Goal: Task Accomplishment & Management: Use online tool/utility

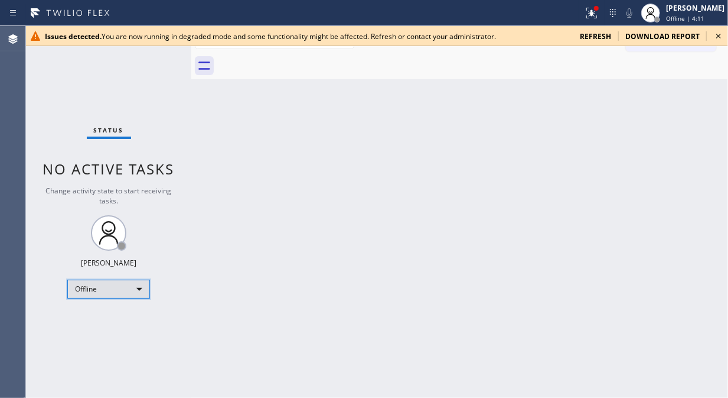
click at [128, 286] on div "Offline" at bounding box center [108, 288] width 83 height 19
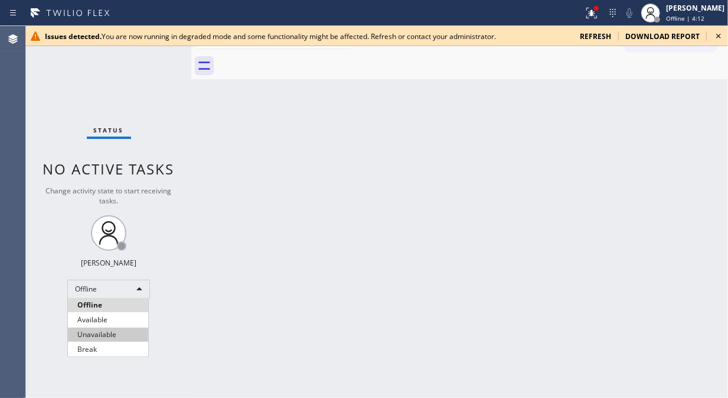
click at [133, 338] on li "Unavailable" at bounding box center [108, 334] width 80 height 14
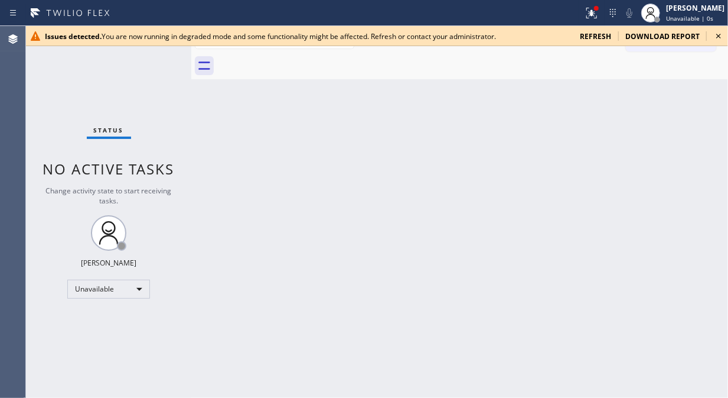
click at [722, 38] on icon at bounding box center [719, 36] width 14 height 14
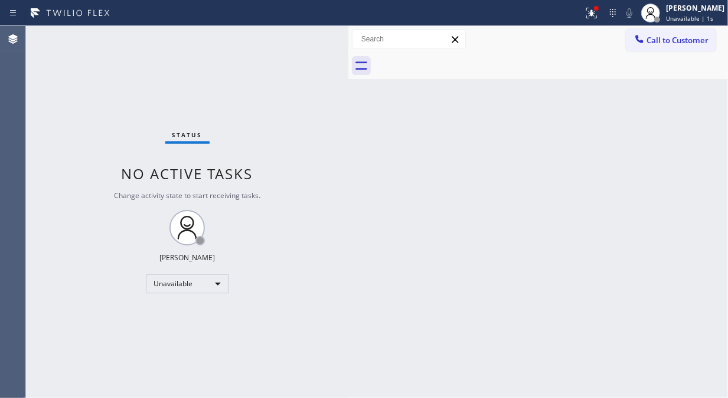
drag, startPoint x: 192, startPoint y: 105, endPoint x: 356, endPoint y: 136, distance: 167.3
click at [348, 133] on div at bounding box center [348, 212] width 0 height 372
click at [597, 12] on icon at bounding box center [592, 13] width 11 height 11
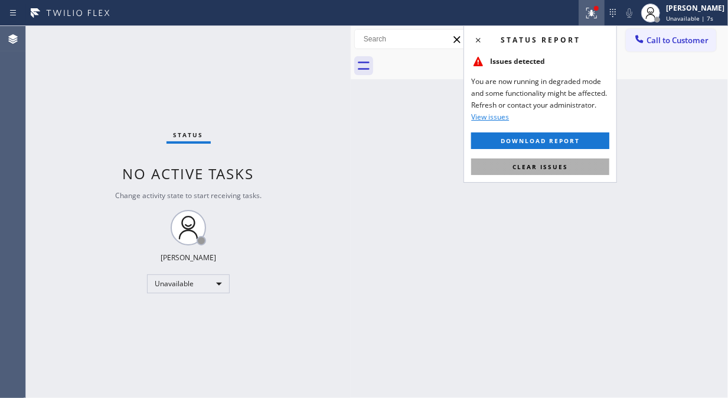
click at [549, 168] on span "Clear issues" at bounding box center [541, 166] width 56 height 8
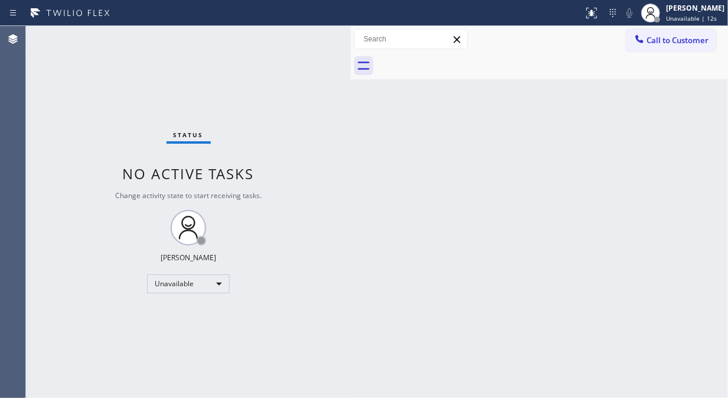
click at [46, 130] on div "Status No active tasks Change activity state to start receiving tasks. Fila Gar…" at bounding box center [188, 212] width 325 height 372
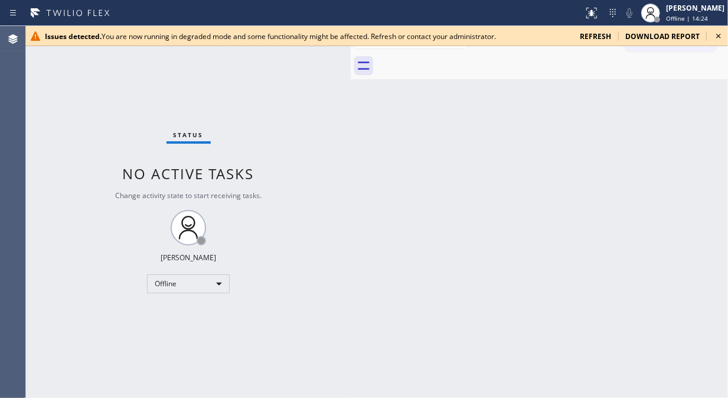
click at [721, 36] on icon at bounding box center [719, 36] width 14 height 14
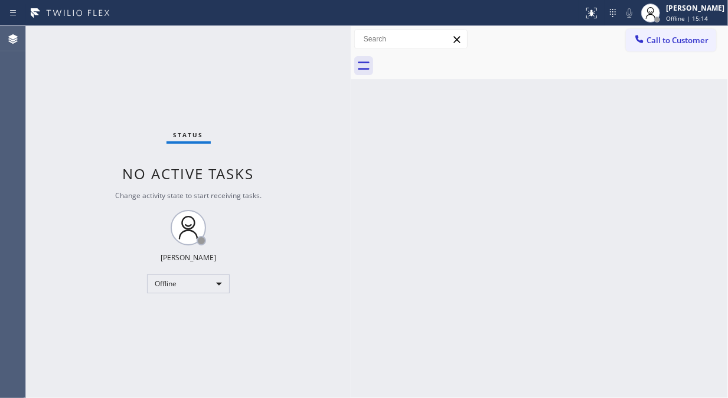
click at [187, 299] on div "Status No active tasks Change activity state to start receiving tasks. Fila Gar…" at bounding box center [188, 212] width 325 height 372
click at [187, 292] on div "Offline" at bounding box center [188, 283] width 83 height 19
click at [210, 324] on li "Unavailable" at bounding box center [188, 329] width 80 height 14
click at [311, 289] on div "Status No active tasks Change activity state to start receiving tasks. Fila Gar…" at bounding box center [188, 212] width 325 height 372
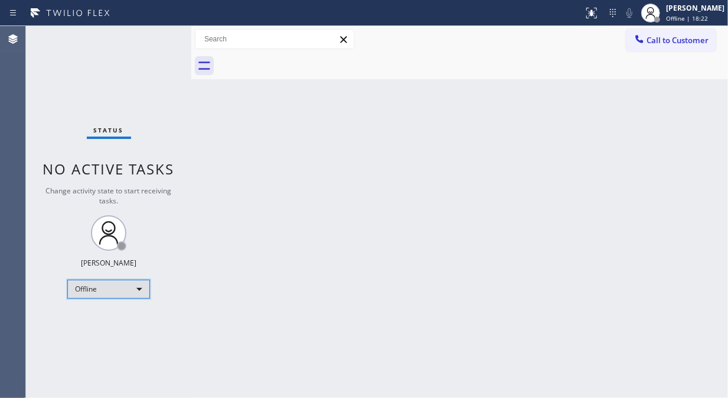
click at [125, 287] on div "Offline" at bounding box center [108, 288] width 83 height 19
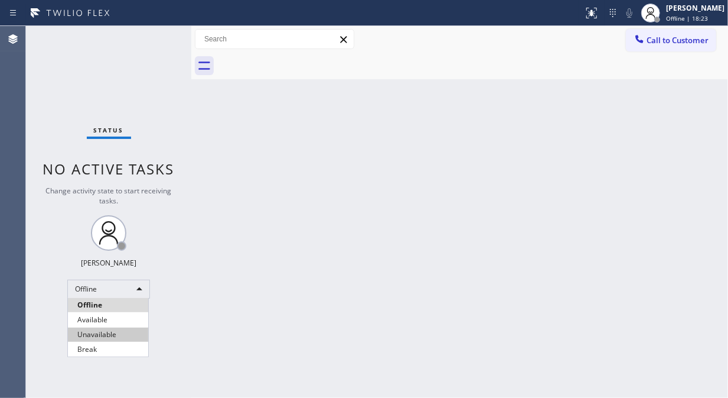
click at [127, 330] on li "Unavailable" at bounding box center [108, 334] width 80 height 14
click at [191, 103] on div at bounding box center [191, 212] width 0 height 372
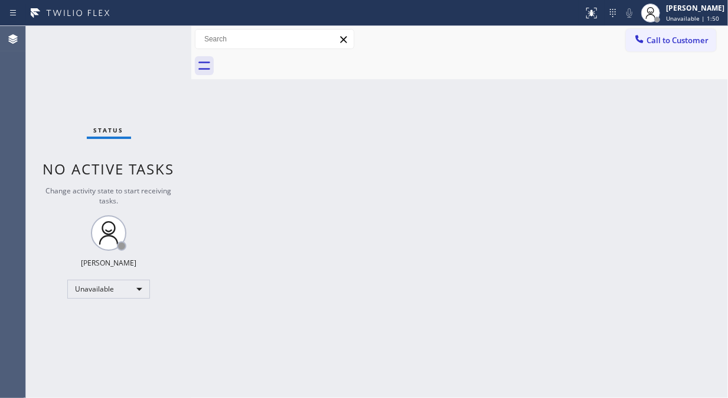
drag, startPoint x: 191, startPoint y: 83, endPoint x: 299, endPoint y: 104, distance: 110.0
click at [191, 104] on div at bounding box center [191, 212] width 0 height 372
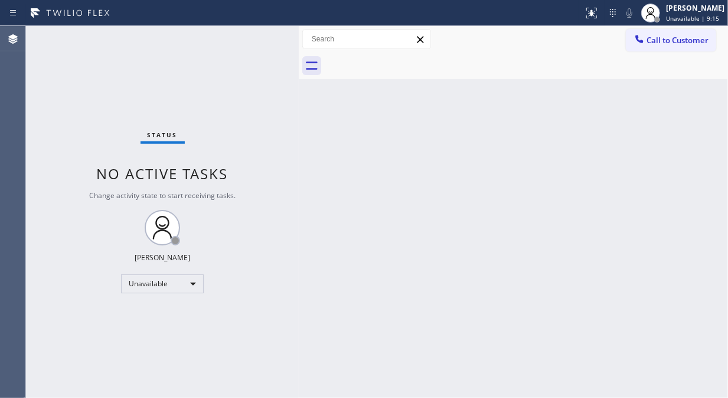
click at [84, 92] on div "Status No active tasks Change activity state to start receiving tasks. Fila Gar…" at bounding box center [162, 212] width 273 height 372
click at [529, 397] on html "Status report No issues detected If you experience an issue, please download th…" at bounding box center [364, 199] width 728 height 398
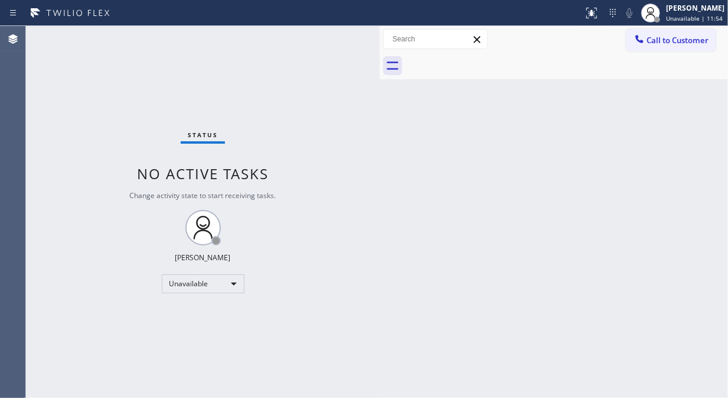
drag, startPoint x: 298, startPoint y: 97, endPoint x: 380, endPoint y: 126, distance: 87.2
click at [380, 126] on div at bounding box center [380, 212] width 0 height 372
click at [70, 65] on div "Status No active tasks Change activity state to start receiving tasks. Fila Gar…" at bounding box center [203, 212] width 355 height 372
click at [638, 44] on icon at bounding box center [640, 39] width 12 height 12
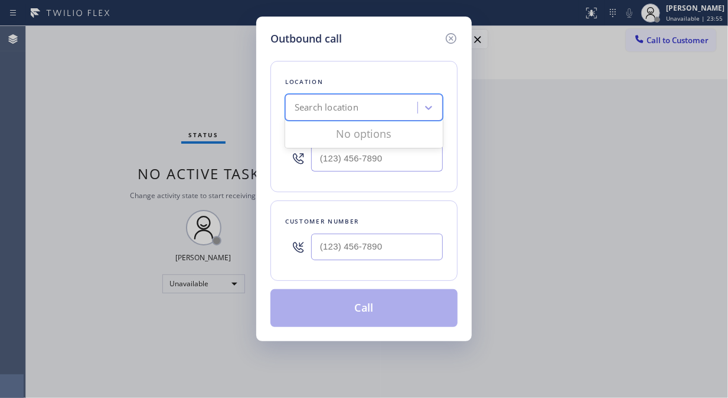
click at [331, 113] on div "Search location" at bounding box center [327, 108] width 64 height 14
paste input "R. Glanville Electrical Contractor Breakers"
click at [373, 111] on input "R. Glanville Electrical Contractor Breakers" at bounding box center [305, 108] width 214 height 10
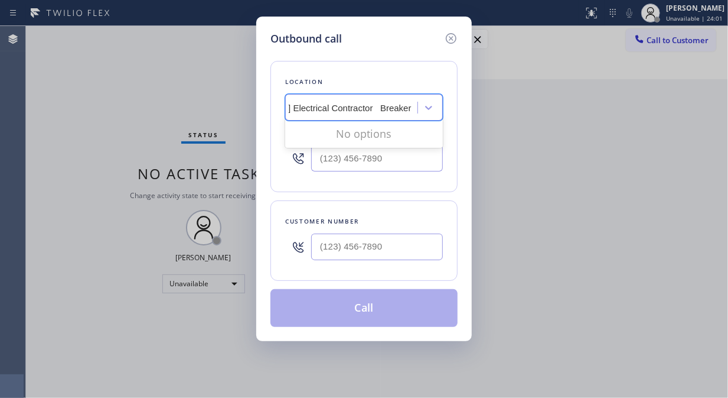
type input "R. Glanville Electrical Contractor Breakers"
click at [331, 97] on div "Search location" at bounding box center [364, 107] width 158 height 27
paste input "R. Glanville Electrical Contractor"
type input "R. Glanville Electrical Contractor"
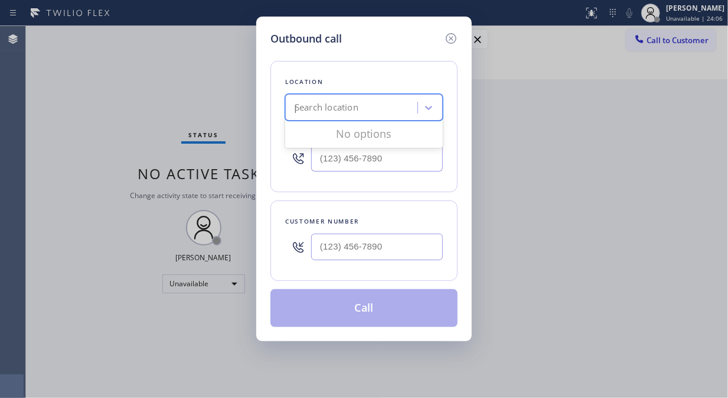
scroll to position [0, 30]
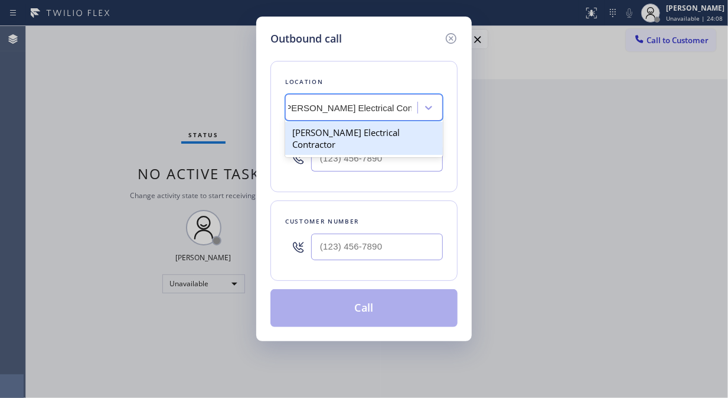
click at [334, 138] on div "R. Glanville Electrical Contractor" at bounding box center [364, 138] width 158 height 33
type input "(848) 281-0170"
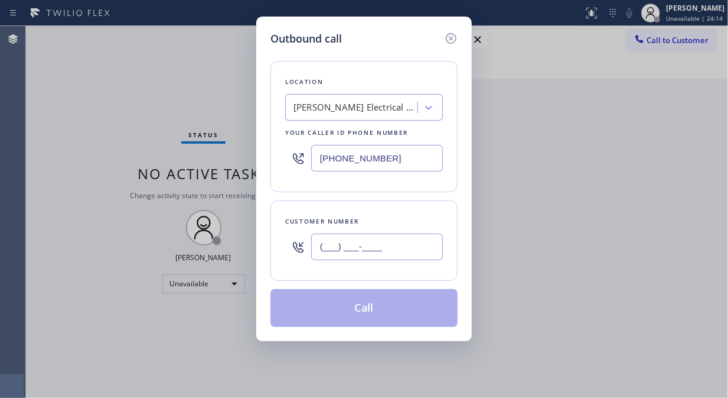
click at [353, 246] on input "(___) ___-____" at bounding box center [377, 246] width 132 height 27
paste input "551) 293-6000"
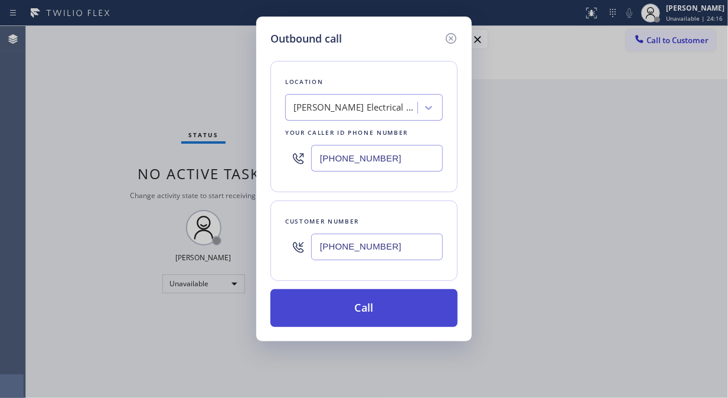
type input "(551) 293-6000"
click at [395, 312] on button "Call" at bounding box center [364, 308] width 187 height 38
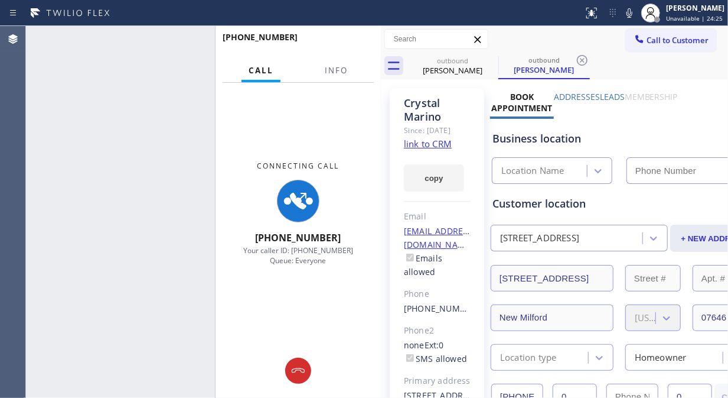
type input "(848) 281-0170"
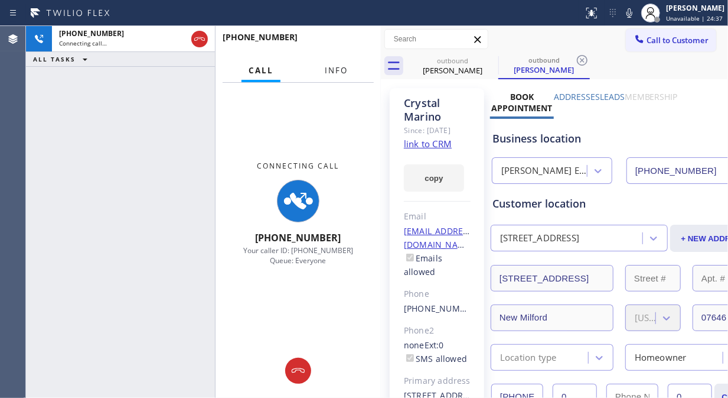
click at [346, 67] on span "Info" at bounding box center [336, 70] width 23 height 11
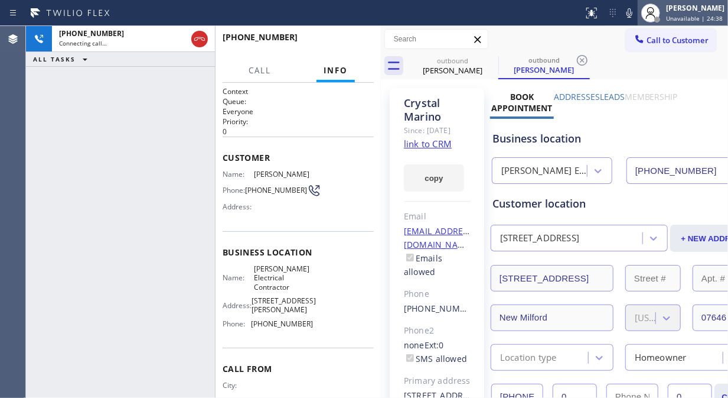
click at [643, 13] on div at bounding box center [651, 13] width 26 height 26
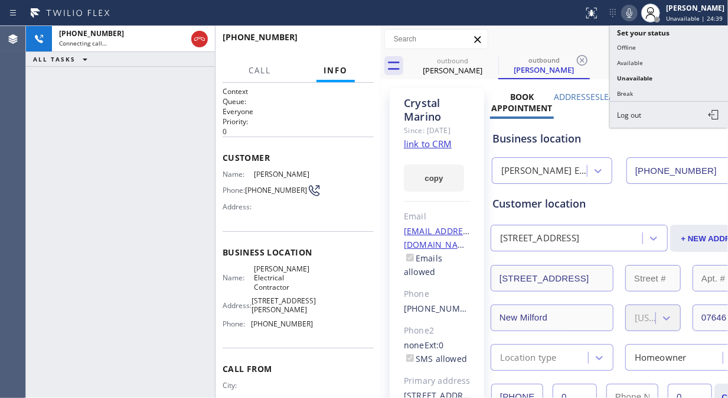
click at [633, 13] on icon at bounding box center [630, 12] width 6 height 9
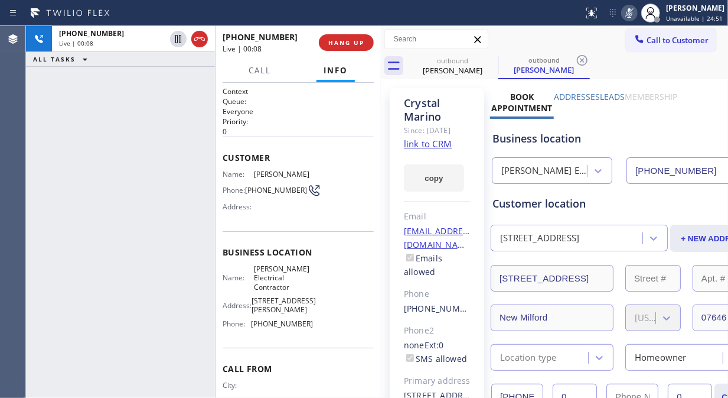
click at [630, 12] on icon at bounding box center [630, 13] width 14 height 14
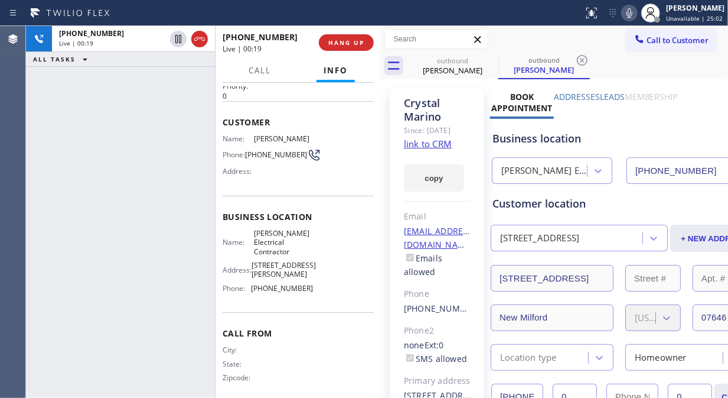
scroll to position [54, 0]
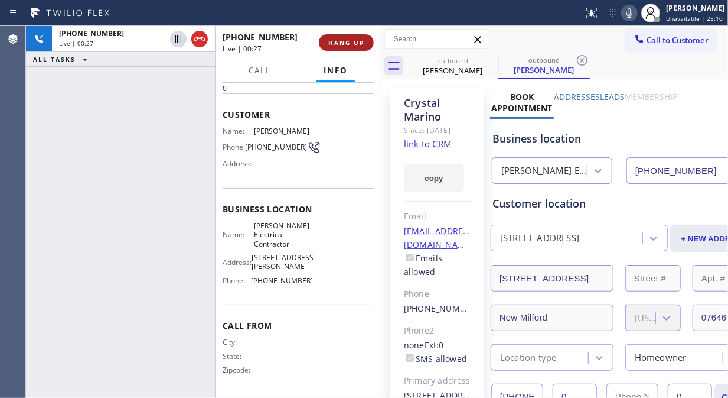
click at [356, 41] on span "HANG UP" at bounding box center [346, 42] width 36 height 8
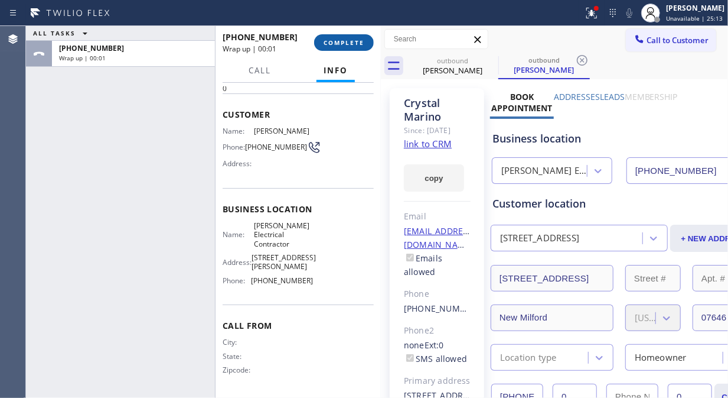
click at [353, 39] on span "COMPLETE" at bounding box center [344, 42] width 41 height 8
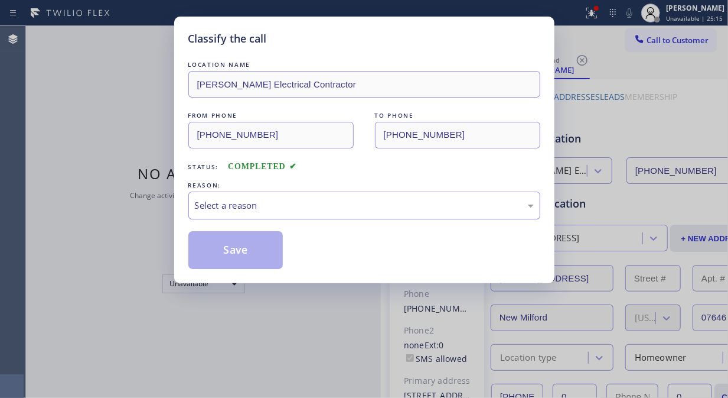
click at [374, 213] on div "Select a reason" at bounding box center [364, 205] width 352 height 28
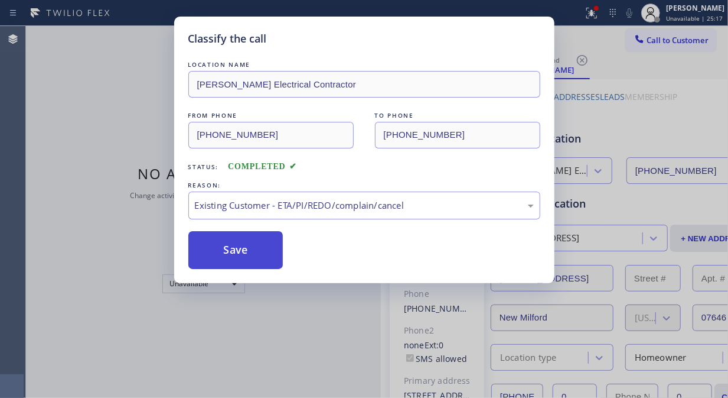
click at [249, 256] on button "Save" at bounding box center [235, 250] width 95 height 38
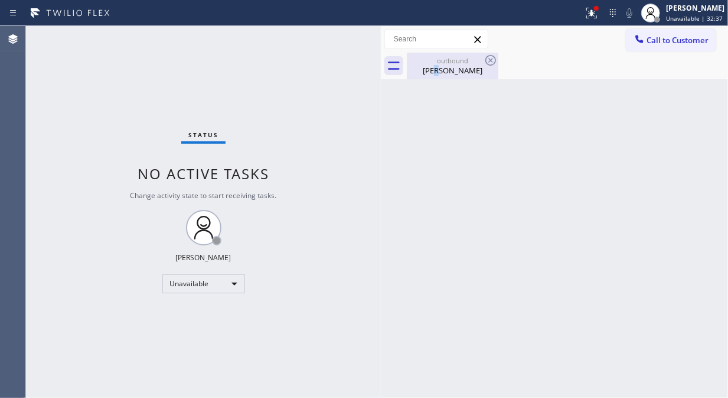
drag, startPoint x: 439, startPoint y: 71, endPoint x: 481, endPoint y: 67, distance: 42.1
click at [447, 69] on div "Crystal Marino" at bounding box center [452, 70] width 89 height 11
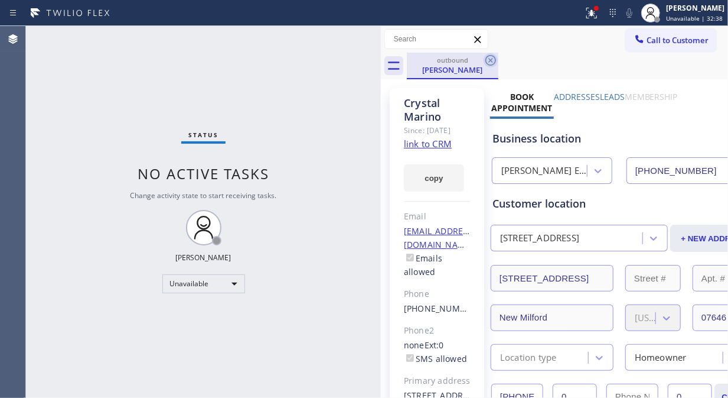
click at [485, 59] on icon at bounding box center [491, 60] width 14 height 14
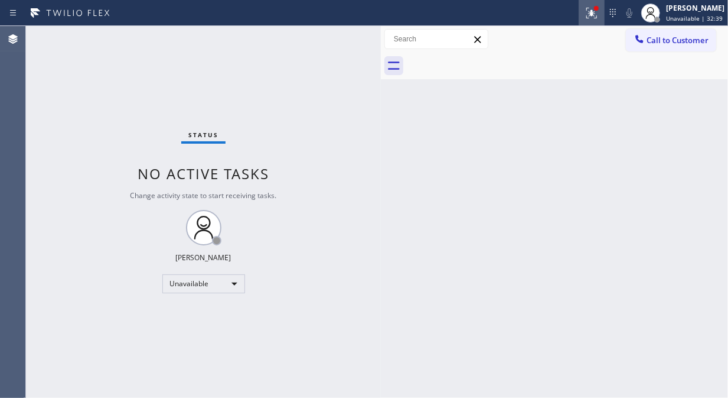
click at [588, 15] on div at bounding box center [592, 13] width 26 height 14
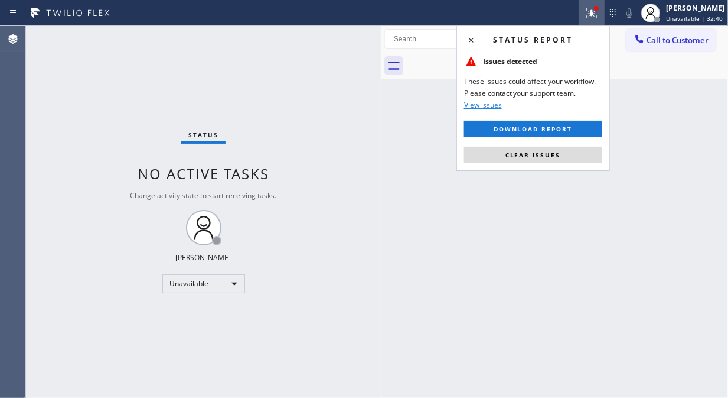
click at [581, 163] on div "Status report Issues detected These issues could affect your workflow. Please c…" at bounding box center [534, 97] width 154 height 145
click at [585, 154] on button "Clear issues" at bounding box center [533, 154] width 138 height 17
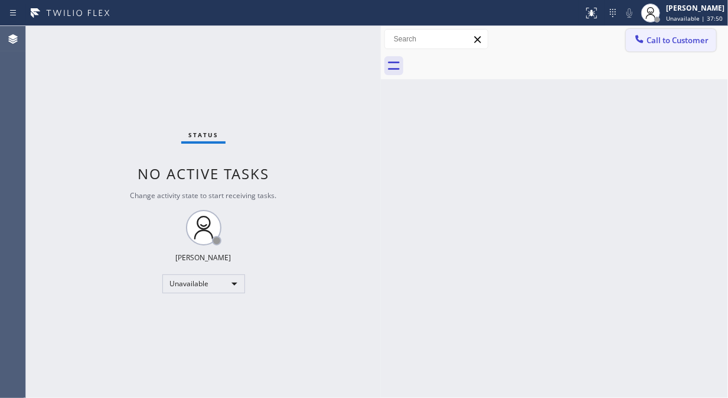
click at [640, 43] on icon at bounding box center [640, 39] width 12 height 12
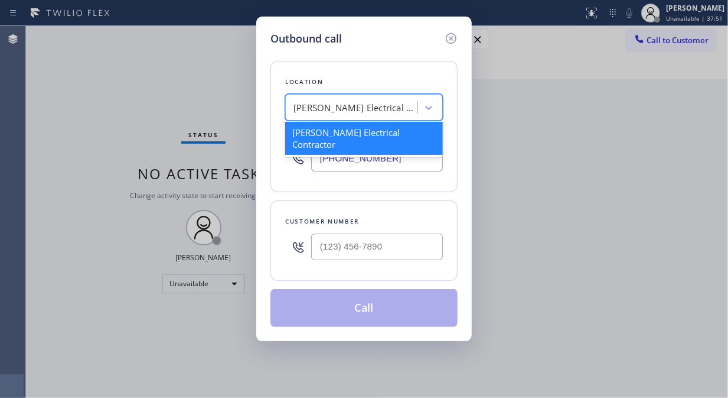
click at [347, 105] on div "R. Glanville Electrical Contractor" at bounding box center [356, 108] width 124 height 14
paste input "HVAC pros of Miami"
type input "HVAC pros of Miami"
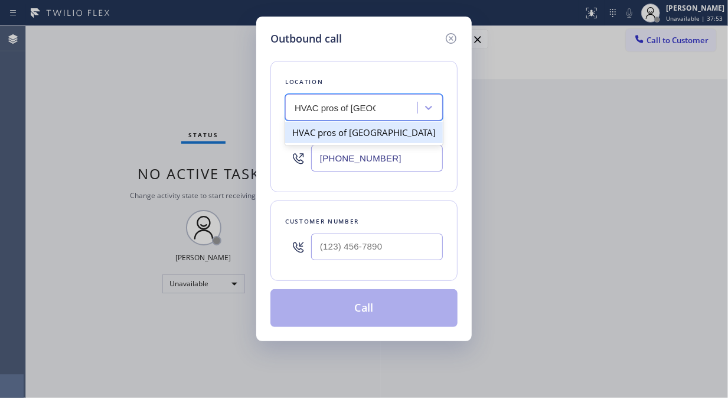
click at [354, 133] on div "HVAC pros of Miami" at bounding box center [364, 132] width 158 height 21
type input "(305) 699-6896"
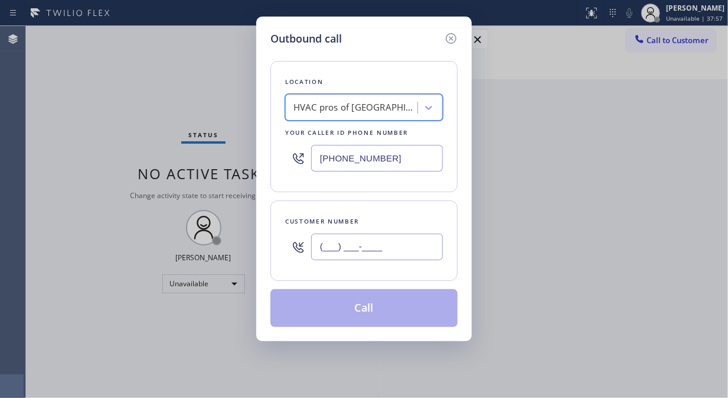
click at [334, 244] on input "(___) ___-____" at bounding box center [377, 246] width 132 height 27
paste input "609) 558-9089"
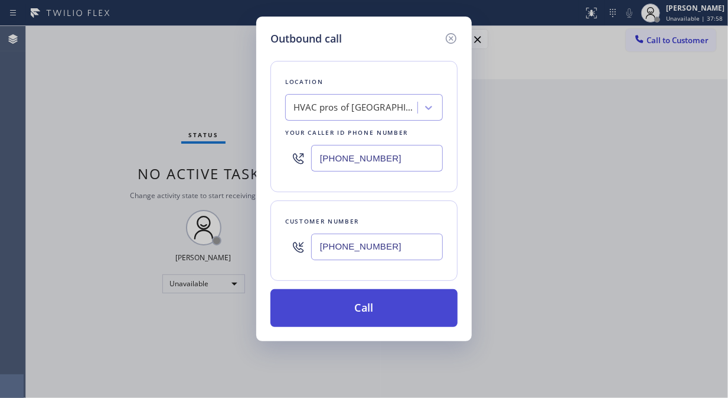
type input "(609) 558-9089"
click at [369, 303] on button "Call" at bounding box center [364, 308] width 187 height 38
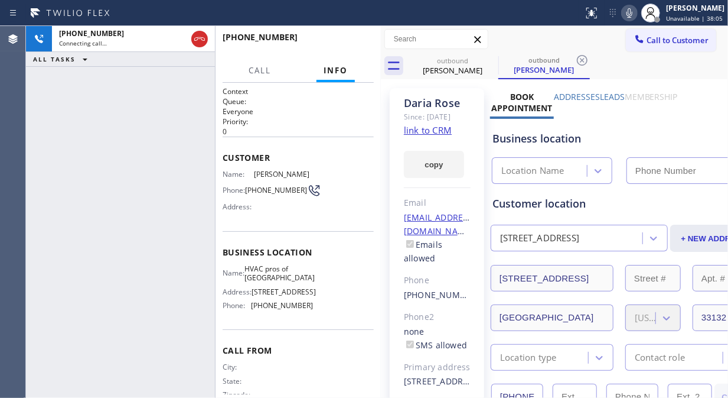
type input "(305) 699-6896"
click at [629, 14] on icon at bounding box center [630, 13] width 14 height 14
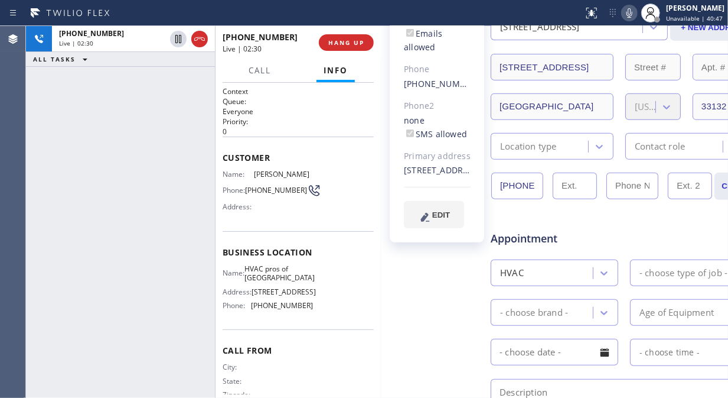
scroll to position [262, 0]
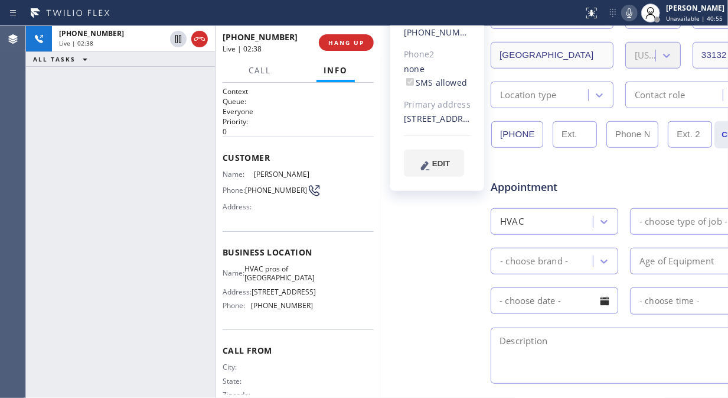
click at [633, 15] on icon at bounding box center [630, 12] width 6 height 9
click at [637, 16] on icon at bounding box center [630, 13] width 14 height 14
click at [363, 45] on span "HANG UP" at bounding box center [346, 42] width 36 height 8
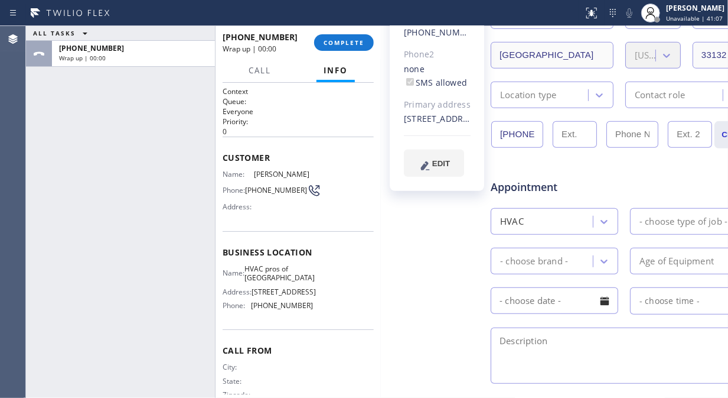
click at [526, 397] on html "Status report No issues detected If you experience an issue, please download th…" at bounding box center [364, 199] width 728 height 398
click at [340, 37] on button "COMPLETE" at bounding box center [344, 42] width 60 height 17
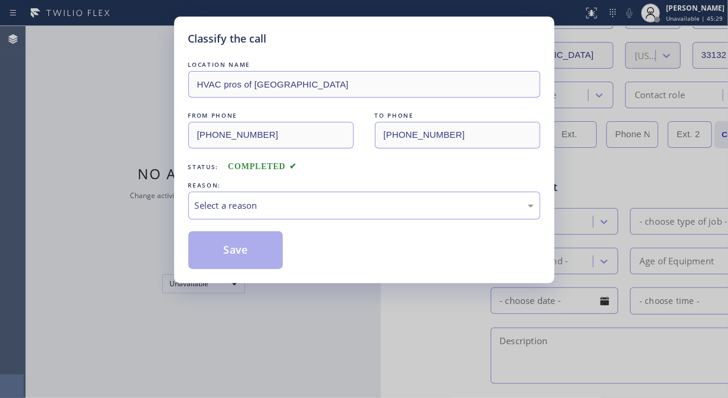
click at [340, 219] on div "Select a reason" at bounding box center [364, 205] width 352 height 28
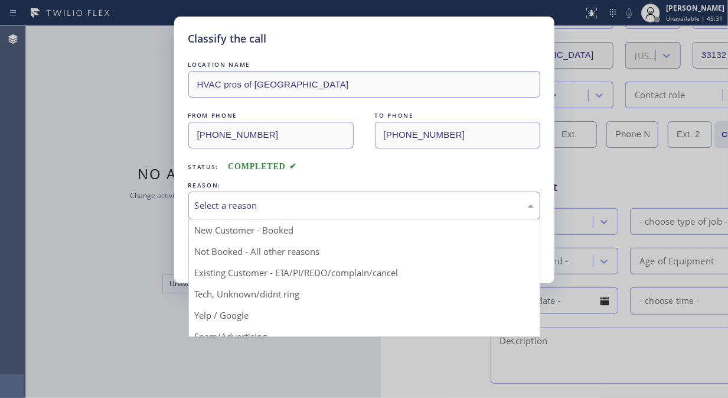
drag, startPoint x: 364, startPoint y: 273, endPoint x: 294, endPoint y: 250, distance: 73.2
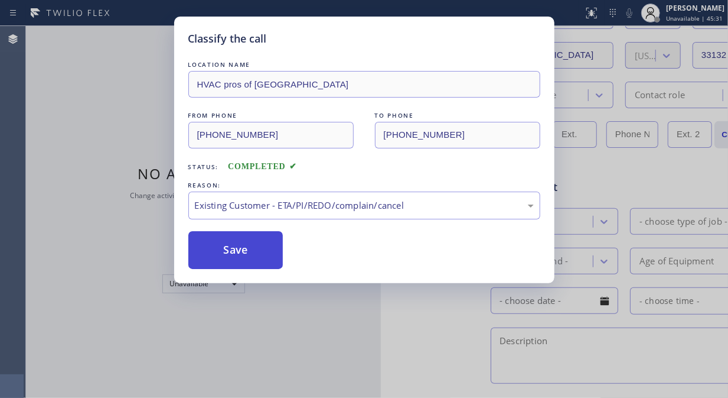
click at [262, 243] on button "Save" at bounding box center [235, 250] width 95 height 38
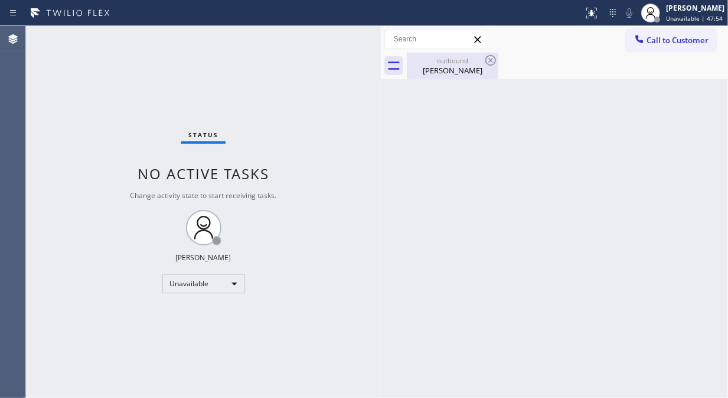
drag, startPoint x: 449, startPoint y: 66, endPoint x: 473, endPoint y: 57, distance: 24.7
click at [450, 66] on div "Daria Rose" at bounding box center [452, 70] width 89 height 11
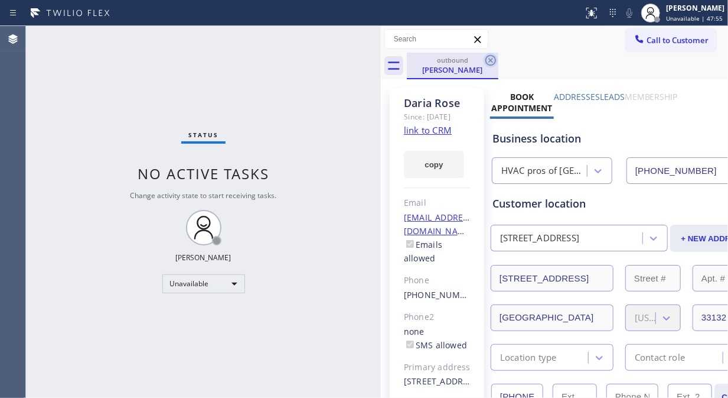
click at [494, 54] on icon at bounding box center [491, 60] width 14 height 14
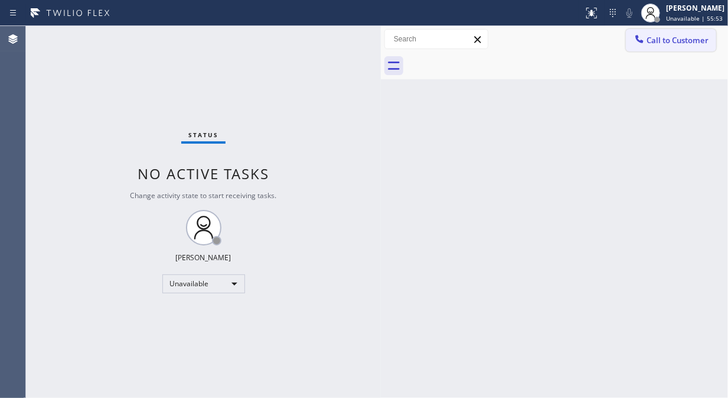
click at [673, 43] on span "Call to Customer" at bounding box center [678, 40] width 62 height 11
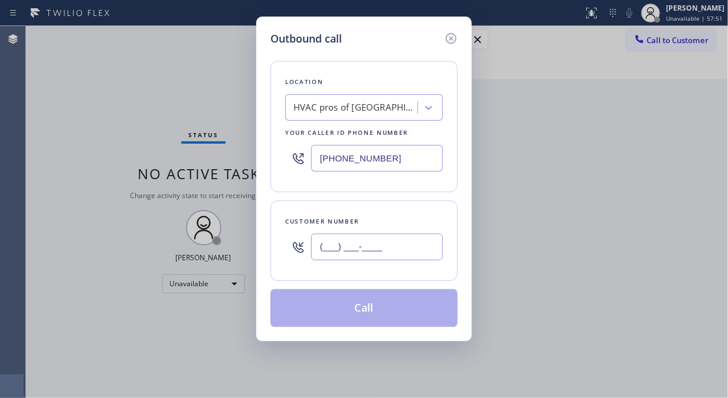
click at [334, 258] on input "(___) ___-____" at bounding box center [377, 246] width 132 height 27
paste input "310) 540-2909"
type input "(310) 540-2909"
click at [361, 114] on div "HVAC pros of Miami" at bounding box center [356, 108] width 124 height 14
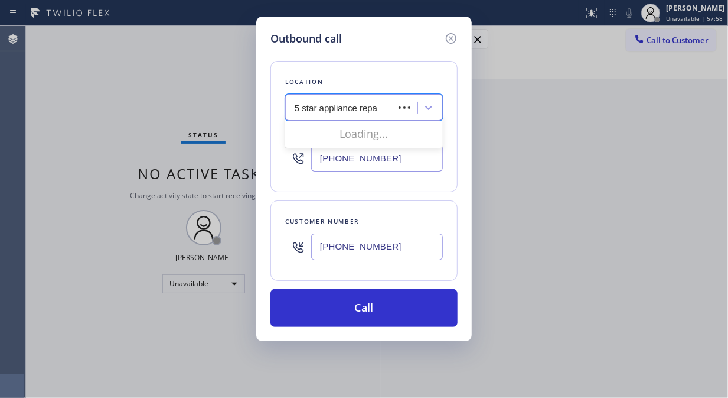
type input "5 star appliance repair"
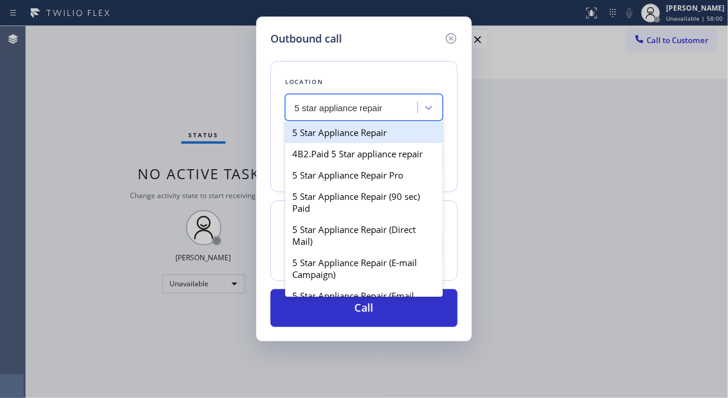
click at [359, 127] on div "5 Star Appliance Repair" at bounding box center [364, 132] width 158 height 21
type input "(855) 731-4952"
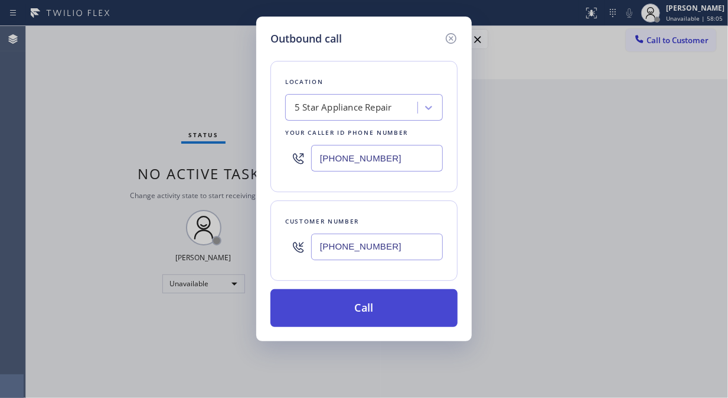
click at [353, 317] on button "Call" at bounding box center [364, 308] width 187 height 38
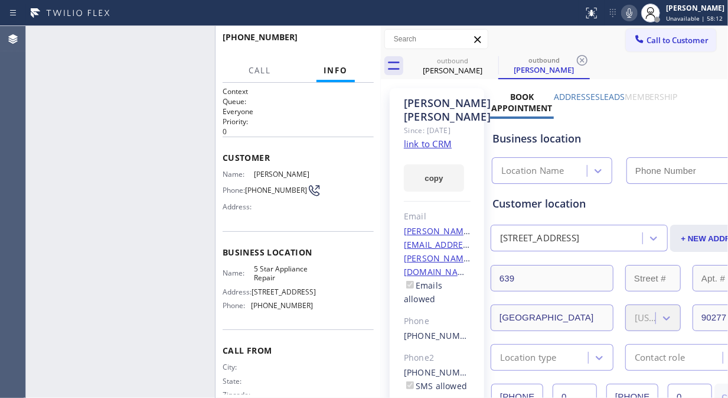
type input "(855) 731-4952"
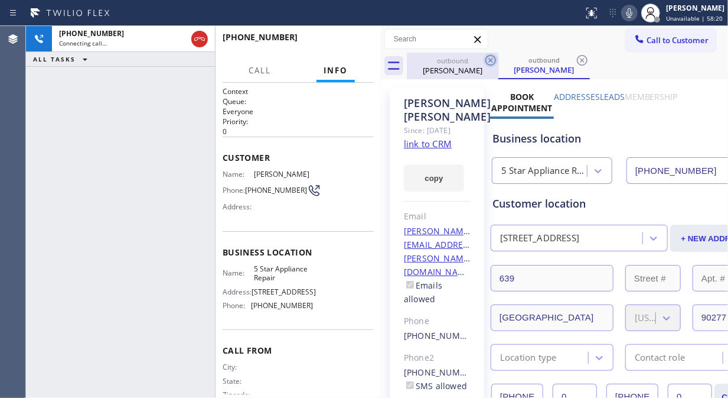
click at [493, 60] on icon at bounding box center [491, 60] width 14 height 14
click at [83, 84] on div "+13105402909 Connecting call… ALL TASKS ALL TASKS ACTIVE TASKS TASKS IN WRAP UP" at bounding box center [120, 212] width 189 height 372
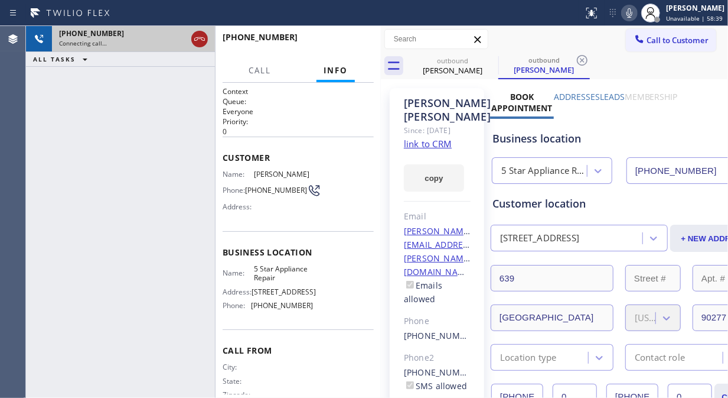
click at [196, 38] on icon at bounding box center [200, 39] width 14 height 14
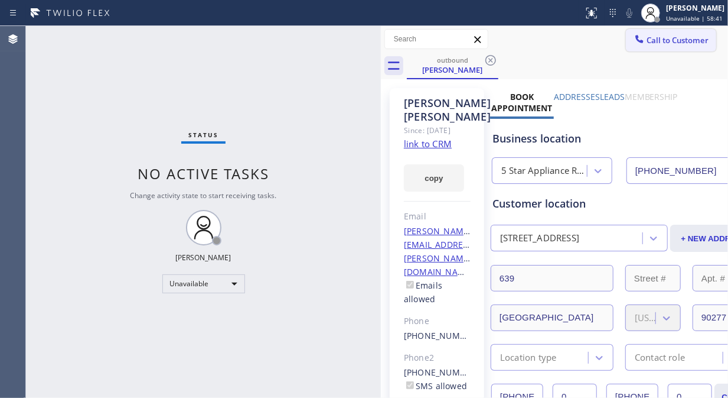
click at [668, 48] on button "Call to Customer" at bounding box center [671, 40] width 90 height 22
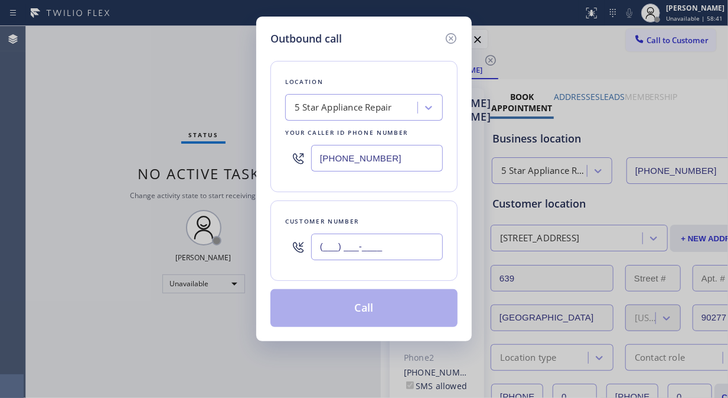
click at [376, 248] on input "(___) ___-____" at bounding box center [377, 246] width 132 height 27
paste input "650) 573-6851"
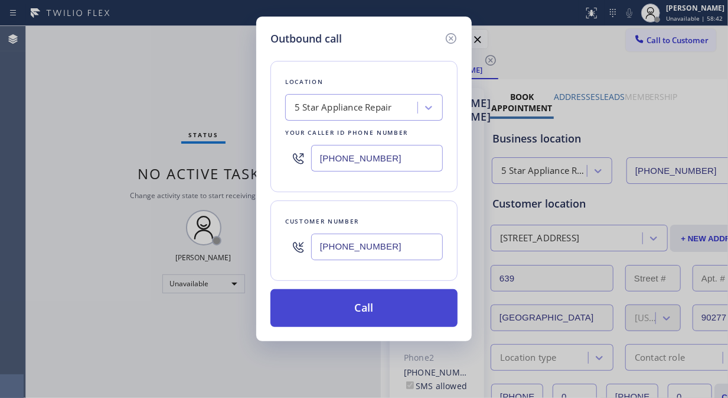
type input "(650) 573-6851"
click at [396, 306] on button "Call" at bounding box center [364, 308] width 187 height 38
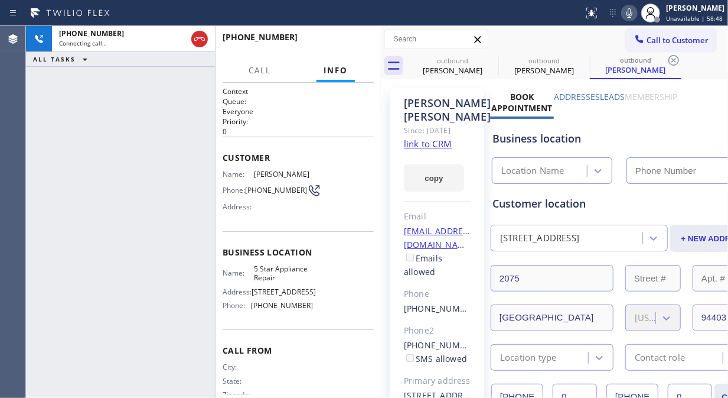
type input "(855) 731-4952"
click at [67, 115] on div "+16505736851 Connecting call… ALL TASKS ALL TASKS ACTIVE TASKS TASKS IN WRAP UP" at bounding box center [120, 212] width 189 height 372
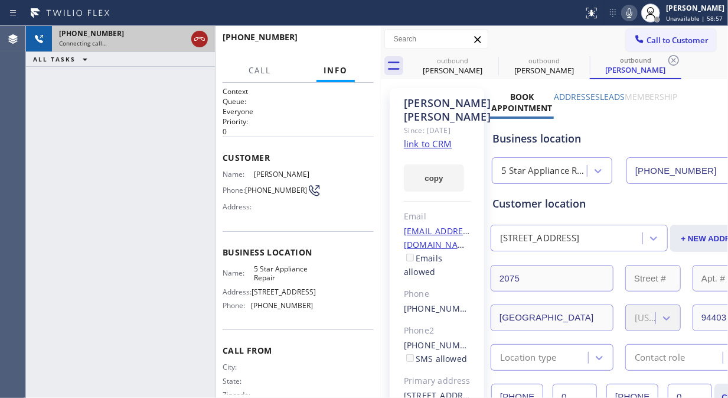
click at [201, 40] on icon at bounding box center [200, 39] width 14 height 14
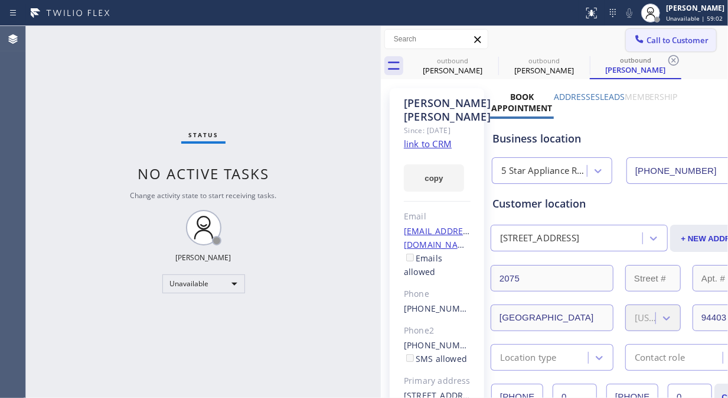
click at [677, 35] on span "Call to Customer" at bounding box center [678, 40] width 62 height 11
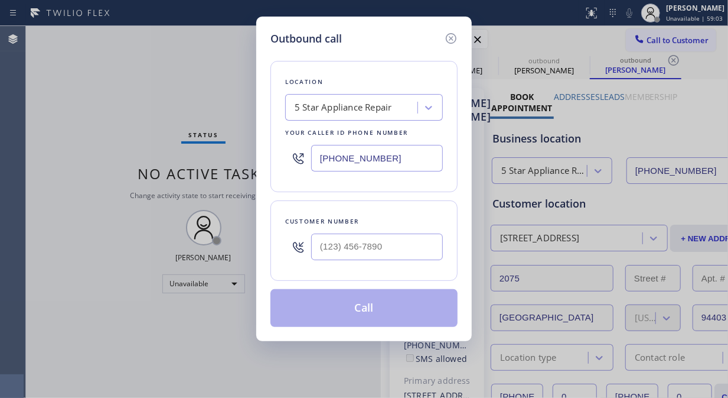
click at [370, 231] on div at bounding box center [377, 246] width 132 height 38
click at [358, 250] on input "(___) ___-____" at bounding box center [377, 246] width 132 height 27
paste input "646) 738-6000"
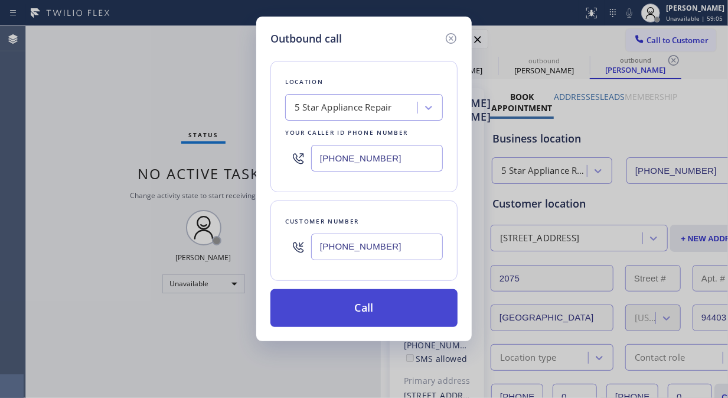
type input "(646) 738-6000"
click at [405, 311] on button "Call" at bounding box center [364, 308] width 187 height 38
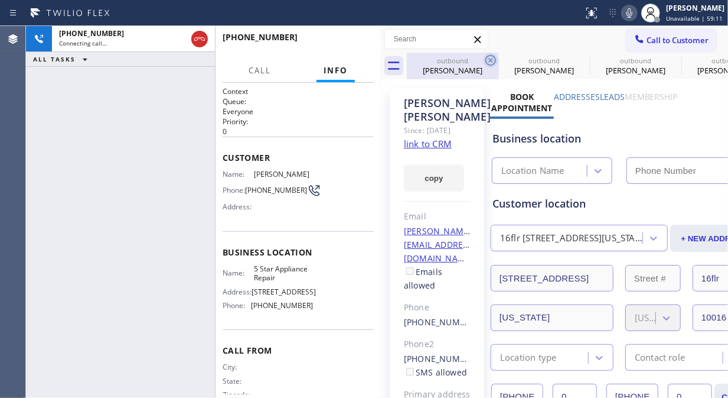
click at [495, 59] on icon at bounding box center [491, 60] width 11 height 11
click at [0, 0] on icon at bounding box center [0, 0] width 0 height 0
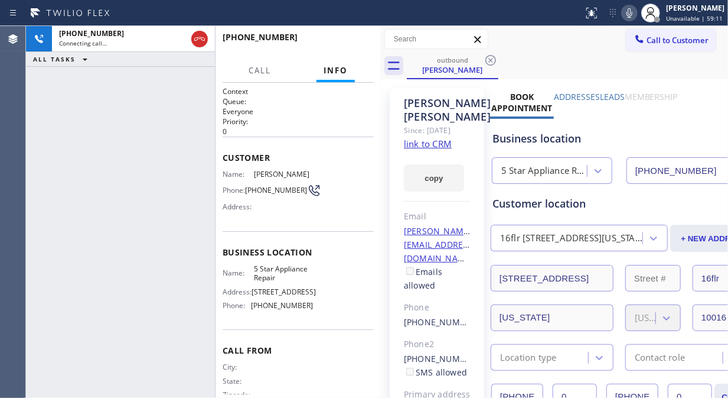
type input "(855) 731-4952"
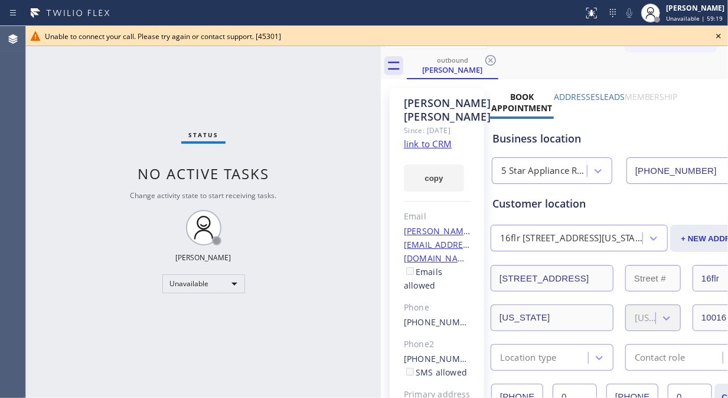
click at [715, 32] on icon at bounding box center [719, 36] width 14 height 14
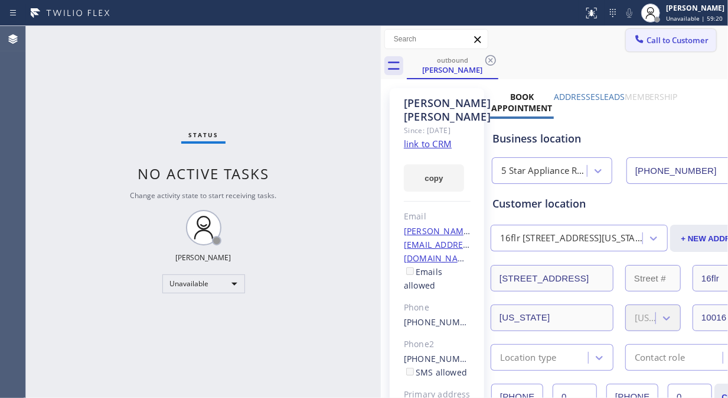
click at [673, 51] on button "Call to Customer" at bounding box center [671, 40] width 90 height 22
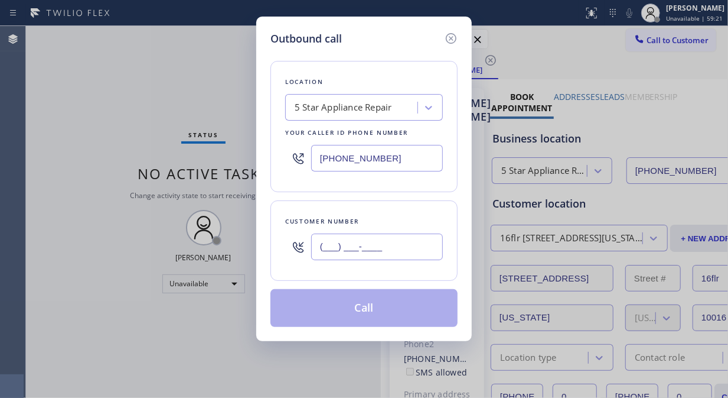
click at [367, 252] on input "(___) ___-____" at bounding box center [377, 246] width 132 height 27
paste input "203) 449-7635"
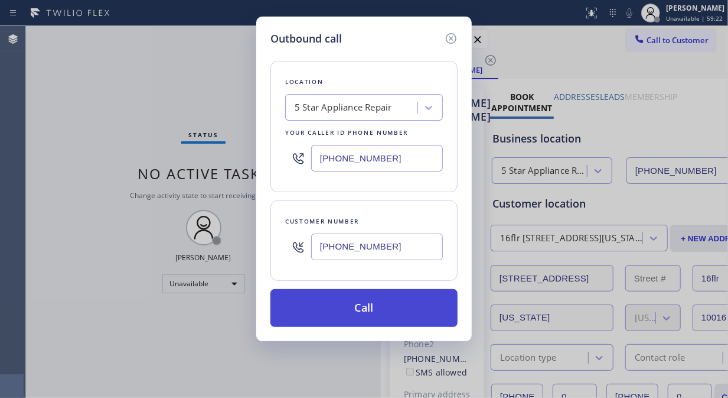
type input "(203) 449-7635"
click at [391, 309] on button "Call" at bounding box center [364, 308] width 187 height 38
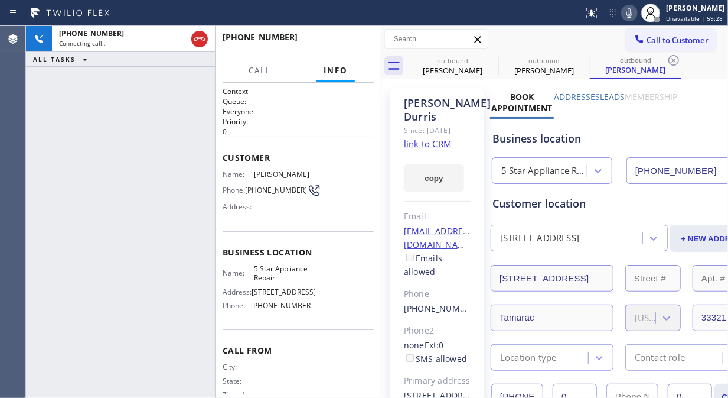
type input "(855) 731-4952"
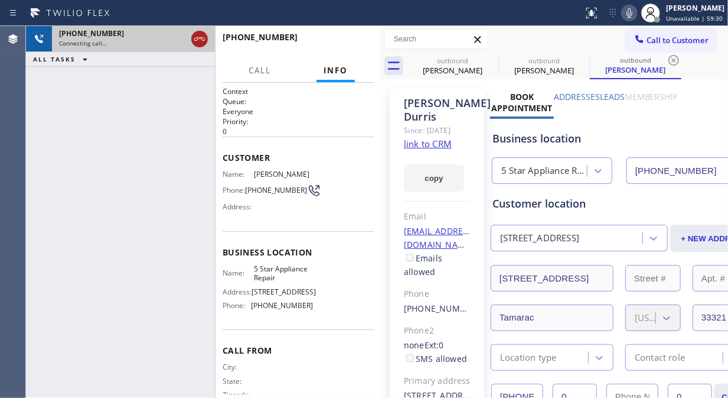
click at [198, 43] on icon at bounding box center [200, 39] width 14 height 14
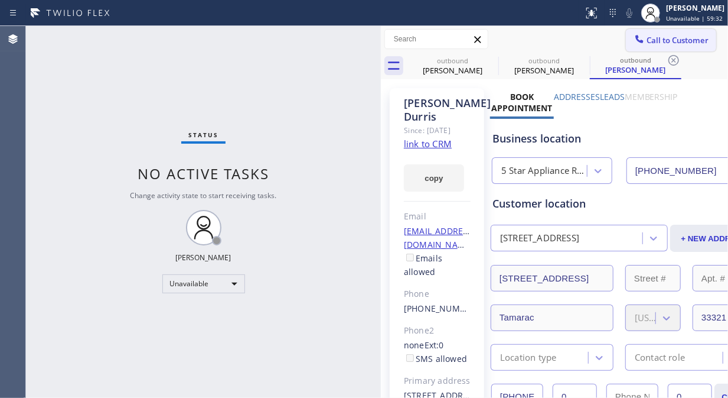
click at [651, 40] on span "Call to Customer" at bounding box center [678, 40] width 62 height 11
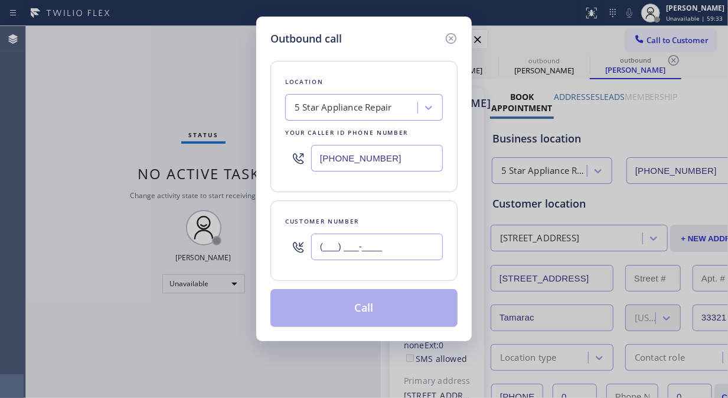
click at [386, 243] on input "(___) ___-____" at bounding box center [377, 246] width 132 height 27
paste input "425) 453-9534"
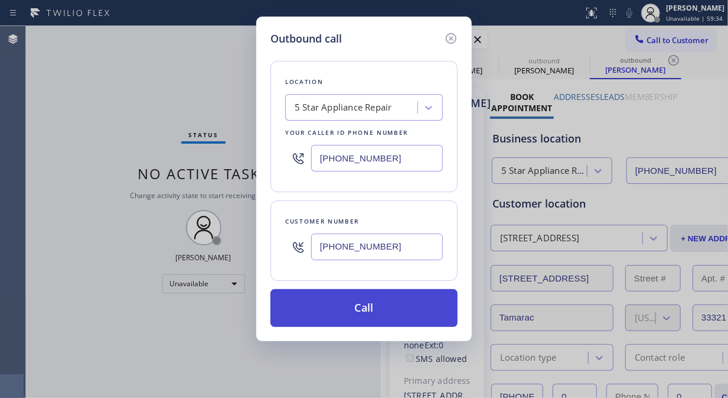
type input "(425) 453-9534"
click at [393, 308] on button "Call" at bounding box center [364, 308] width 187 height 38
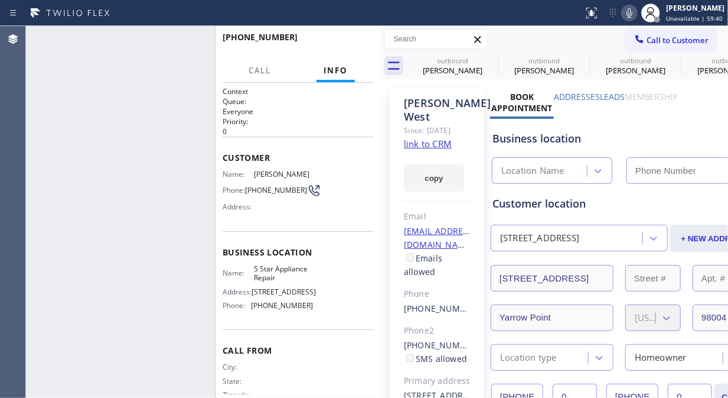
type input "(855) 731-4952"
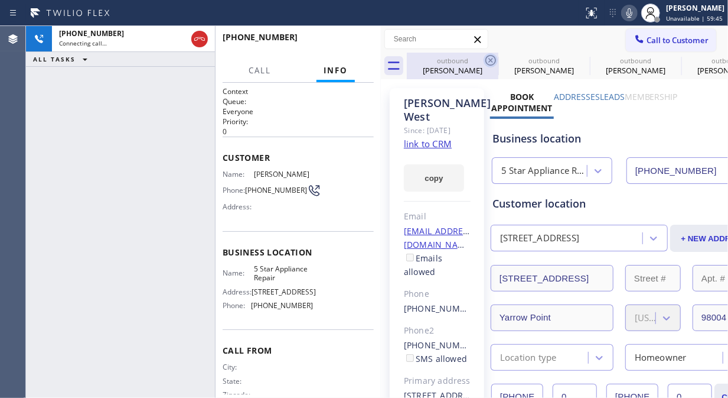
click at [492, 61] on icon at bounding box center [491, 60] width 11 height 11
click at [0, 0] on icon at bounding box center [0, 0] width 0 height 0
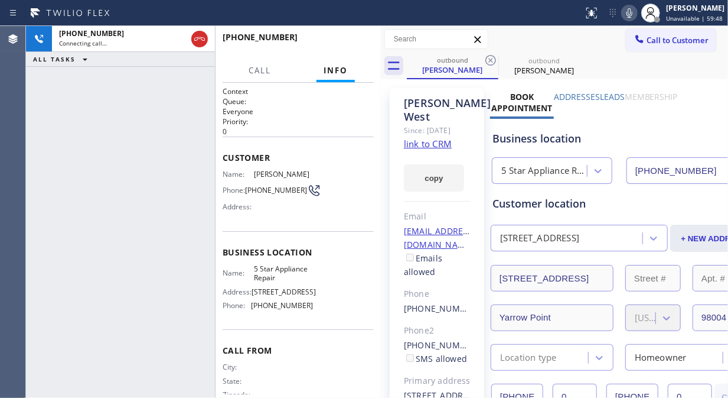
click at [492, 61] on icon at bounding box center [491, 60] width 11 height 11
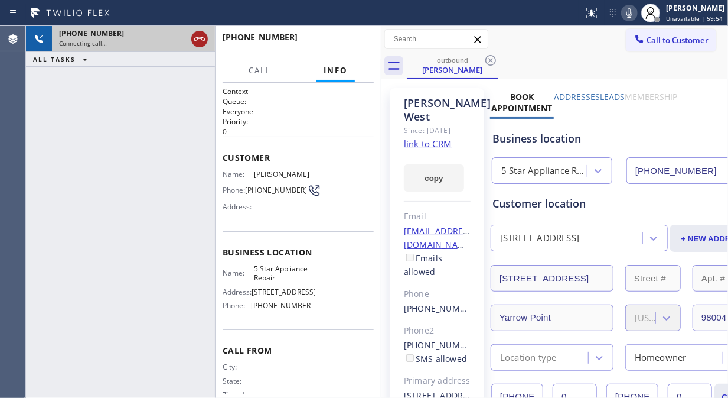
click at [196, 38] on icon at bounding box center [199, 39] width 11 height 4
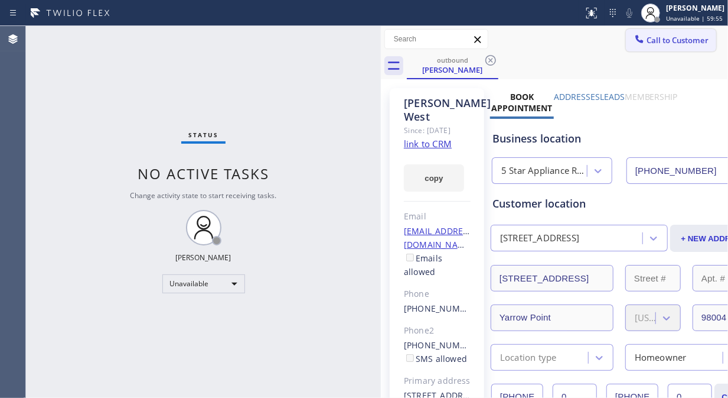
click at [659, 37] on span "Call to Customer" at bounding box center [678, 40] width 62 height 11
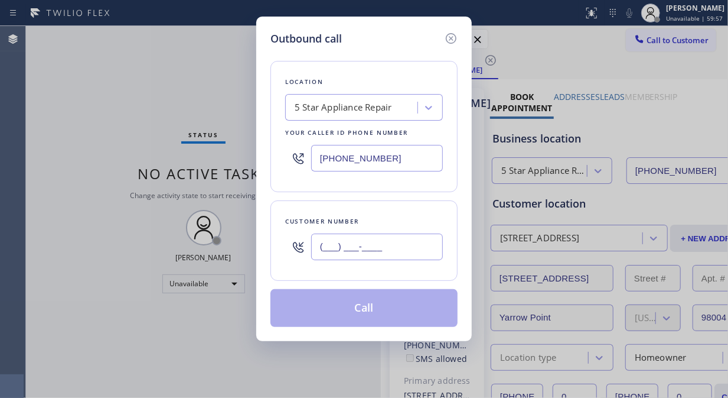
click at [334, 243] on input "(___) ___-____" at bounding box center [377, 246] width 132 height 27
paste input "786) 469-9306"
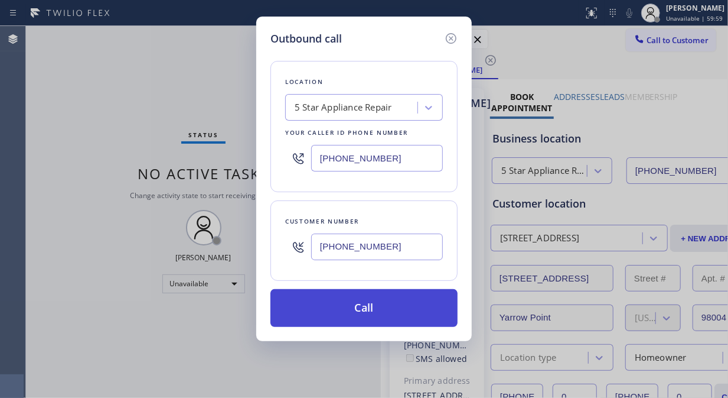
type input "(786) 469-9306"
click at [359, 308] on button "Call" at bounding box center [364, 308] width 187 height 38
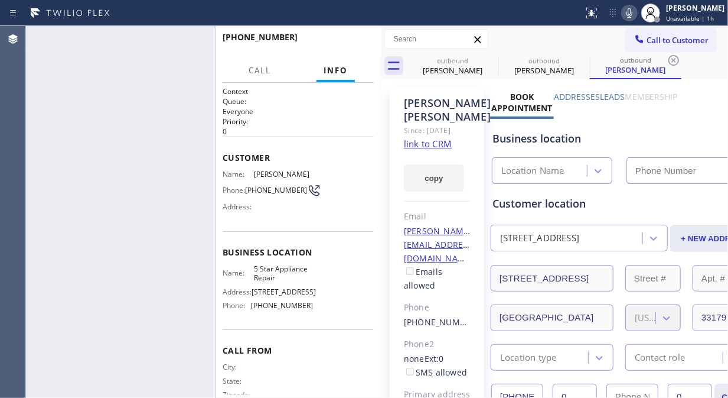
type input "(855) 731-4952"
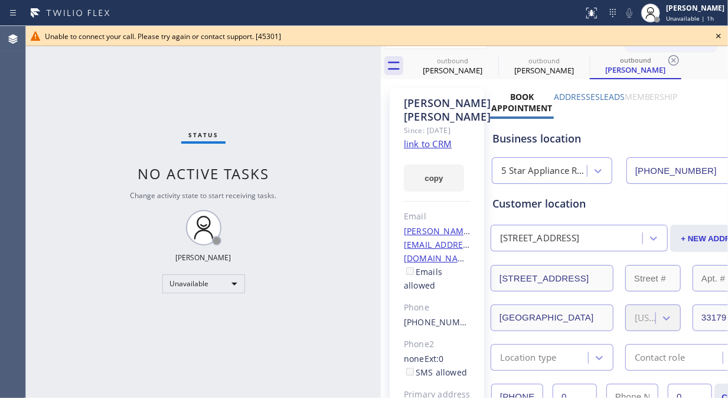
drag, startPoint x: 718, startPoint y: 37, endPoint x: 711, endPoint y: 37, distance: 7.7
click at [718, 37] on icon at bounding box center [718, 36] width 5 height 5
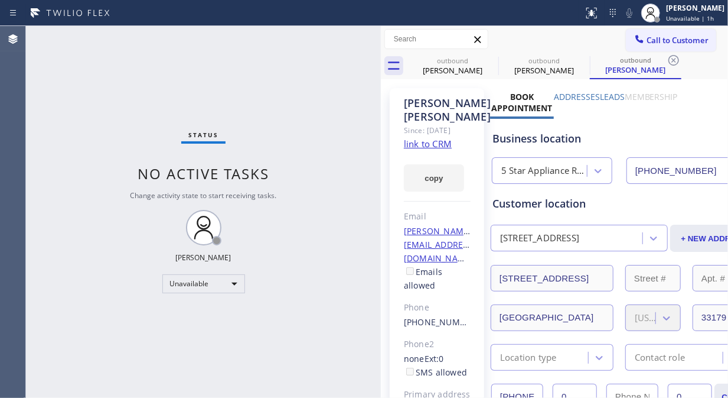
drag, startPoint x: 680, startPoint y: 38, endPoint x: 636, endPoint y: 73, distance: 56.0
click at [680, 39] on span "Call to Customer" at bounding box center [678, 40] width 62 height 11
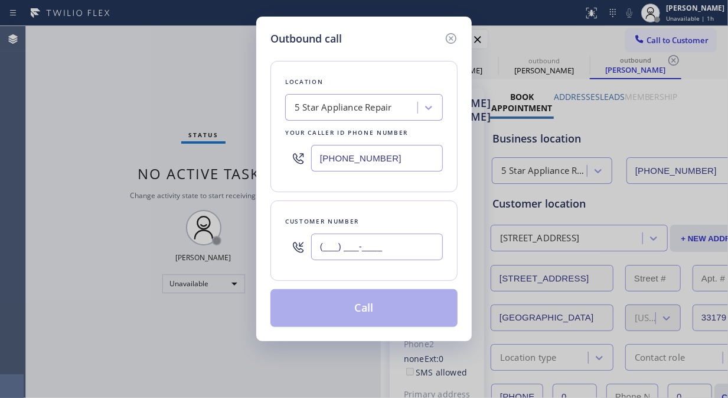
click at [418, 237] on input "(___) ___-____" at bounding box center [377, 246] width 132 height 27
paste input "480) 473-1345"
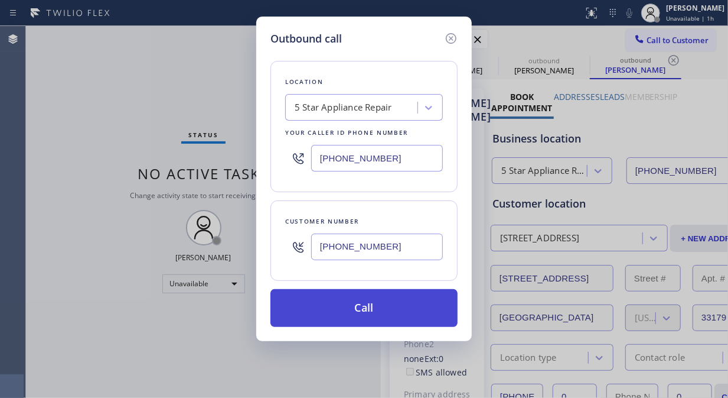
type input "(480) 473-1345"
drag, startPoint x: 404, startPoint y: 304, endPoint x: 518, endPoint y: 25, distance: 301.2
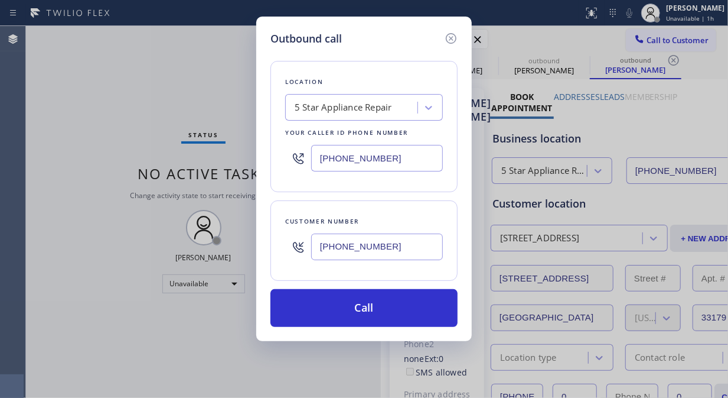
click at [405, 304] on button "Call" at bounding box center [364, 308] width 187 height 38
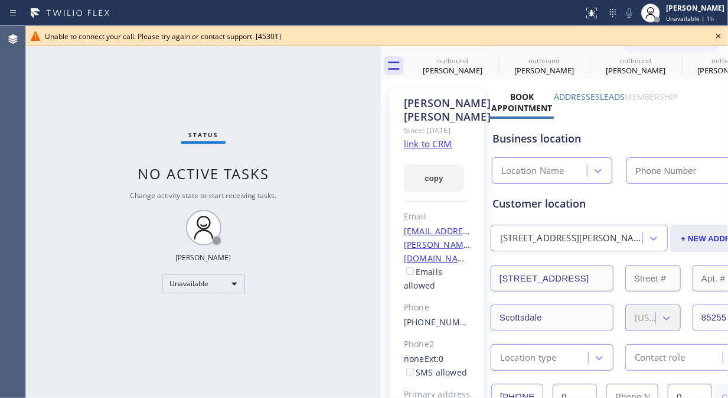
type input "(855) 731-4952"
click at [721, 34] on icon at bounding box center [719, 36] width 14 height 14
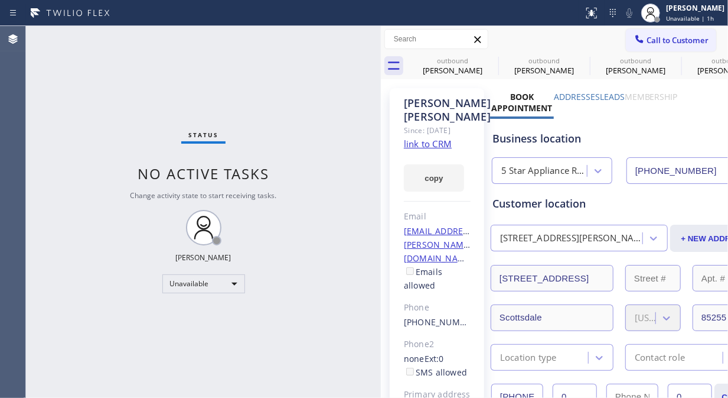
click at [575, 39] on div "Call to Customer Outbound call Location 5 Star Appliance Repair Your caller id …" at bounding box center [554, 39] width 347 height 21
click at [633, 36] on div at bounding box center [640, 40] width 14 height 14
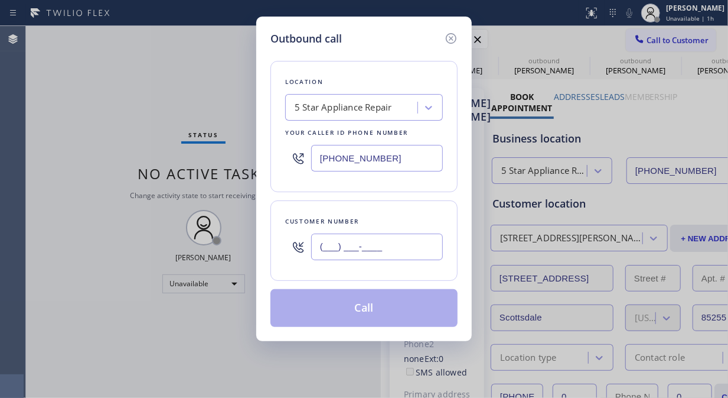
click at [398, 246] on input "(___) ___-____" at bounding box center [377, 246] width 132 height 27
paste input "907) 821-8344"
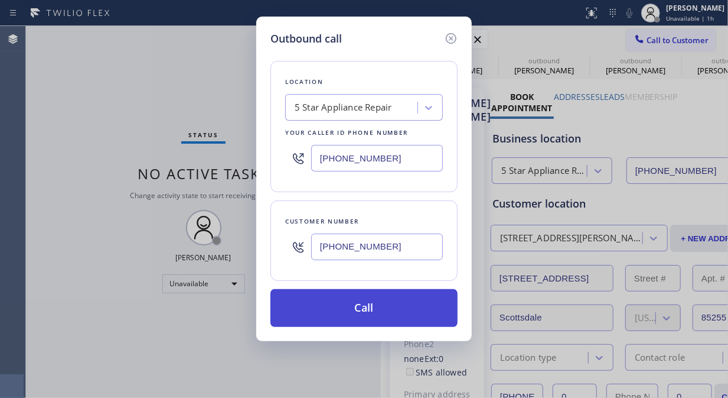
type input "(907) 821-8344"
click at [383, 310] on button "Call" at bounding box center [364, 308] width 187 height 38
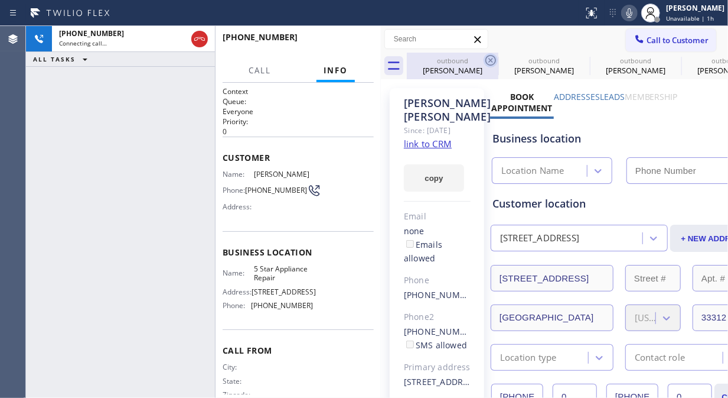
click at [494, 57] on icon at bounding box center [491, 60] width 14 height 14
click at [575, 58] on icon at bounding box center [582, 60] width 14 height 14
click at [0, 0] on icon at bounding box center [0, 0] width 0 height 0
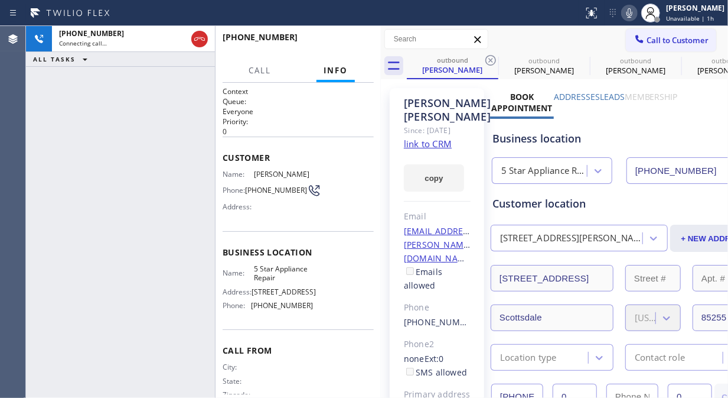
click at [493, 58] on icon at bounding box center [491, 60] width 14 height 14
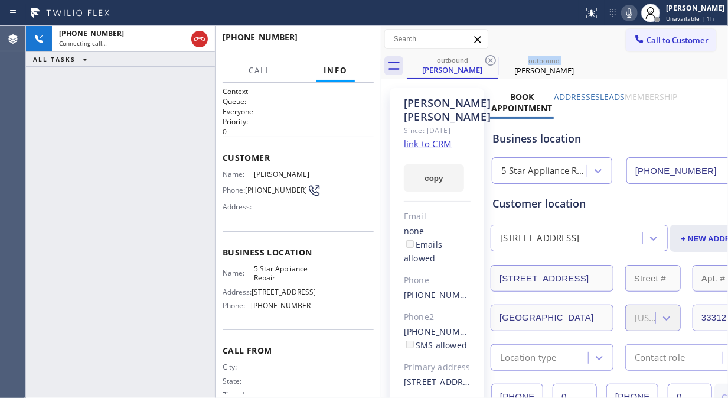
click at [493, 58] on icon at bounding box center [491, 60] width 14 height 14
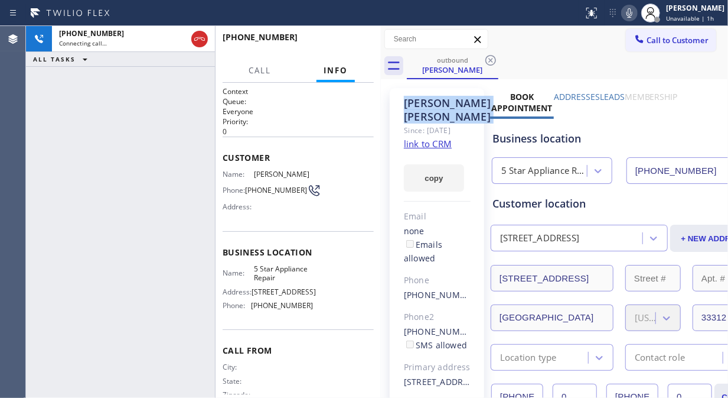
click at [493, 58] on icon at bounding box center [491, 60] width 14 height 14
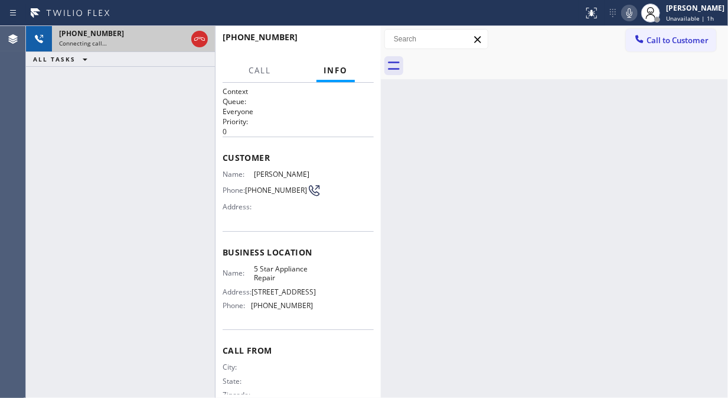
click at [139, 37] on div "+19078218344" at bounding box center [123, 33] width 128 height 10
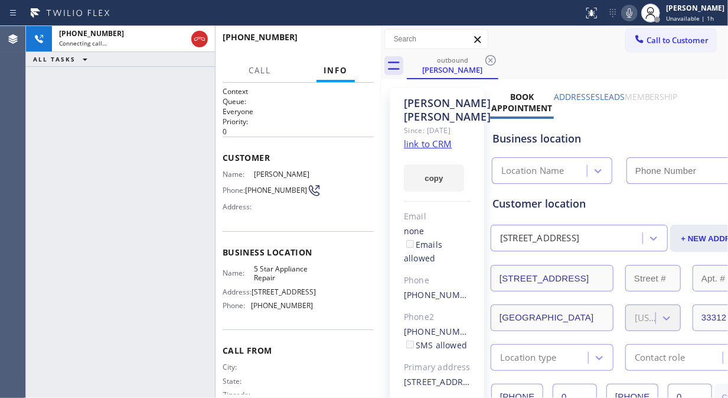
type input "(855) 731-4952"
drag, startPoint x: 43, startPoint y: 93, endPoint x: 61, endPoint y: 84, distance: 20.3
click at [43, 93] on div "+19078218344 Connecting call… ALL TASKS ALL TASKS ACTIVE TASKS TASKS IN WRAP UP" at bounding box center [120, 212] width 189 height 372
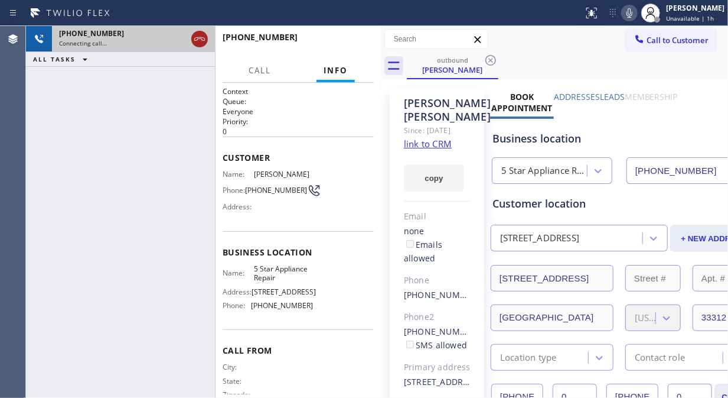
click at [201, 39] on icon at bounding box center [200, 39] width 14 height 14
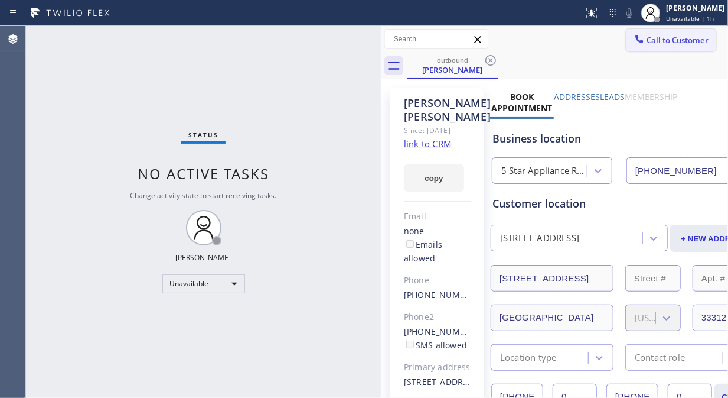
click at [654, 41] on span "Call to Customer" at bounding box center [678, 40] width 62 height 11
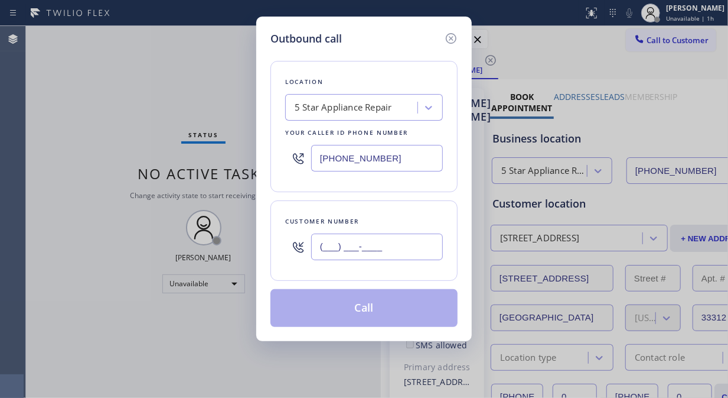
click at [319, 258] on input "(___) ___-____" at bounding box center [377, 246] width 132 height 27
paste input "847) 926-3254"
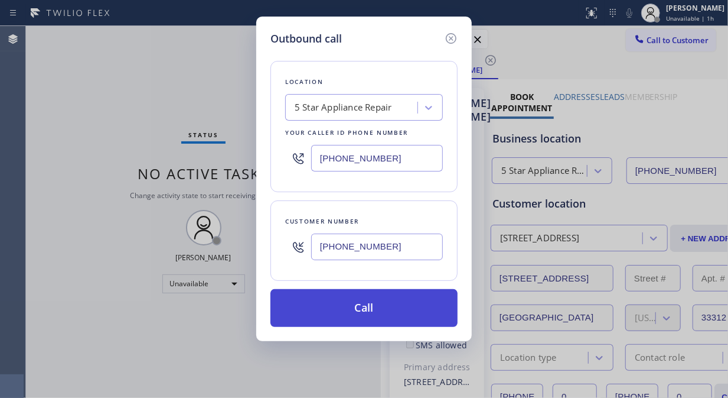
type input "(847) 926-3254"
click at [382, 308] on button "Call" at bounding box center [364, 308] width 187 height 38
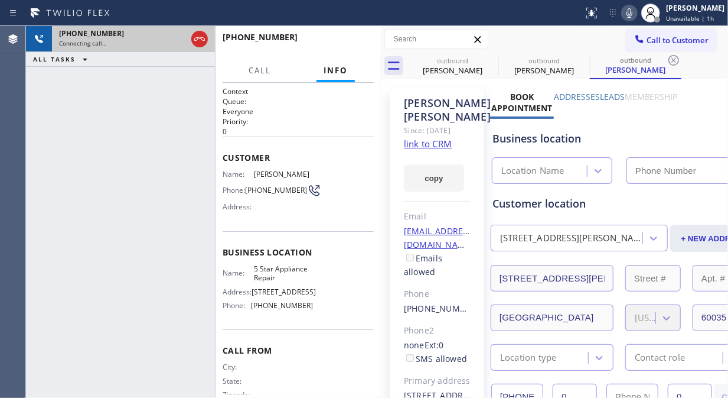
type input "(855) 731-4952"
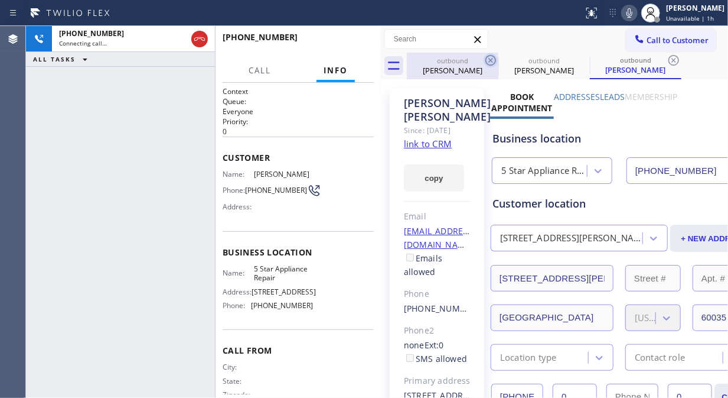
click at [491, 57] on icon at bounding box center [491, 60] width 14 height 14
click at [0, 0] on icon at bounding box center [0, 0] width 0 height 0
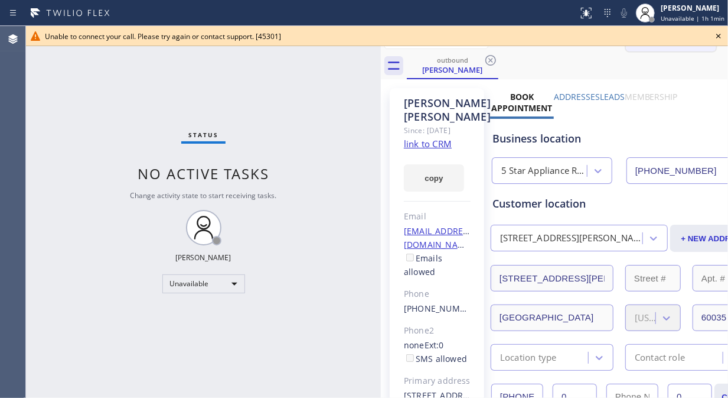
drag, startPoint x: 721, startPoint y: 34, endPoint x: 672, endPoint y: 39, distance: 48.7
click at [719, 34] on icon at bounding box center [718, 36] width 5 height 5
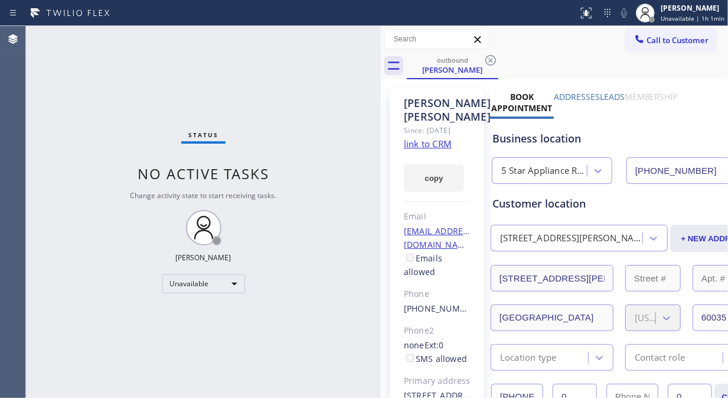
drag, startPoint x: 669, startPoint y: 40, endPoint x: 575, endPoint y: 83, distance: 103.6
click at [669, 40] on span "Call to Customer" at bounding box center [678, 40] width 62 height 11
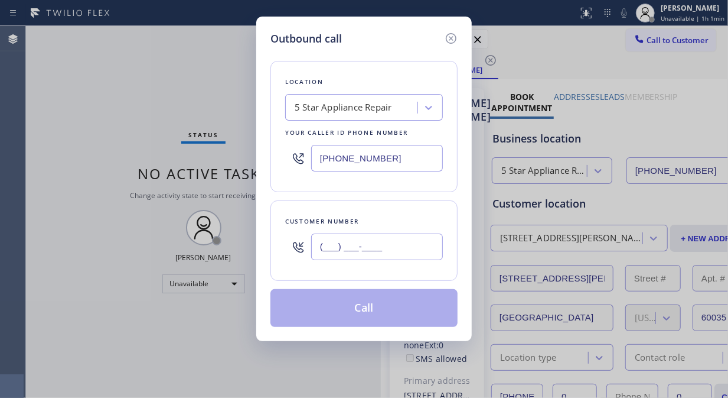
click at [422, 238] on input "(___) ___-____" at bounding box center [377, 246] width 132 height 27
paste input "561) 266-3274"
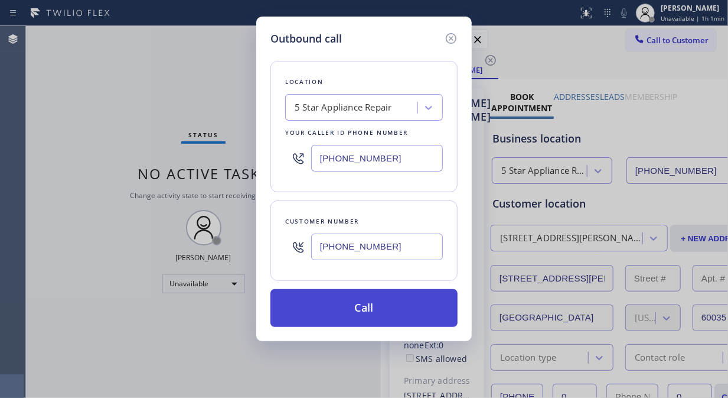
type input "(561) 266-3274"
click at [409, 309] on button "Call" at bounding box center [364, 308] width 187 height 38
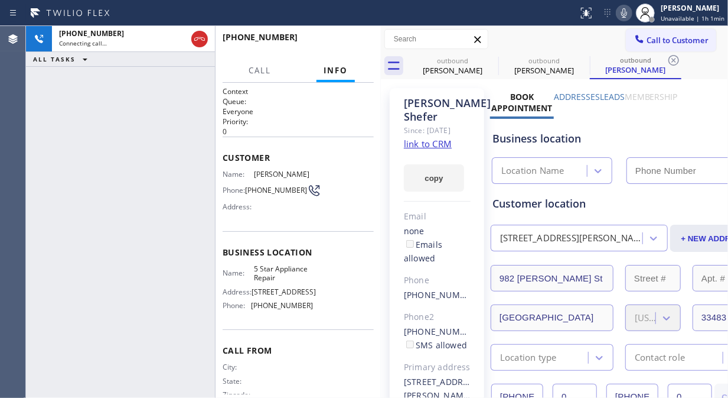
type input "(855) 731-4952"
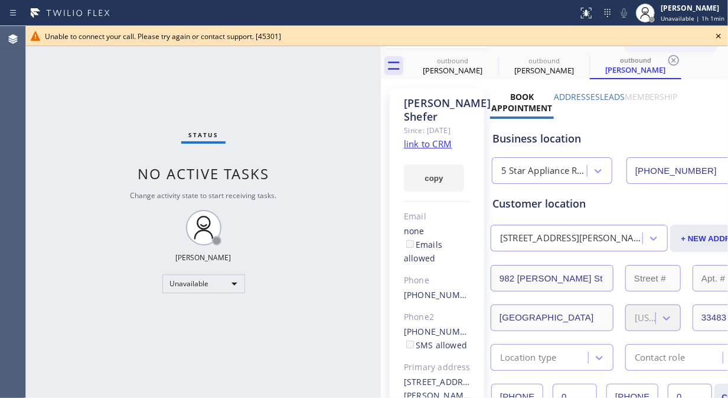
click at [718, 35] on icon at bounding box center [718, 36] width 5 height 5
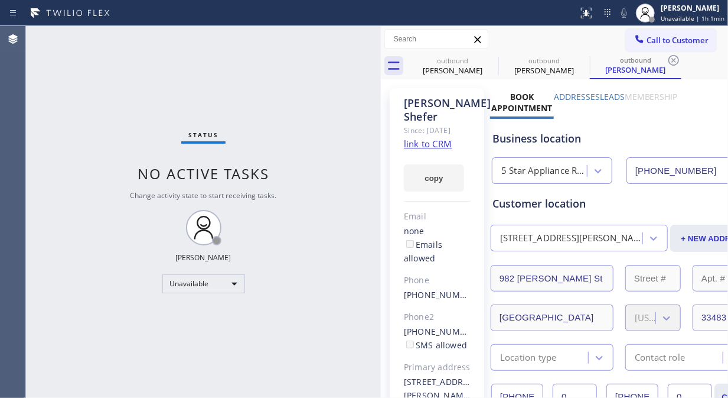
click at [686, 43] on span "Call to Customer" at bounding box center [678, 40] width 62 height 11
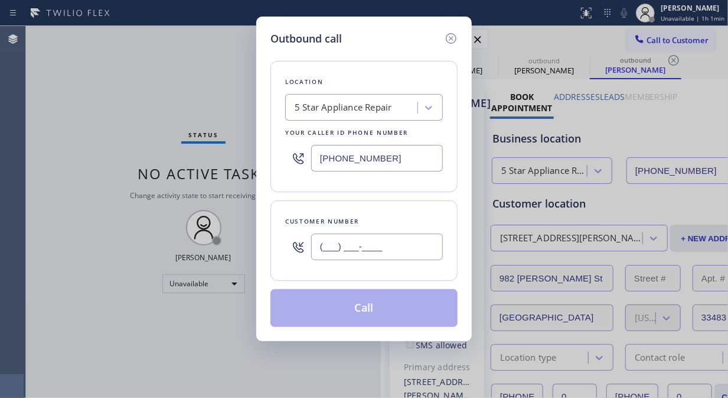
click at [399, 254] on input "(___) ___-____" at bounding box center [377, 246] width 132 height 27
paste input "949) 715-5230"
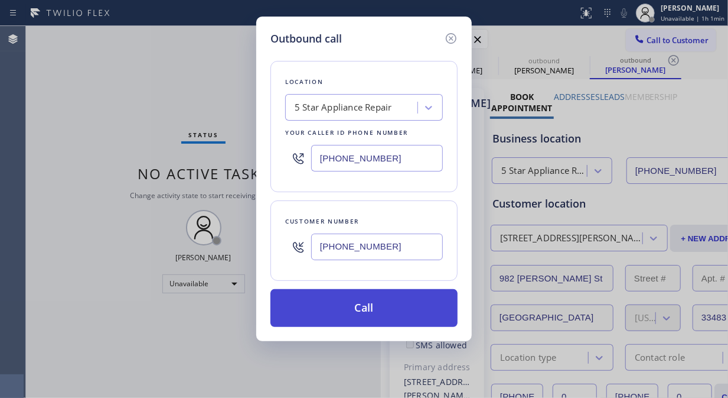
type input "(949) 715-5230"
click at [390, 312] on button "Call" at bounding box center [364, 308] width 187 height 38
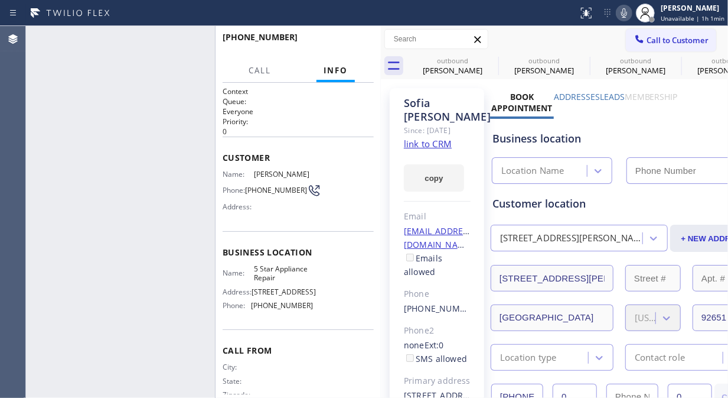
type input "(855) 731-4952"
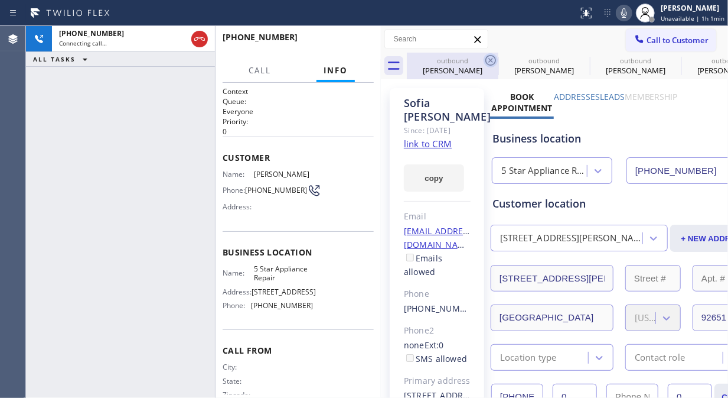
click at [486, 58] on icon at bounding box center [491, 60] width 11 height 11
click at [577, 58] on icon at bounding box center [582, 60] width 11 height 11
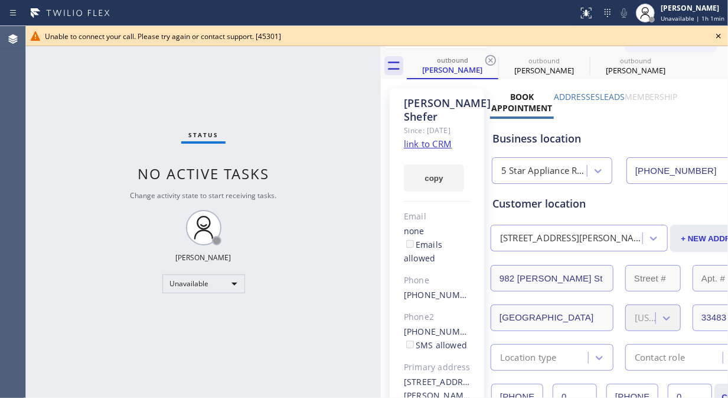
click at [486, 58] on icon at bounding box center [491, 60] width 11 height 11
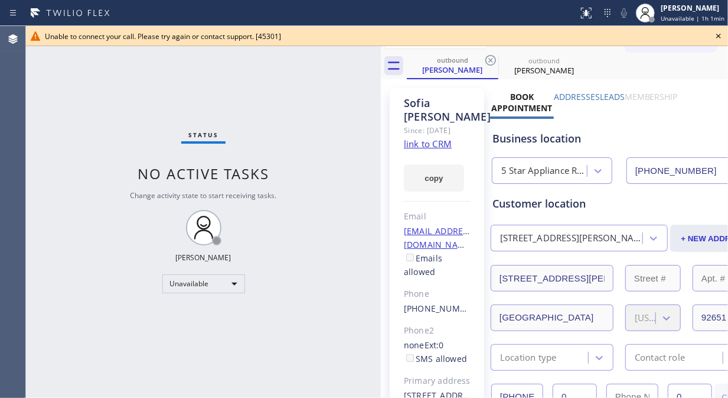
click at [486, 58] on icon at bounding box center [491, 60] width 11 height 11
drag, startPoint x: 717, startPoint y: 33, endPoint x: 708, endPoint y: 47, distance: 17.0
click at [718, 34] on icon at bounding box center [719, 36] width 14 height 14
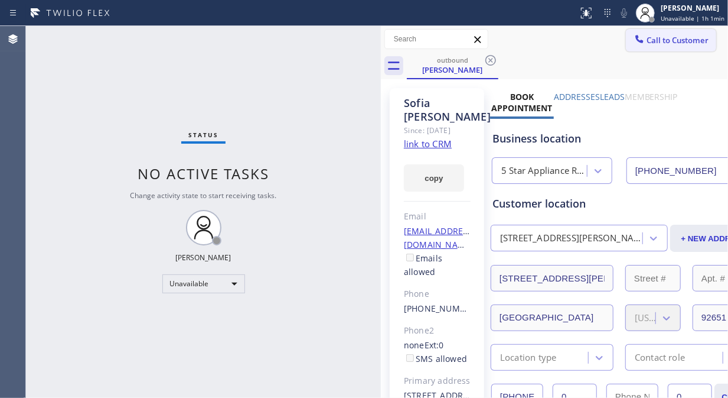
click at [698, 48] on button "Call to Customer" at bounding box center [671, 40] width 90 height 22
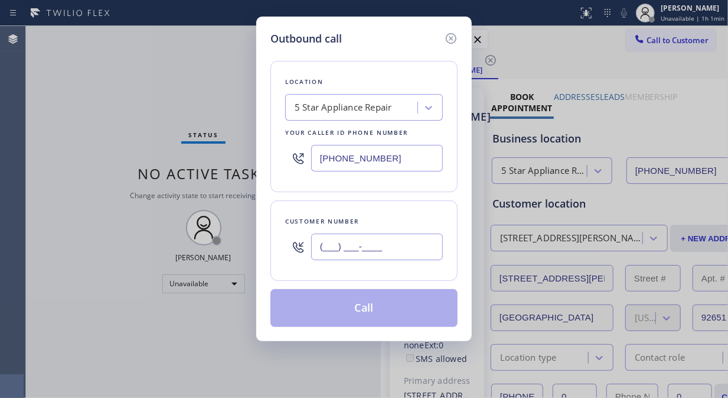
click at [397, 258] on input "(___) ___-____" at bounding box center [377, 246] width 132 height 27
paste input "925) 407-5147"
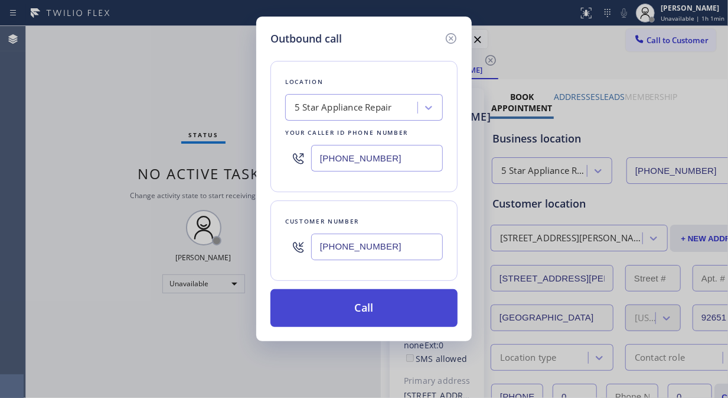
type input "(925) 407-5147"
click at [399, 314] on button "Call" at bounding box center [364, 308] width 187 height 38
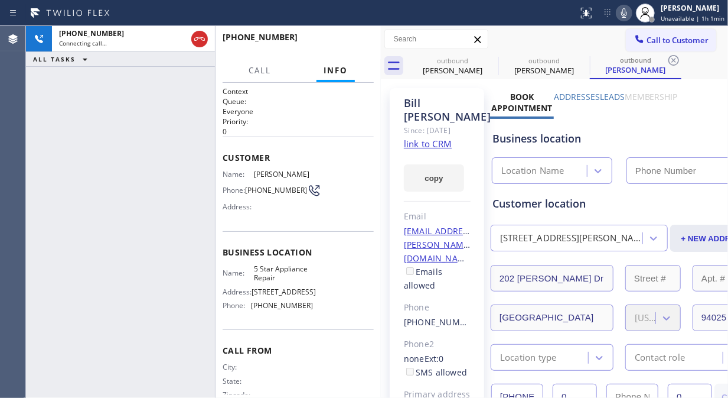
type input "(855) 731-4952"
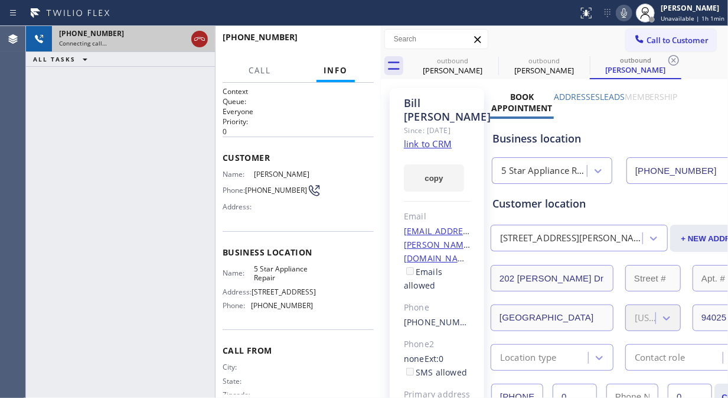
click at [196, 42] on icon at bounding box center [200, 39] width 14 height 14
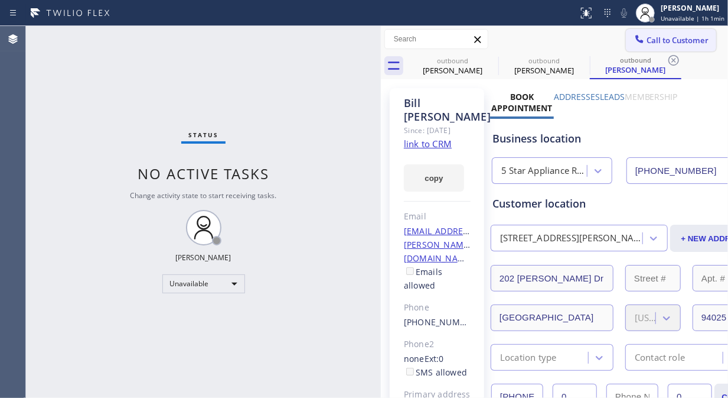
click at [665, 36] on span "Call to Customer" at bounding box center [678, 40] width 62 height 11
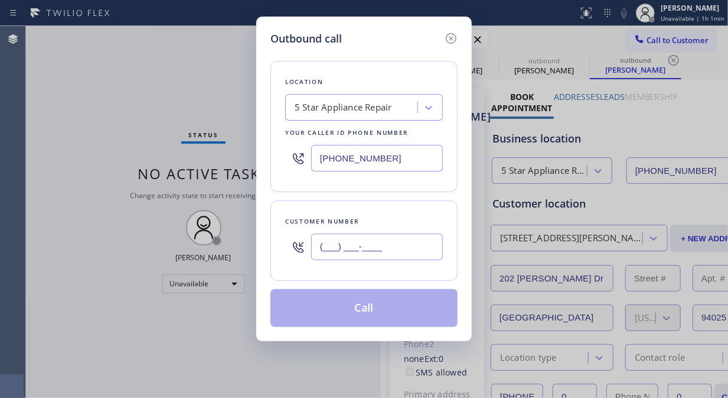
click at [418, 245] on input "(___) ___-____" at bounding box center [377, 246] width 132 height 27
paste input "510) 531-4631"
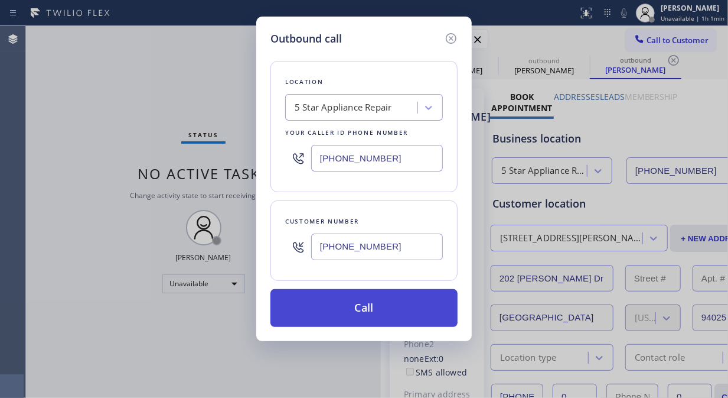
type input "(510) 531-4631"
click at [429, 322] on button "Call" at bounding box center [364, 308] width 187 height 38
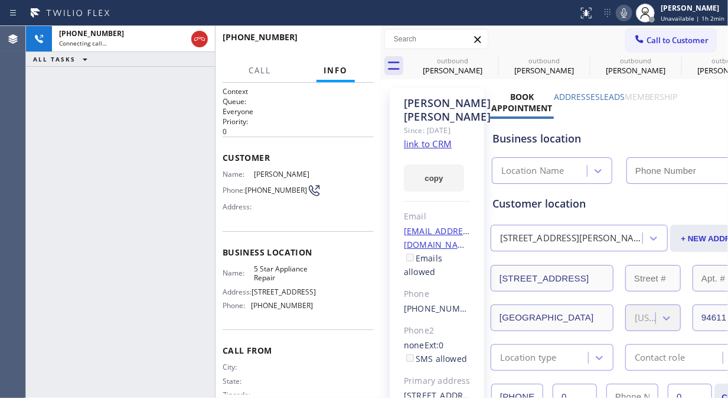
type input "(855) 731-4952"
click at [488, 61] on icon at bounding box center [491, 60] width 14 height 14
click at [0, 0] on icon at bounding box center [0, 0] width 0 height 0
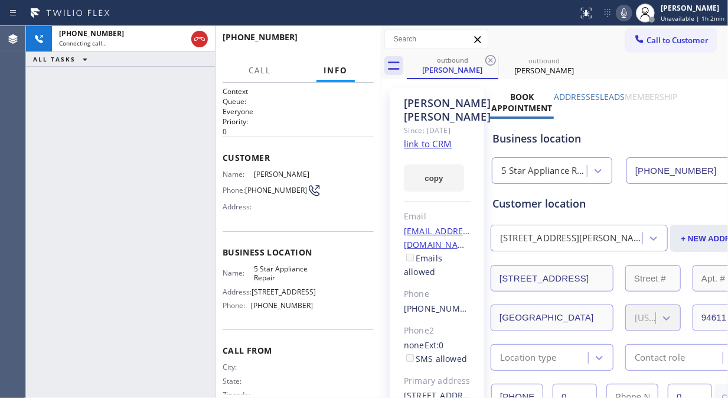
click at [488, 61] on icon at bounding box center [491, 60] width 14 height 14
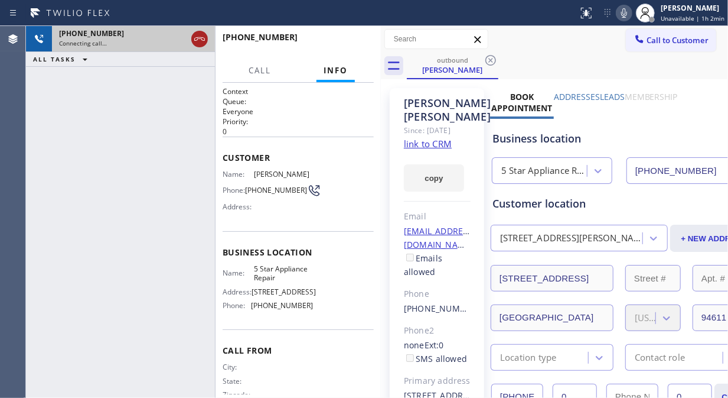
click at [194, 45] on icon at bounding box center [200, 39] width 14 height 14
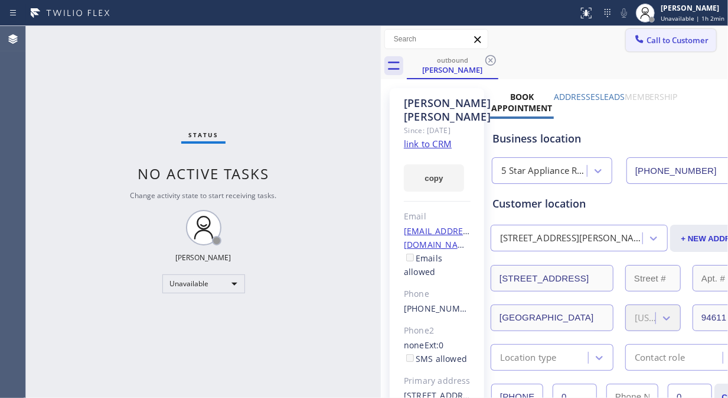
click at [648, 43] on span "Call to Customer" at bounding box center [678, 40] width 62 height 11
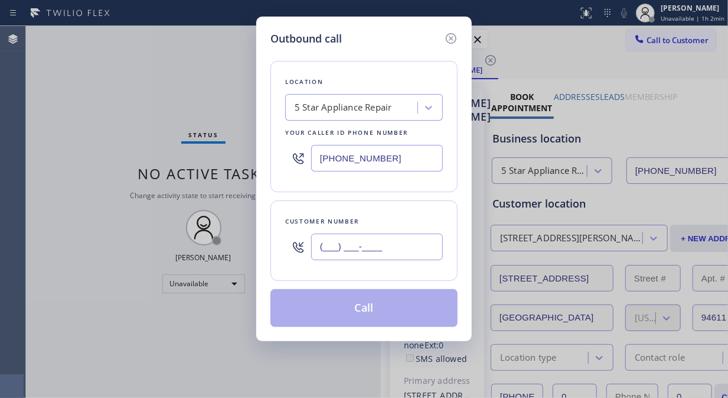
click at [370, 240] on input "(___) ___-____" at bounding box center [377, 246] width 132 height 27
paste input "760) 594-4811"
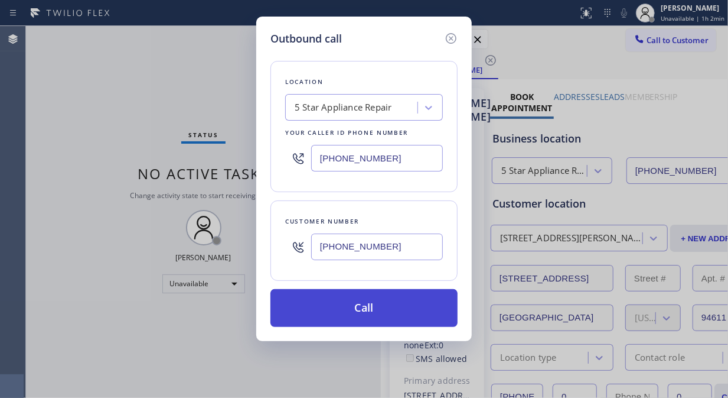
type input "(760) 594-4811"
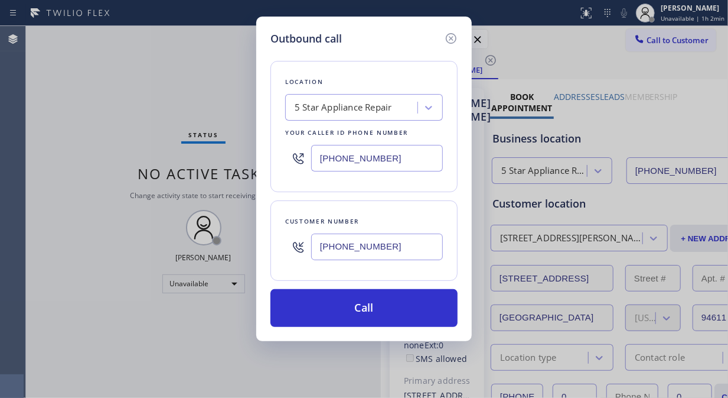
drag, startPoint x: 361, startPoint y: 307, endPoint x: 379, endPoint y: 249, distance: 60.5
click at [363, 307] on button "Call" at bounding box center [364, 308] width 187 height 38
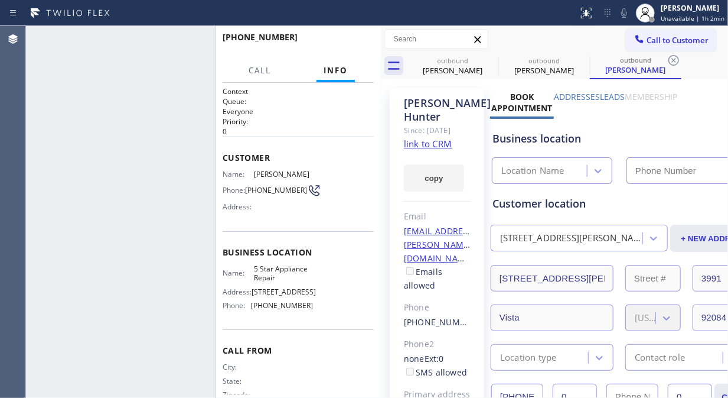
type input "(855) 731-4952"
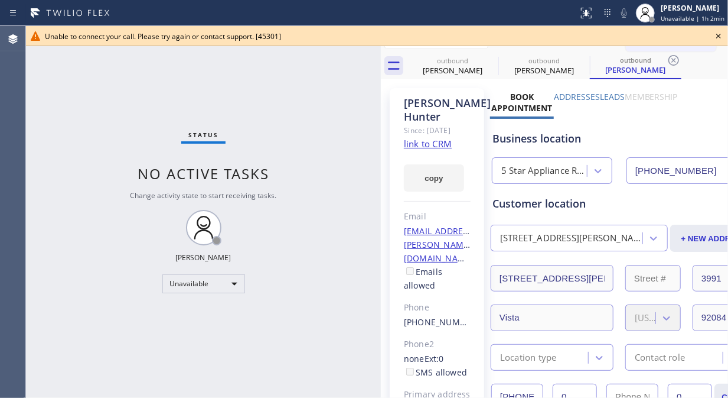
click at [724, 32] on icon at bounding box center [719, 36] width 14 height 14
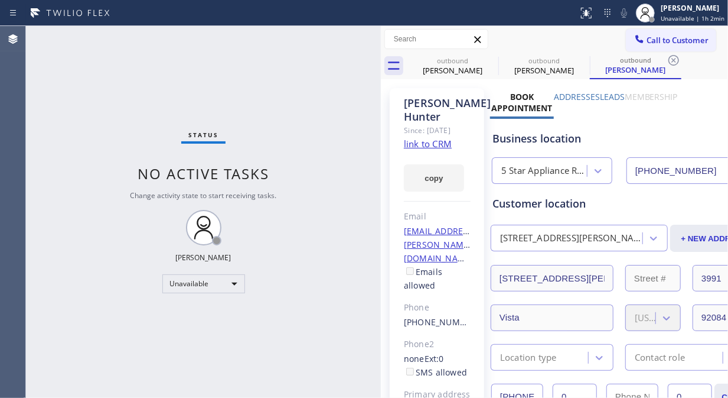
drag, startPoint x: 689, startPoint y: 43, endPoint x: 607, endPoint y: 137, distance: 125.6
click at [688, 44] on span "Call to Customer" at bounding box center [678, 40] width 62 height 11
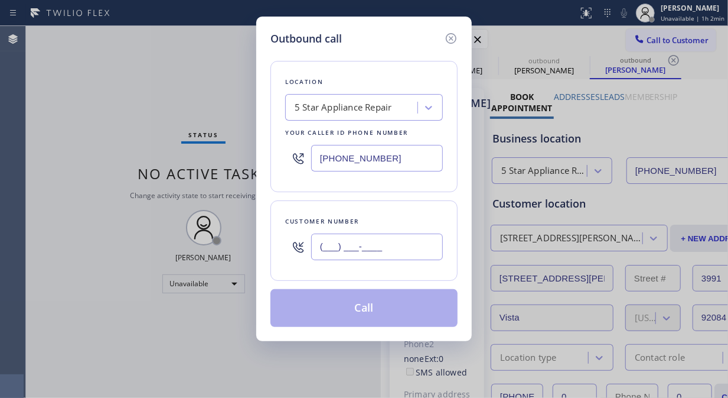
click at [430, 255] on input "(___) ___-____" at bounding box center [377, 246] width 132 height 27
paste input "206) 679-7077"
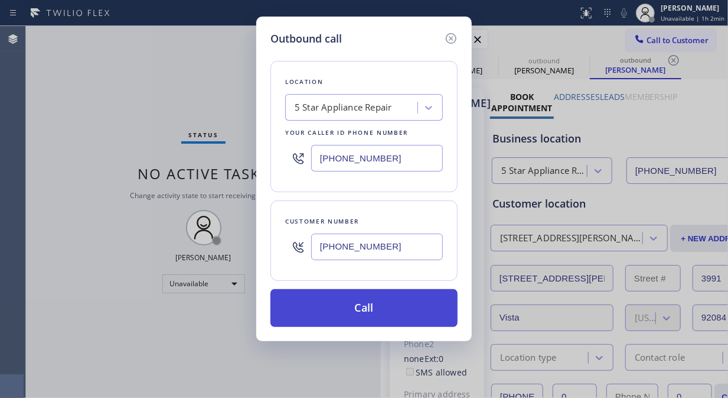
type input "(206) 679-7077"
click at [390, 310] on button "Call" at bounding box center [364, 308] width 187 height 38
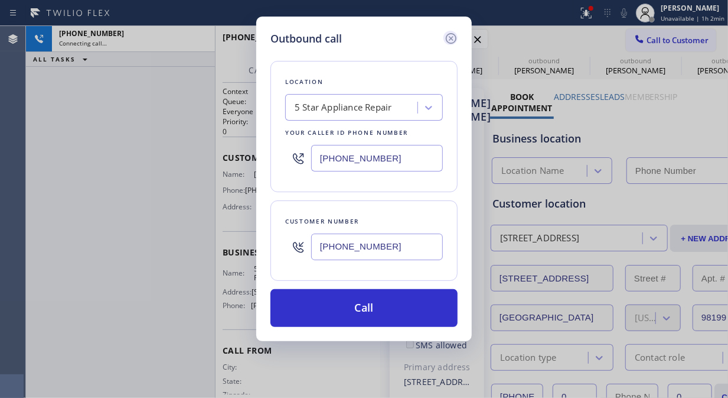
type input "(855) 731-4952"
click at [453, 38] on icon at bounding box center [451, 38] width 14 height 14
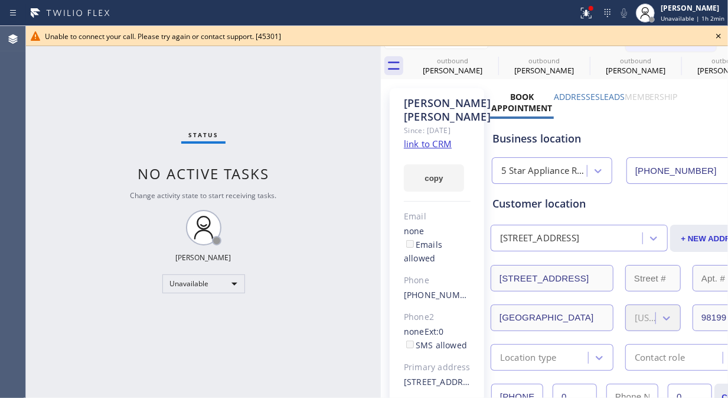
click at [717, 34] on icon at bounding box center [718, 36] width 5 height 5
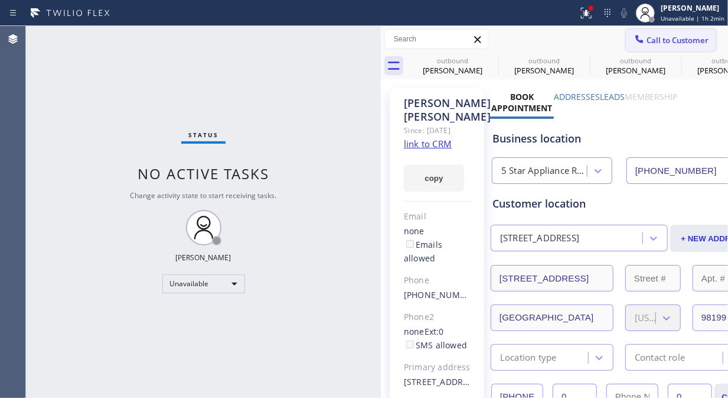
click at [647, 40] on span "Call to Customer" at bounding box center [678, 40] width 62 height 11
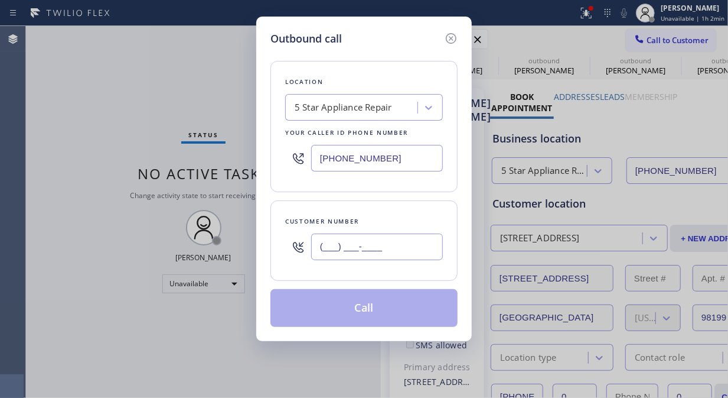
click at [373, 255] on input "(___) ___-____" at bounding box center [377, 246] width 132 height 27
paste input "415) 640-4376"
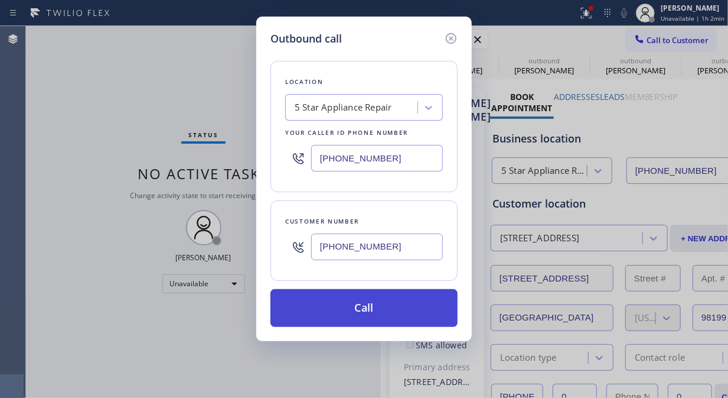
type input "(415) 640-4376"
click at [376, 315] on button "Call" at bounding box center [364, 308] width 187 height 38
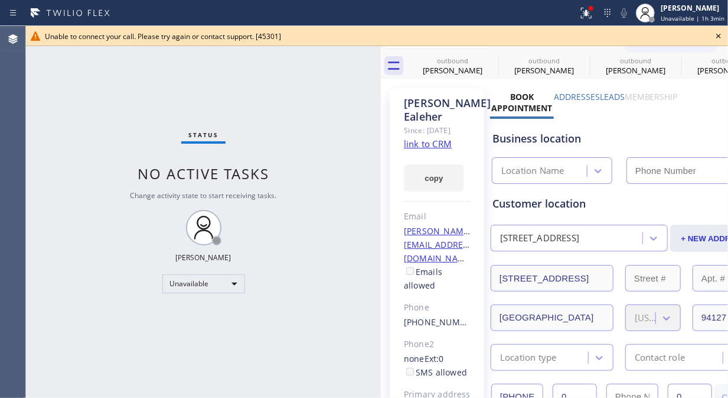
type input "(855) 731-4952"
click at [716, 33] on icon at bounding box center [719, 36] width 14 height 14
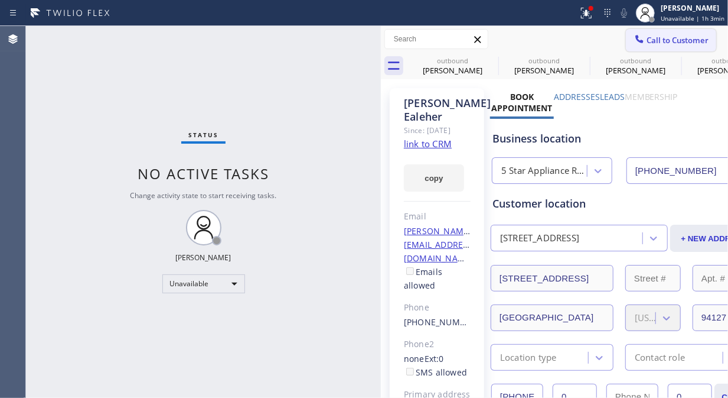
click at [683, 47] on button "Call to Customer" at bounding box center [671, 40] width 90 height 22
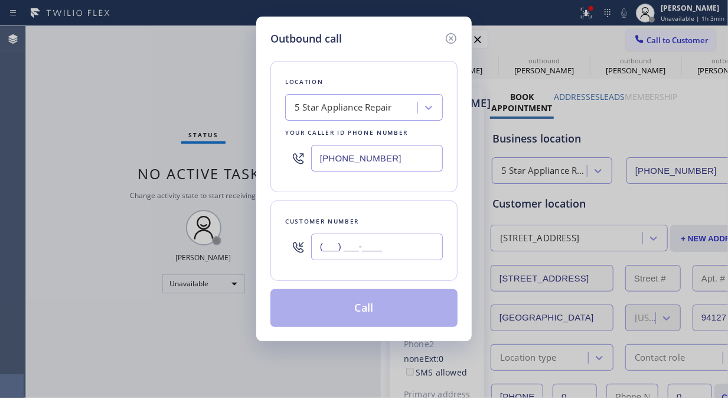
click at [422, 240] on input "(___) ___-____" at bounding box center [377, 246] width 132 height 27
paste input "480) 598-1800"
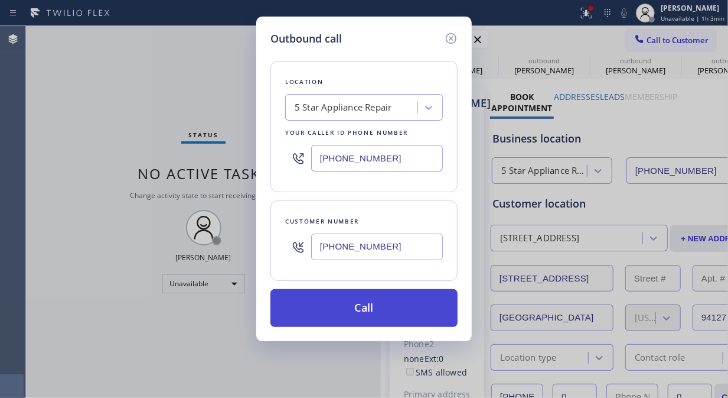
type input "(480) 598-1800"
click at [392, 311] on button "Call" at bounding box center [364, 308] width 187 height 38
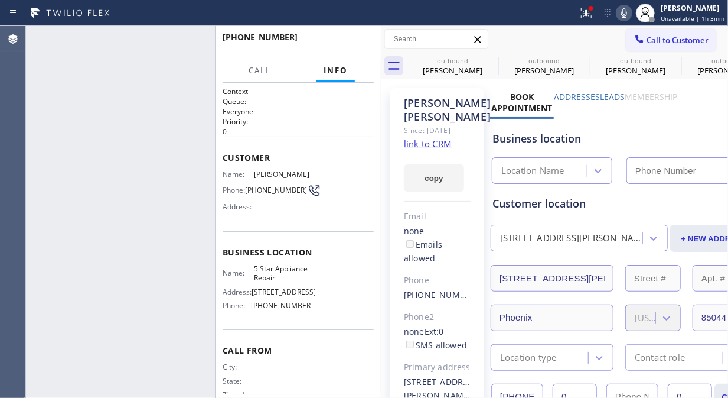
type input "(855) 731-4952"
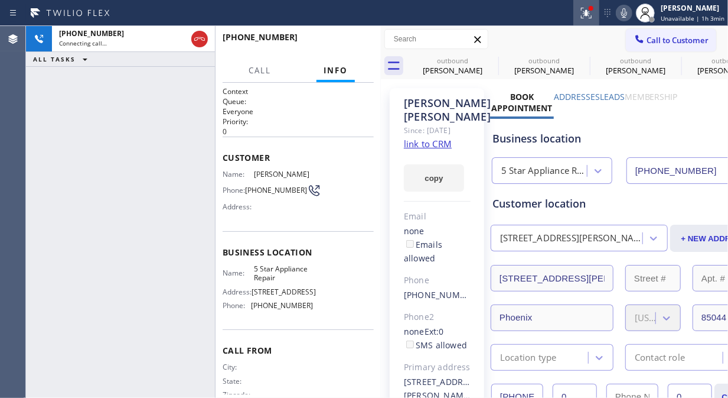
click at [588, 15] on icon at bounding box center [584, 12] width 7 height 8
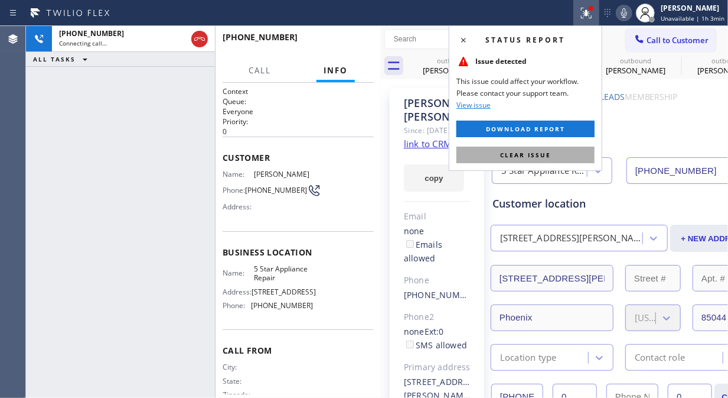
click at [527, 160] on button "Clear issue" at bounding box center [526, 154] width 138 height 17
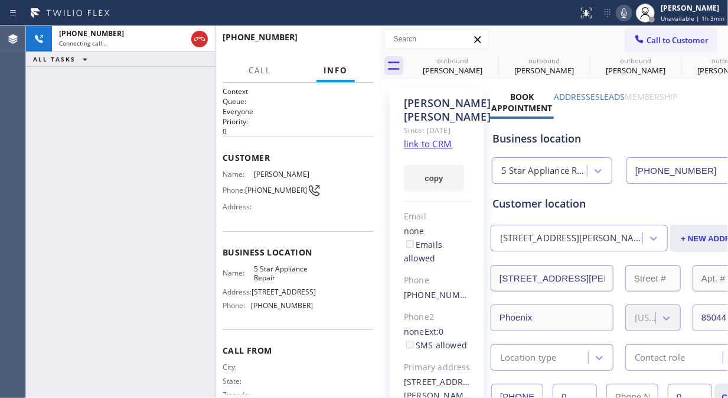
click at [62, 143] on div "+14805981800 Connecting call… ALL TASKS ALL TASKS ACTIVE TASKS TASKS IN WRAP UP" at bounding box center [120, 212] width 189 height 372
click at [626, 7] on icon at bounding box center [624, 13] width 14 height 14
click at [0, 0] on icon at bounding box center [0, 0] width 0 height 0
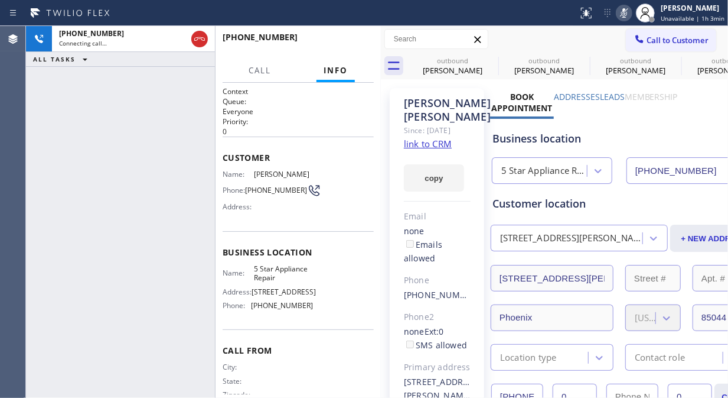
click at [0, 0] on icon at bounding box center [0, 0] width 0 height 0
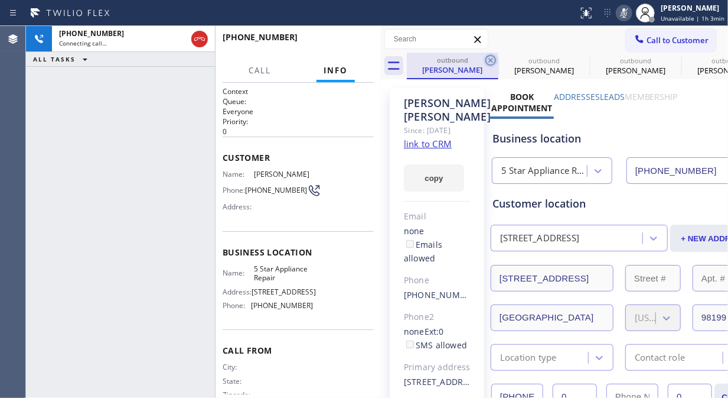
click at [490, 59] on icon at bounding box center [491, 60] width 11 height 11
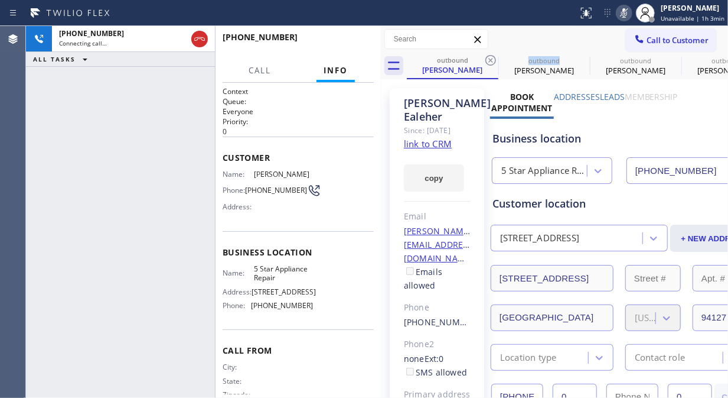
click at [490, 59] on icon at bounding box center [491, 60] width 11 height 11
click at [0, 0] on icon at bounding box center [0, 0] width 0 height 0
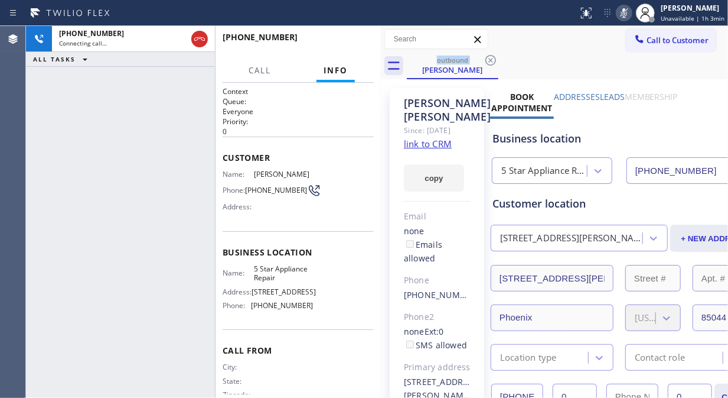
click at [624, 12] on icon at bounding box center [624, 13] width 14 height 14
click at [87, 96] on div "+14805981800 Connecting call… ALL TASKS ALL TASKS ACTIVE TASKS TASKS IN WRAP UP" at bounding box center [120, 212] width 189 height 372
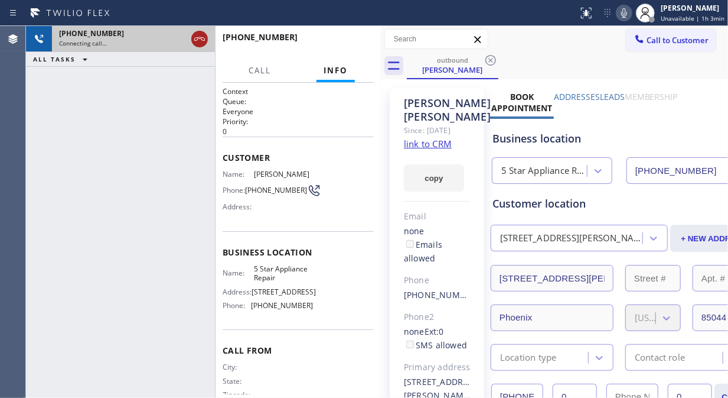
click at [204, 37] on icon at bounding box center [200, 39] width 14 height 14
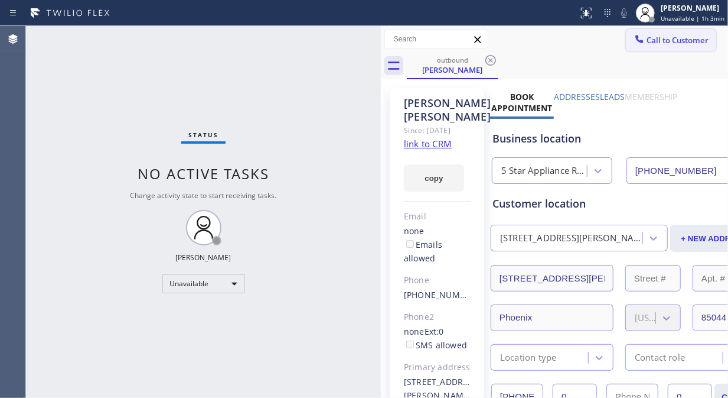
click at [647, 38] on span "Call to Customer" at bounding box center [678, 40] width 62 height 11
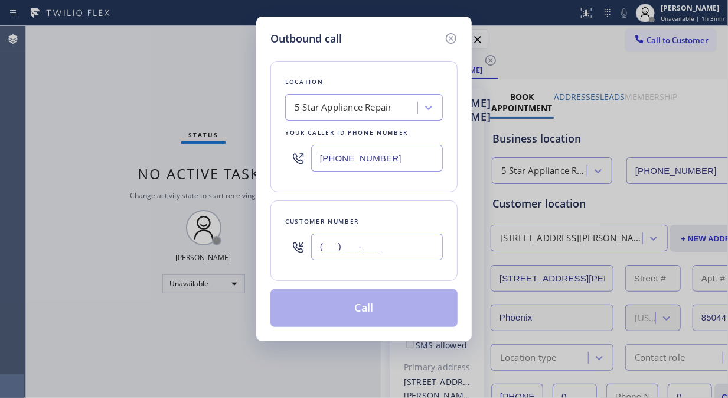
click at [381, 249] on input "(___) ___-____" at bounding box center [377, 246] width 132 height 27
paste input "650) 424-8610"
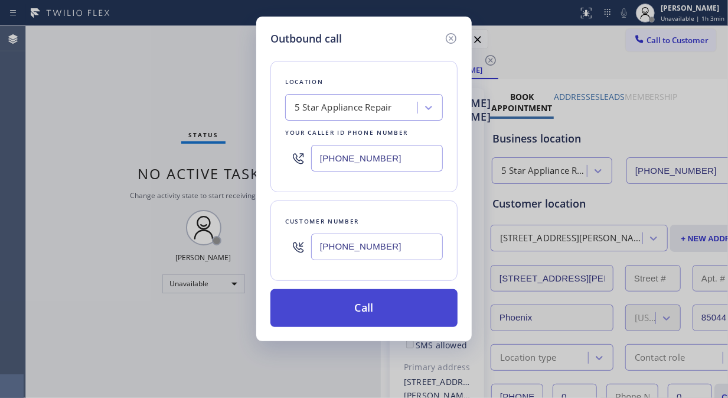
type input "(650) 424-8610"
click at [387, 314] on button "Call" at bounding box center [364, 308] width 187 height 38
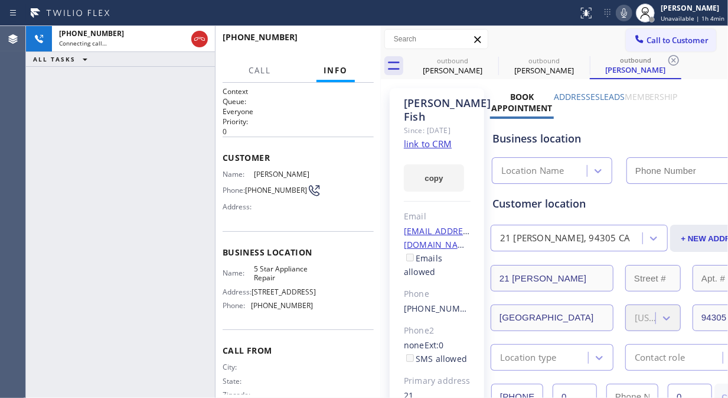
type input "(855) 731-4952"
click at [0, 0] on icon at bounding box center [0, 0] width 0 height 0
click at [575, 60] on icon at bounding box center [582, 60] width 14 height 14
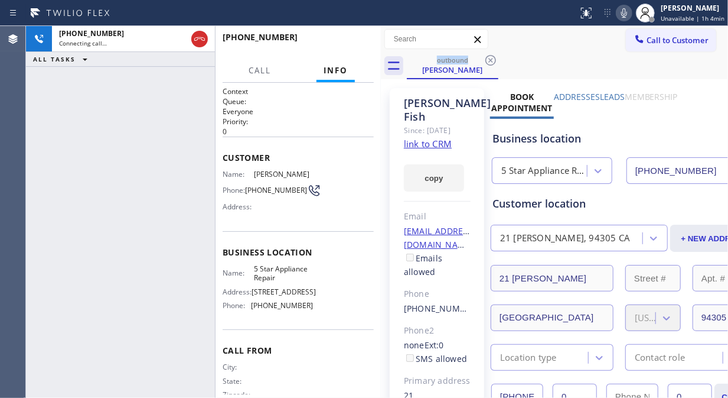
click at [73, 90] on div "+16504248610 Connecting call… ALL TASKS ALL TASKS ACTIVE TASKS TASKS IN WRAP UP" at bounding box center [120, 212] width 189 height 372
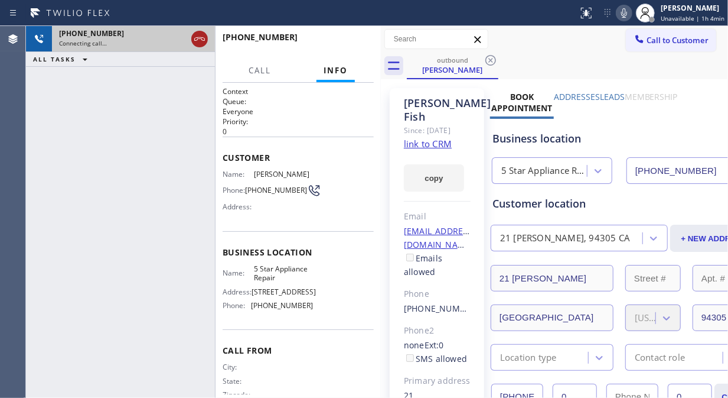
click at [204, 41] on icon at bounding box center [200, 39] width 14 height 14
click at [647, 37] on span "Call to Customer" at bounding box center [678, 40] width 62 height 11
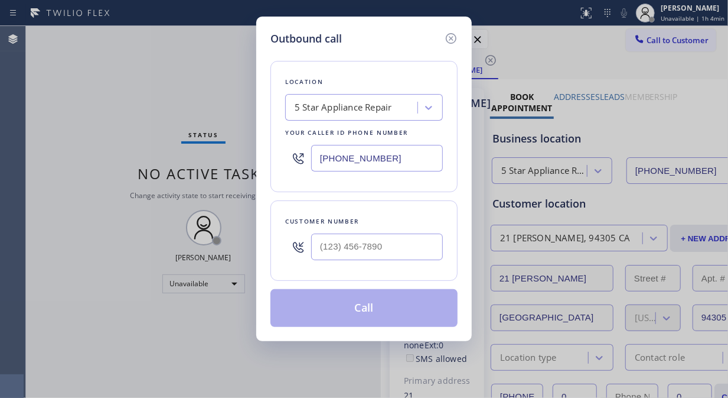
click at [374, 250] on input "text" at bounding box center [377, 246] width 132 height 27
paste input "323) 747-0380"
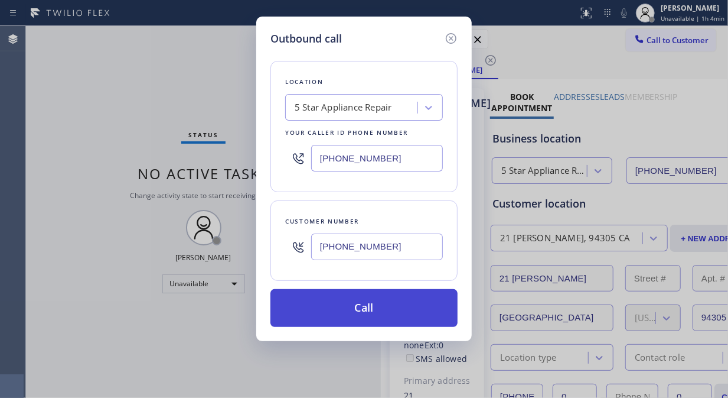
type input "(323) 747-0380"
click at [396, 314] on button "Call" at bounding box center [364, 308] width 187 height 38
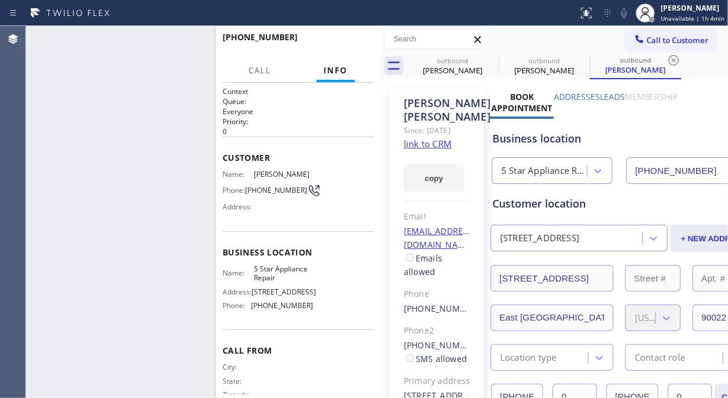
type input "(855) 731-4952"
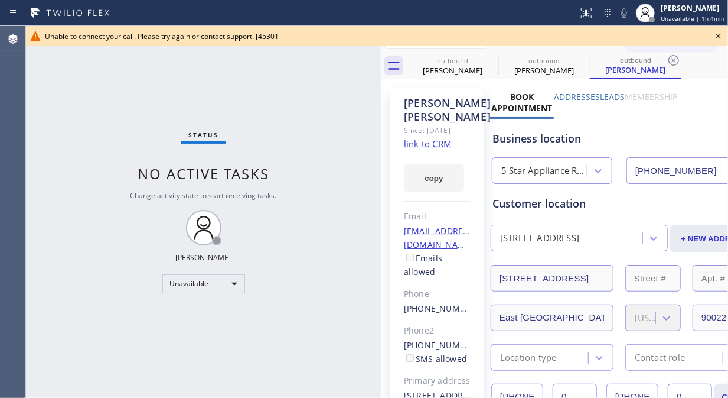
click at [718, 37] on icon at bounding box center [719, 36] width 14 height 14
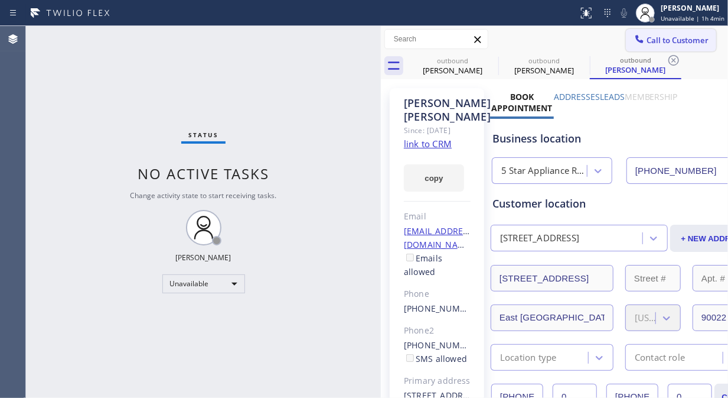
click at [650, 43] on span "Call to Customer" at bounding box center [678, 40] width 62 height 11
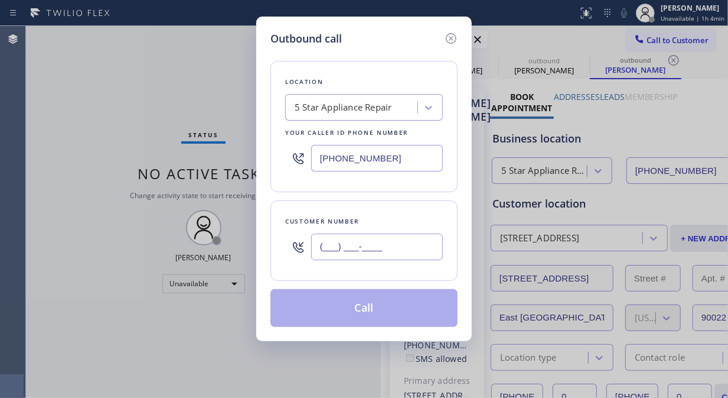
click at [392, 244] on input "(___) ___-____" at bounding box center [377, 246] width 132 height 27
paste input "516) 872-1181"
type input "(516) 872-1181"
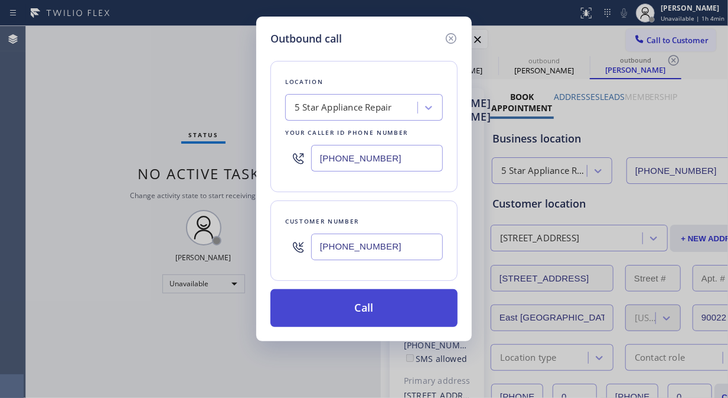
click at [386, 323] on button "Call" at bounding box center [364, 308] width 187 height 38
click at [408, 299] on button "Call" at bounding box center [364, 308] width 187 height 38
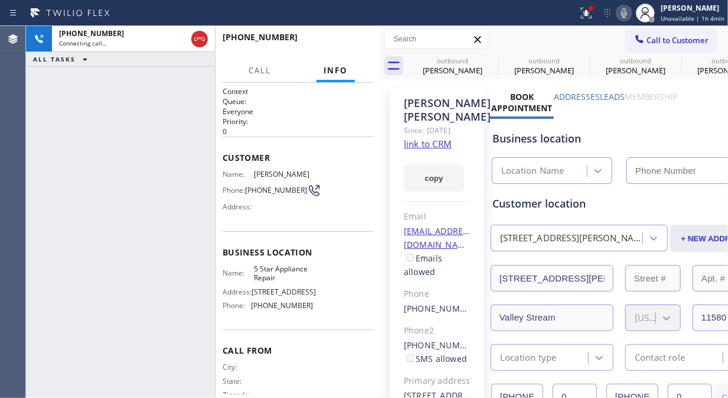
type input "(855) 731-4952"
click at [201, 42] on icon at bounding box center [200, 39] width 14 height 14
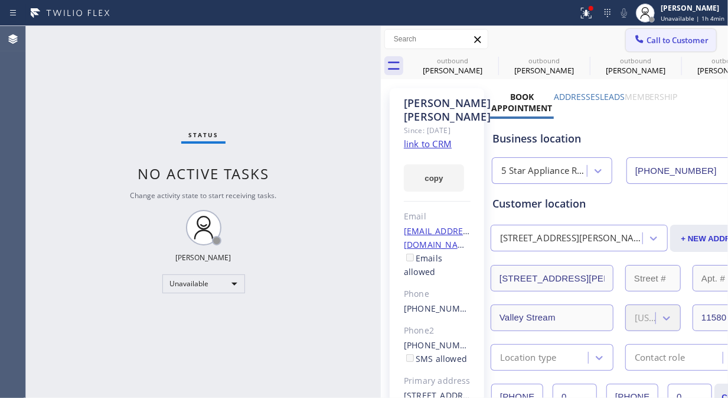
click at [647, 44] on span "Call to Customer" at bounding box center [678, 40] width 62 height 11
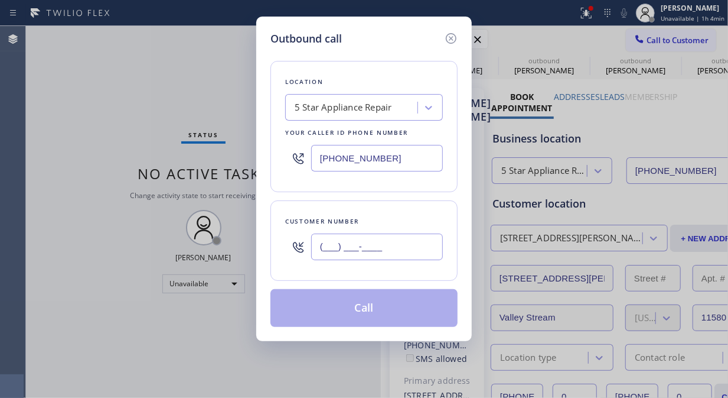
click at [391, 252] on input "(___) ___-____" at bounding box center [377, 246] width 132 height 27
paste input "949) 715-9720"
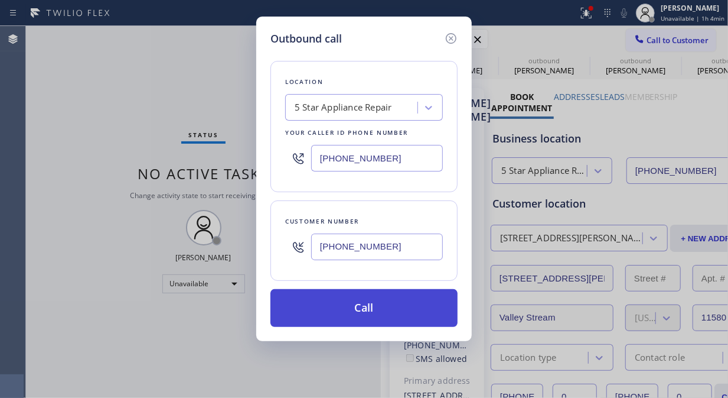
type input "(949) 715-9720"
click at [386, 309] on button "Call" at bounding box center [364, 308] width 187 height 38
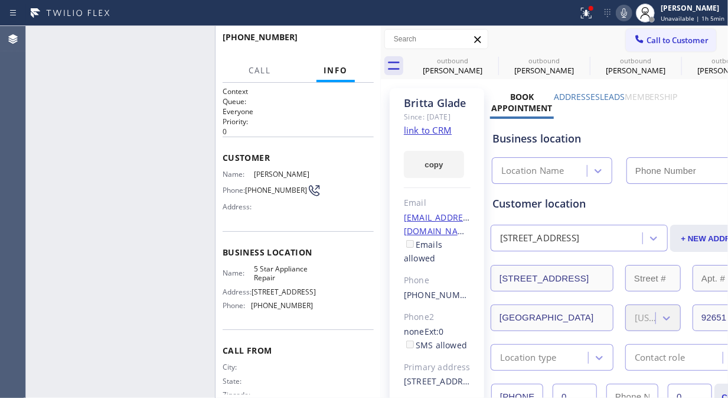
type input "(855) 731-4952"
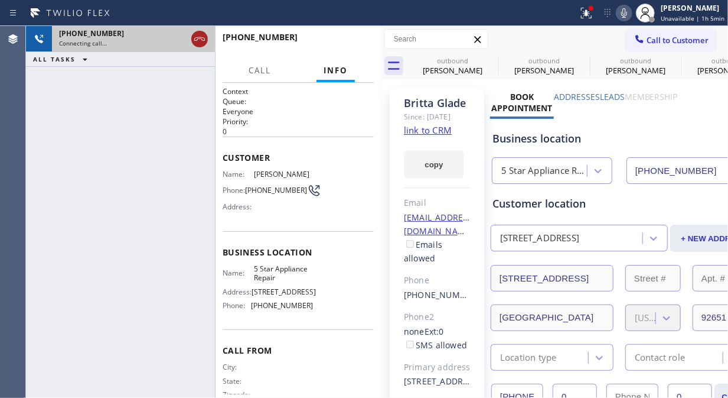
click at [196, 37] on icon at bounding box center [200, 39] width 14 height 14
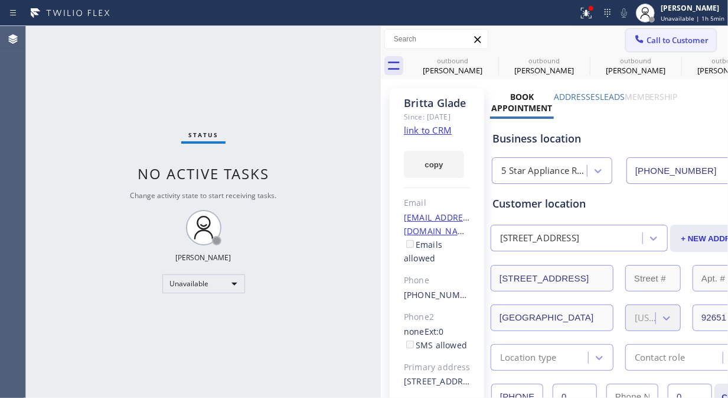
click at [667, 37] on span "Call to Customer" at bounding box center [678, 40] width 62 height 11
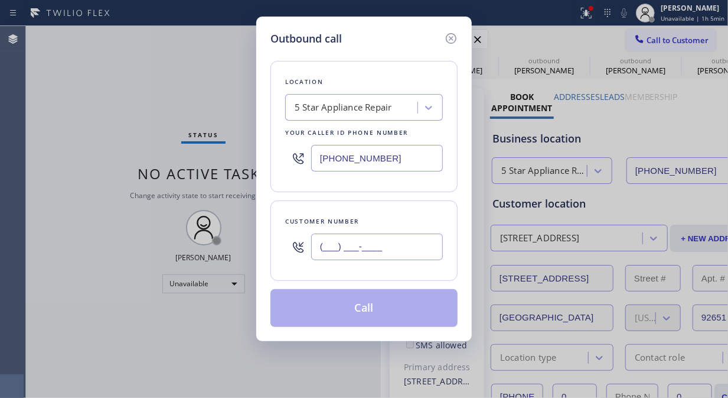
click at [379, 236] on input "(___) ___-____" at bounding box center [377, 246] width 132 height 27
paste input "310) 919-6885"
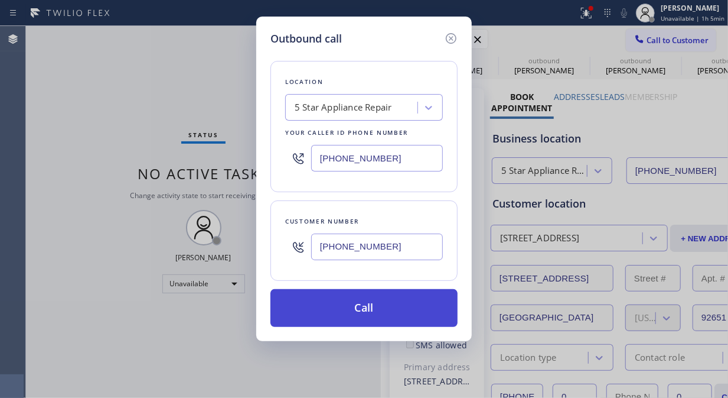
type input "(310) 919-6885"
click at [385, 309] on button "Call" at bounding box center [364, 308] width 187 height 38
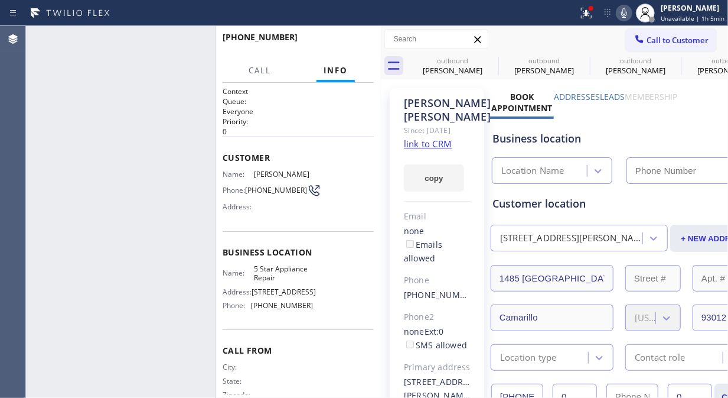
type input "(855) 731-4952"
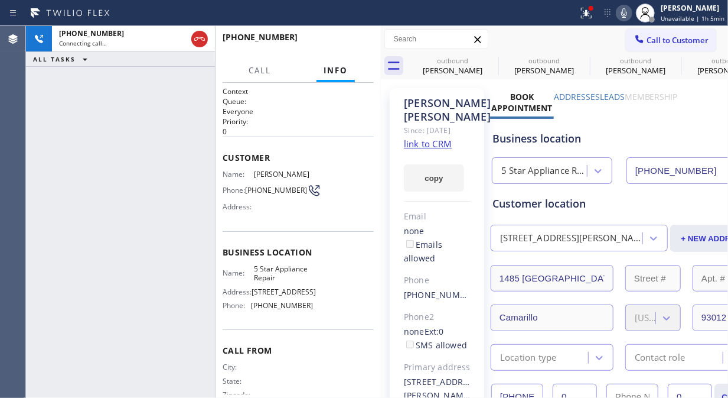
drag, startPoint x: 198, startPoint y: 35, endPoint x: 335, endPoint y: 61, distance: 139.5
click at [198, 36] on icon at bounding box center [200, 39] width 14 height 14
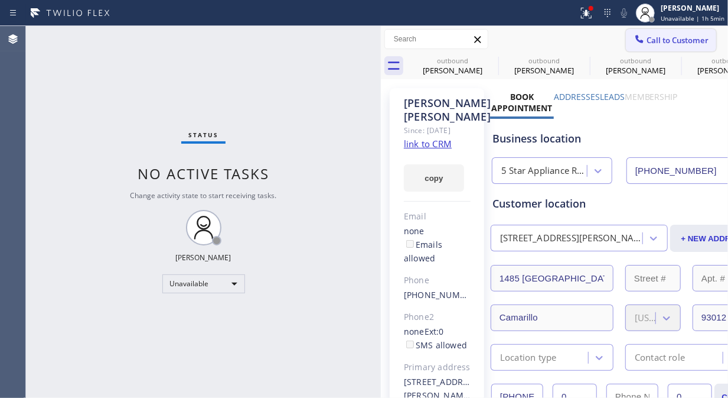
click at [687, 46] on button "Call to Customer" at bounding box center [671, 40] width 90 height 22
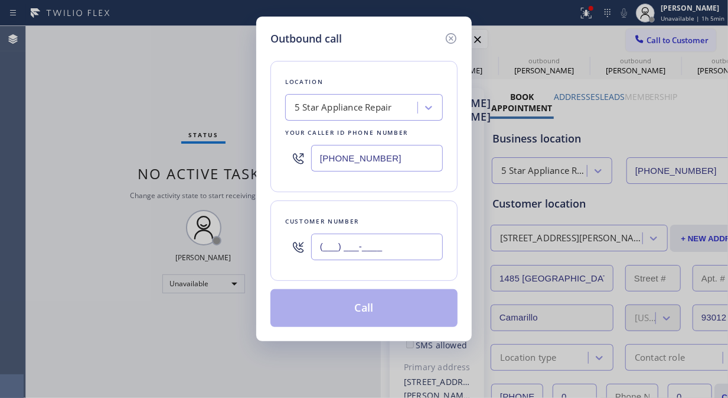
click at [347, 253] on input "(___) ___-____" at bounding box center [377, 246] width 132 height 27
paste input "805) 284-1314"
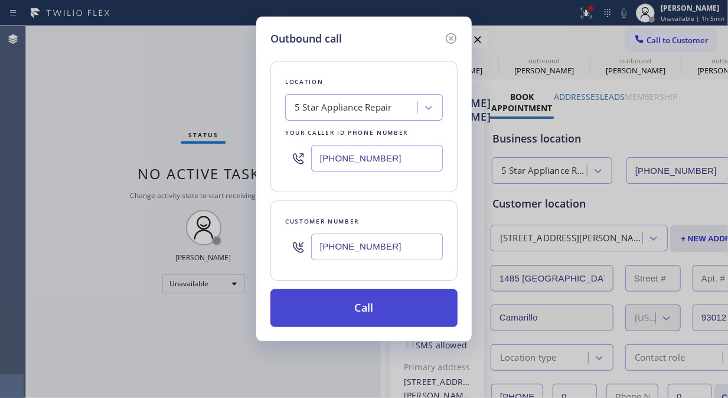
type input "(805) 284-1314"
click at [360, 319] on button "Call" at bounding box center [364, 308] width 187 height 38
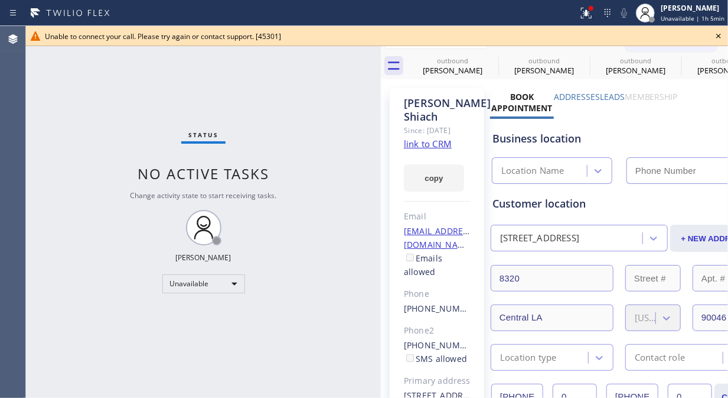
type input "(855) 731-4952"
click at [724, 32] on icon at bounding box center [719, 36] width 14 height 14
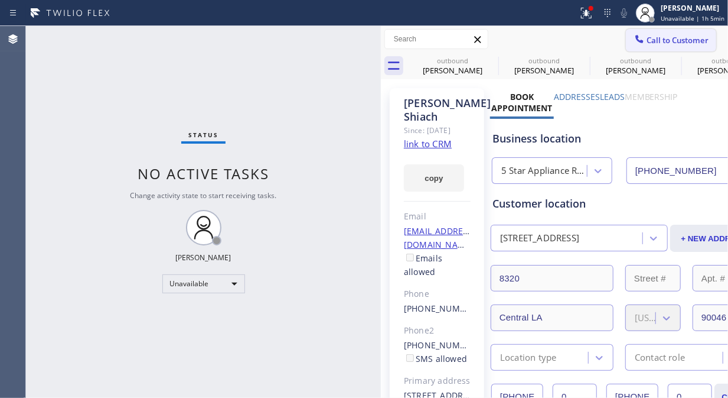
click at [659, 42] on span "Call to Customer" at bounding box center [678, 40] width 62 height 11
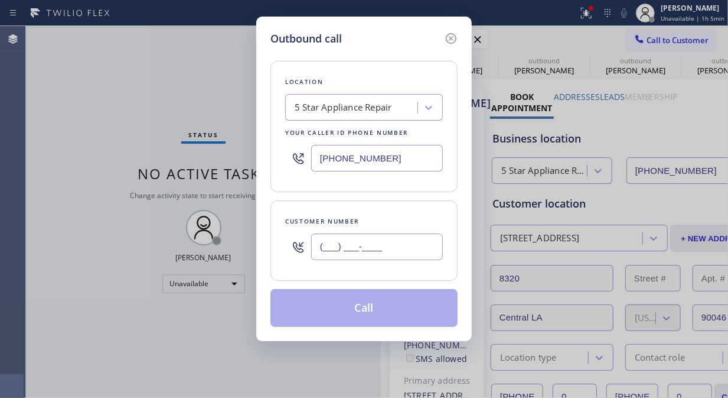
click at [398, 247] on input "(___) ___-____" at bounding box center [377, 246] width 132 height 27
paste input "949) 436-8196"
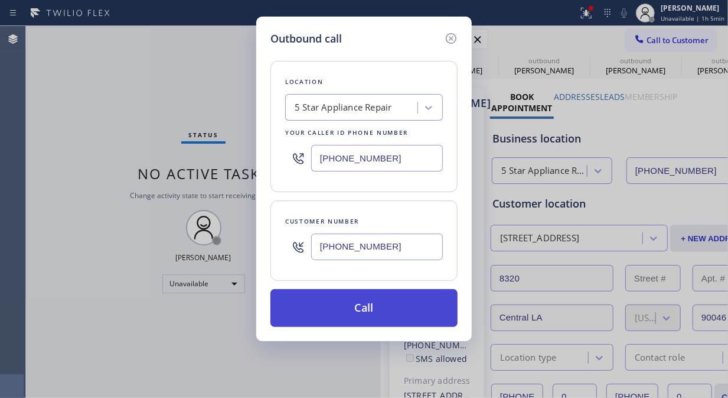
type input "(949) 436-8196"
click at [387, 314] on button "Call" at bounding box center [364, 308] width 187 height 38
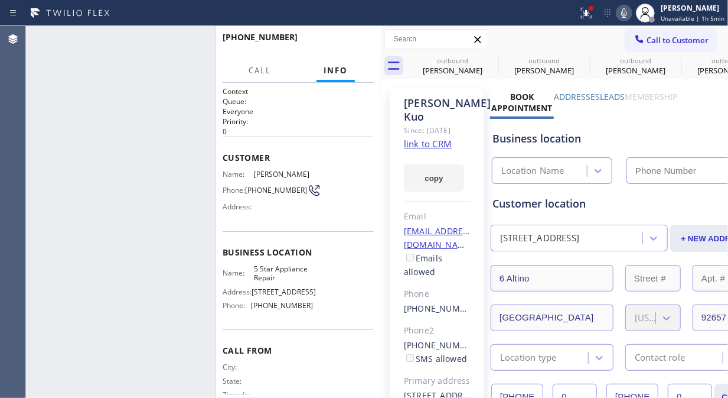
type input "(855) 731-4952"
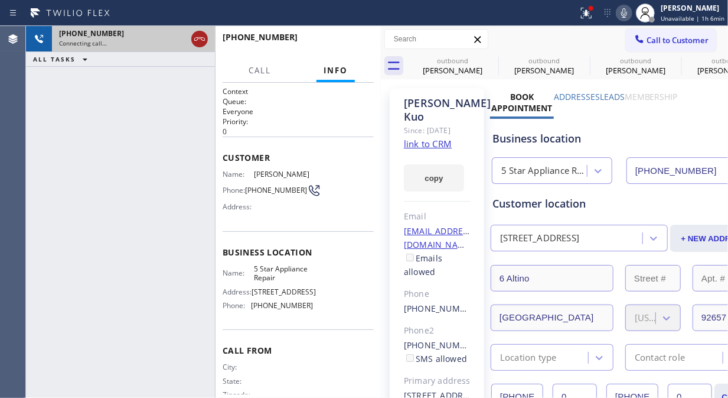
click at [203, 37] on icon at bounding box center [200, 39] width 14 height 14
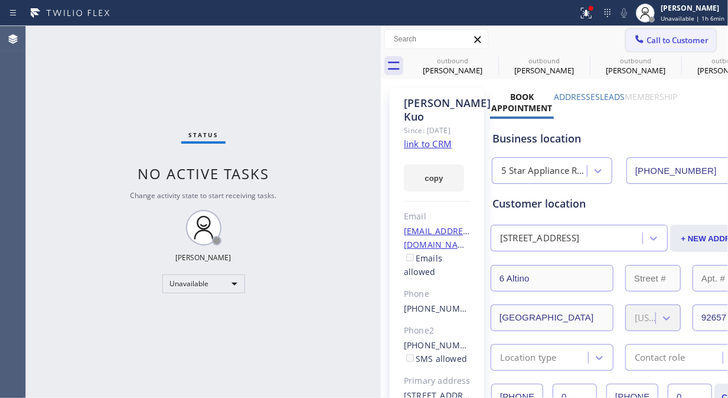
click at [684, 43] on span "Call to Customer" at bounding box center [678, 40] width 62 height 11
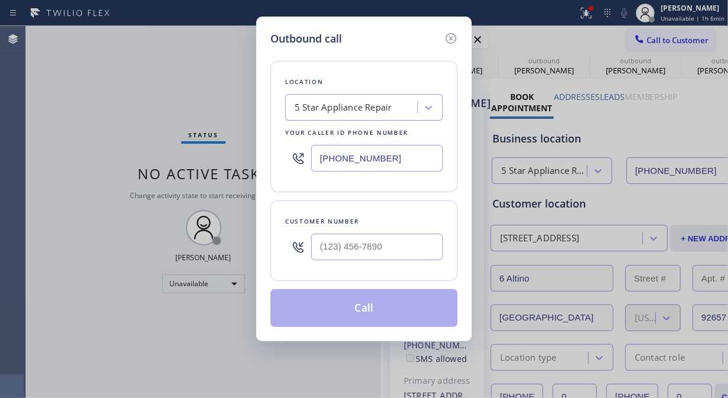
click at [367, 240] on input "text" at bounding box center [377, 246] width 132 height 27
click at [320, 248] on input "(___) ___-____" at bounding box center [377, 246] width 132 height 27
paste input "913) 522-9405"
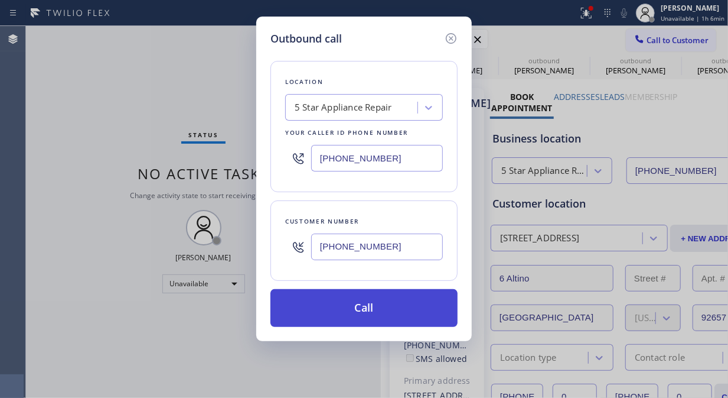
type input "(913) 522-9405"
click at [368, 311] on button "Call" at bounding box center [364, 308] width 187 height 38
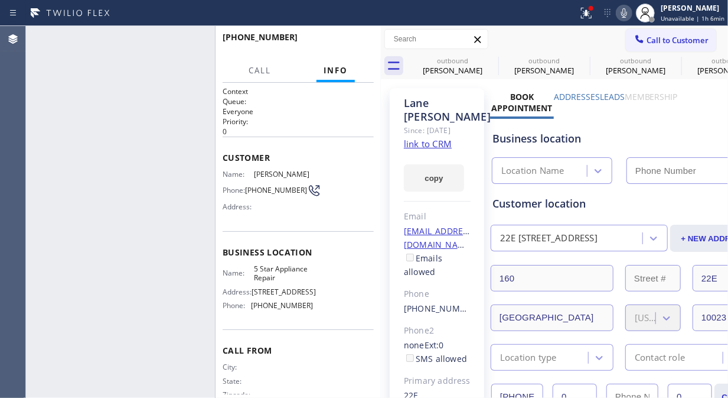
type input "(855) 731-4952"
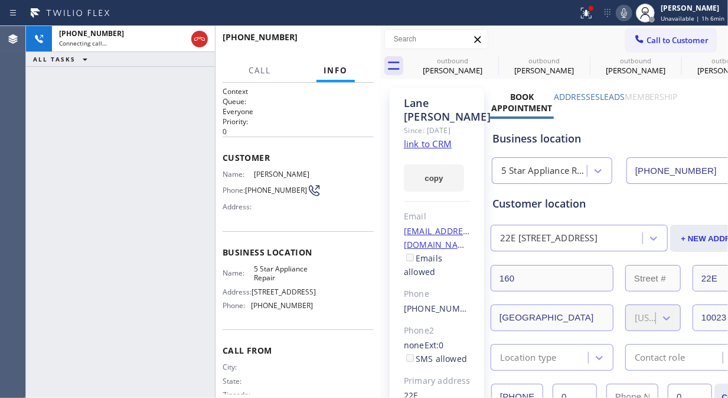
drag, startPoint x: 198, startPoint y: 40, endPoint x: 239, endPoint y: 35, distance: 41.0
click at [199, 40] on icon at bounding box center [200, 39] width 14 height 14
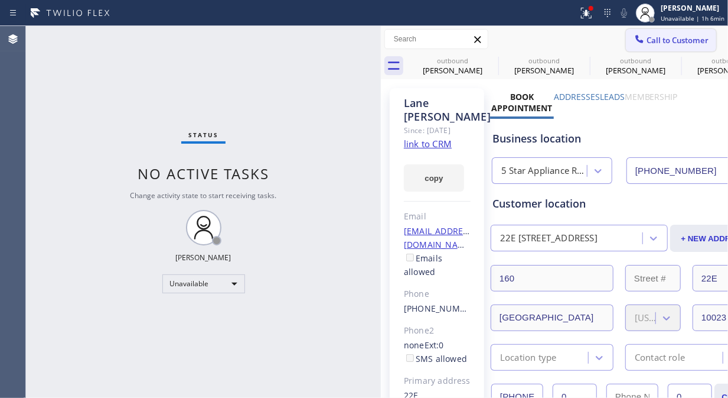
click at [634, 43] on icon at bounding box center [640, 39] width 12 height 12
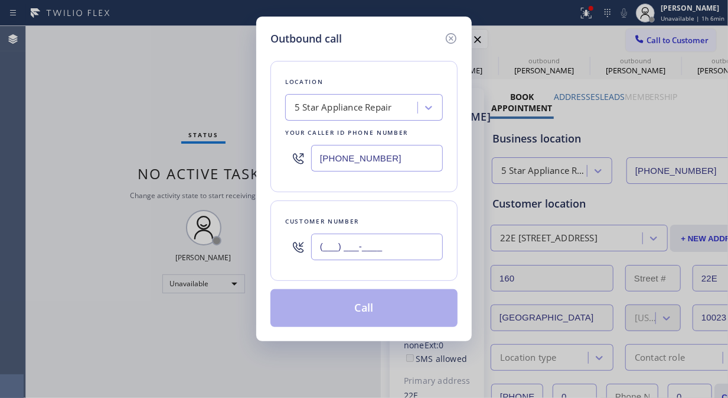
click at [380, 256] on input "(___) ___-____" at bounding box center [377, 246] width 132 height 27
paste input "760) 634-3449"
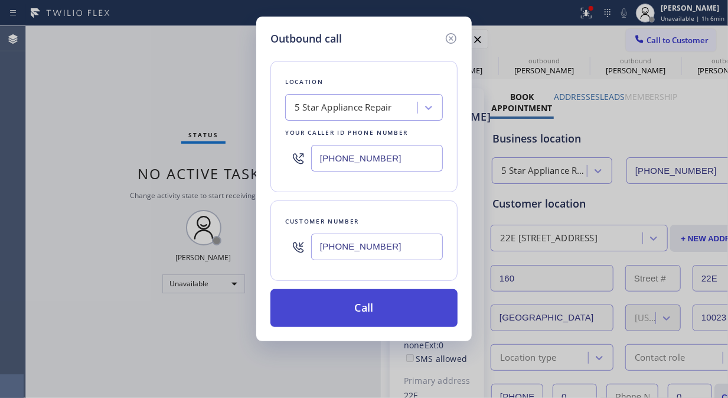
type input "(760) 634-3449"
click at [418, 308] on button "Call" at bounding box center [364, 308] width 187 height 38
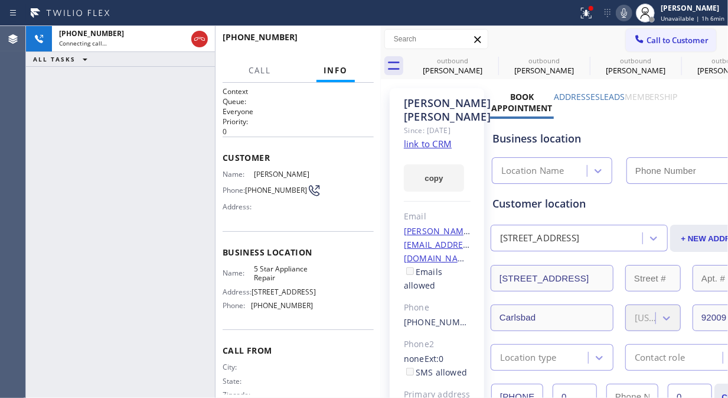
type input "(855) 731-4952"
drag, startPoint x: 67, startPoint y: 99, endPoint x: 115, endPoint y: 80, distance: 51.4
click at [73, 97] on div "+17606343449 Connecting call… ALL TASKS ALL TASKS ACTIVE TASKS TASKS IN WRAP UP" at bounding box center [120, 212] width 189 height 372
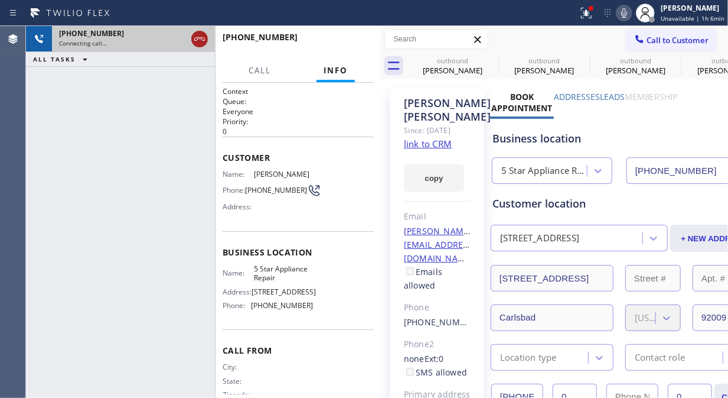
click at [191, 45] on div at bounding box center [199, 39] width 17 height 14
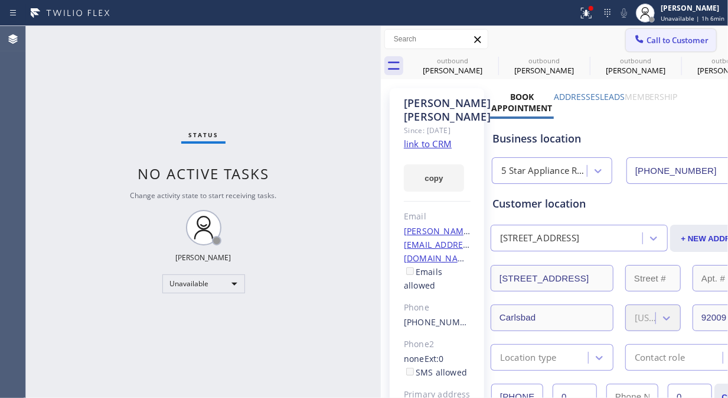
click at [660, 40] on span "Call to Customer" at bounding box center [678, 40] width 62 height 11
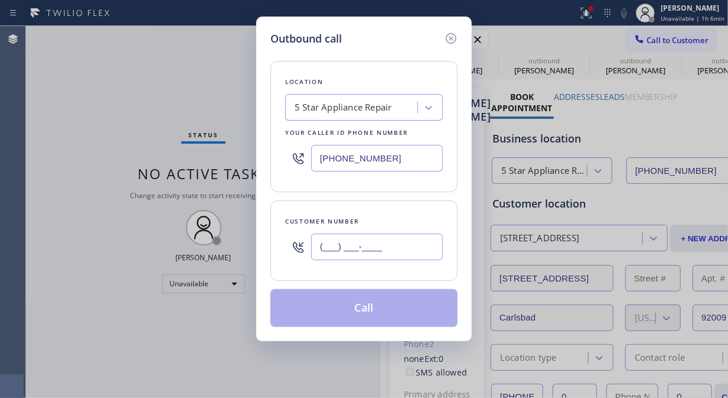
click at [384, 242] on input "(___) ___-____" at bounding box center [377, 246] width 132 height 27
paste input "714) 454-1389"
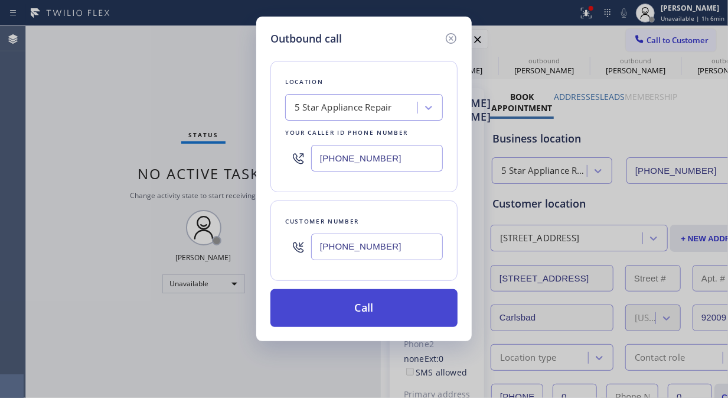
type input "(714) 454-1389"
click at [385, 308] on button "Call" at bounding box center [364, 308] width 187 height 38
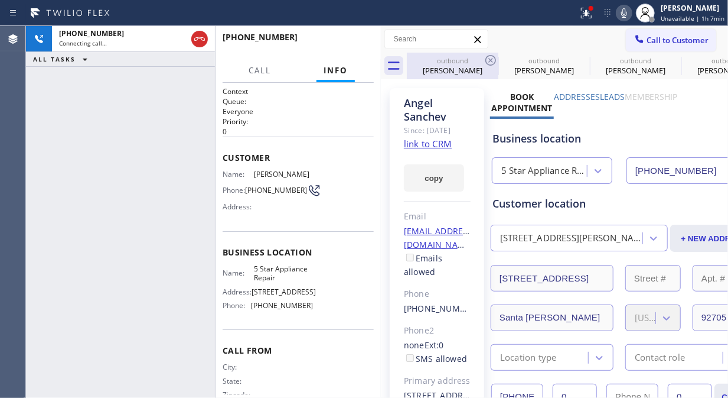
type input "(855) 731-4952"
click at [491, 63] on icon at bounding box center [491, 60] width 14 height 14
click at [0, 0] on icon at bounding box center [0, 0] width 0 height 0
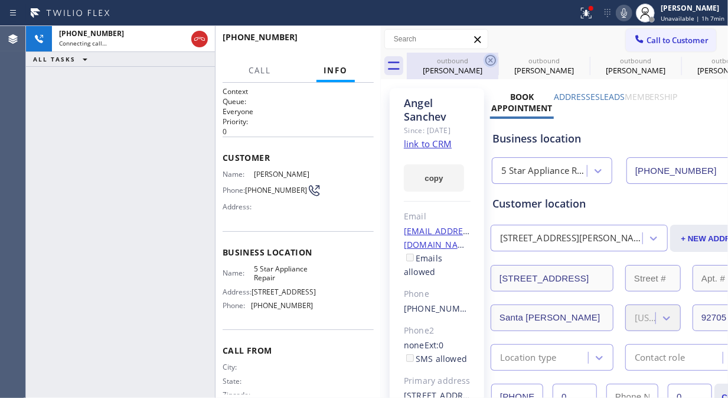
click at [0, 0] on icon at bounding box center [0, 0] width 0 height 0
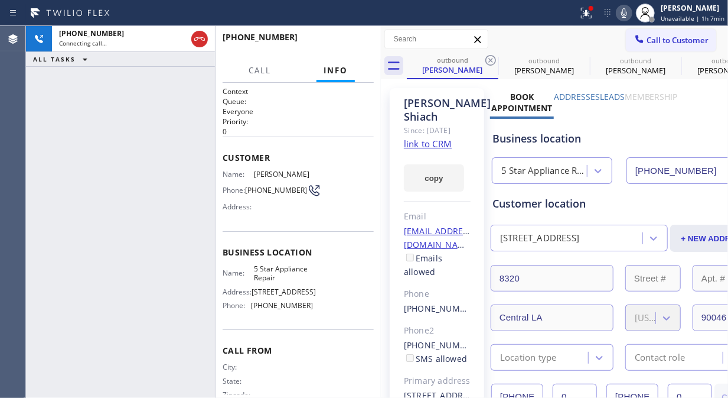
click at [491, 63] on icon at bounding box center [491, 60] width 14 height 14
click at [0, 0] on icon at bounding box center [0, 0] width 0 height 0
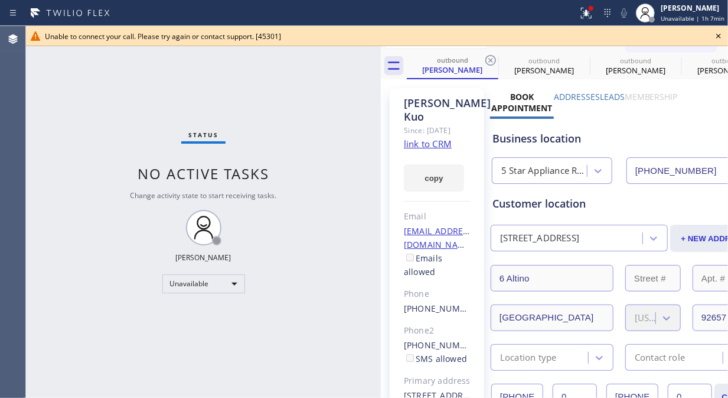
click at [491, 63] on icon at bounding box center [491, 60] width 14 height 14
click at [0, 0] on icon at bounding box center [0, 0] width 0 height 0
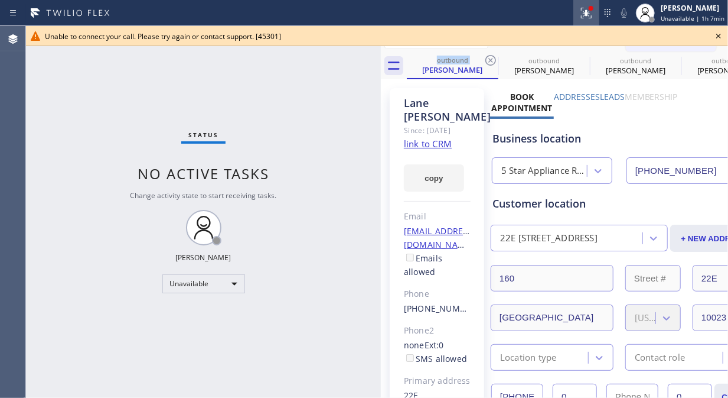
click at [583, 15] on icon at bounding box center [586, 13] width 14 height 14
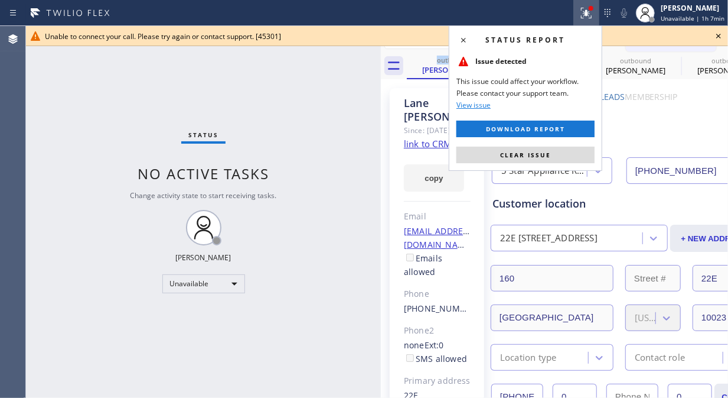
drag, startPoint x: 569, startPoint y: 152, endPoint x: 679, endPoint y: 89, distance: 126.7
click at [574, 152] on button "Clear issue" at bounding box center [526, 154] width 138 height 17
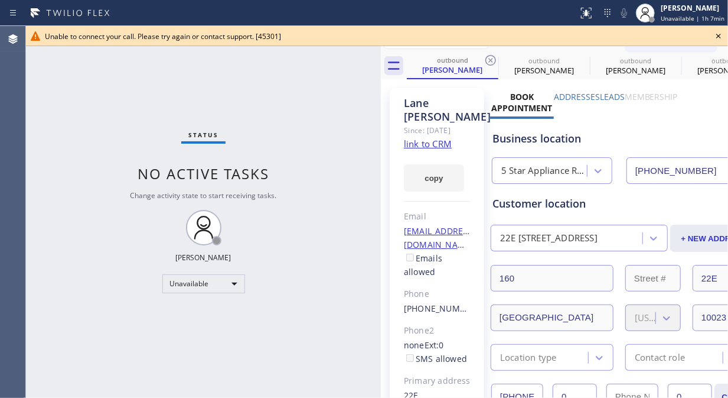
click at [719, 38] on icon at bounding box center [719, 36] width 14 height 14
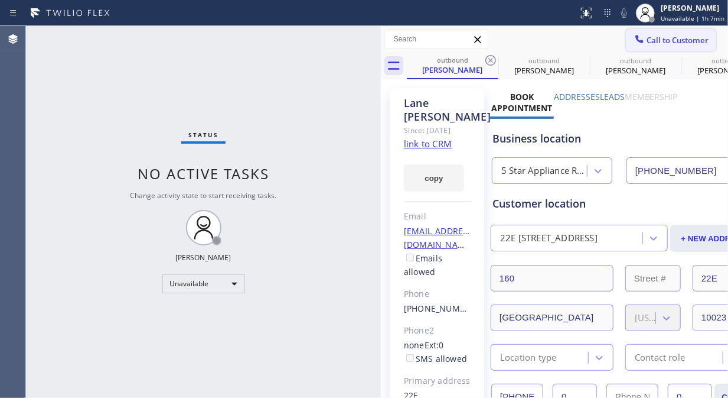
click at [664, 40] on span "Call to Customer" at bounding box center [678, 40] width 62 height 11
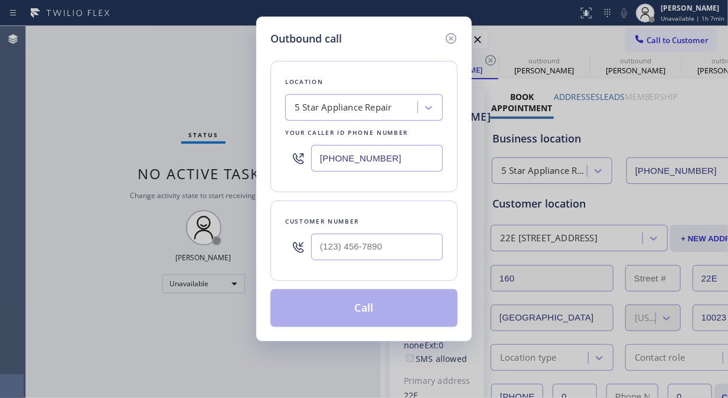
click at [406, 227] on div "Customer number" at bounding box center [364, 240] width 187 height 80
click at [400, 250] on input "(___) ___-____" at bounding box center [377, 246] width 132 height 27
paste input "714) 655-5859"
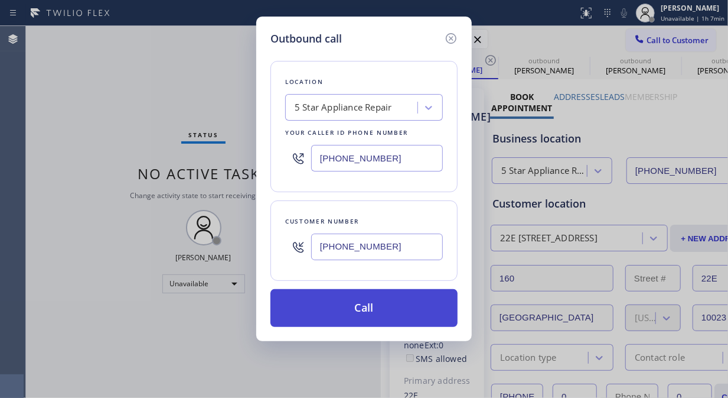
type input "(714) 655-5859"
click at [399, 305] on button "Call" at bounding box center [364, 308] width 187 height 38
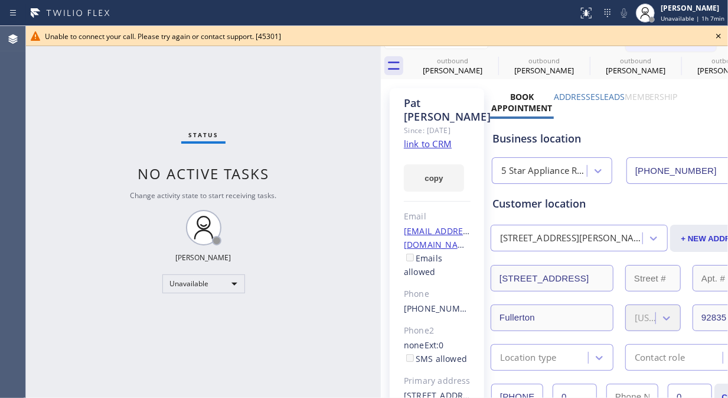
type input "(855) 731-4952"
click at [718, 39] on icon at bounding box center [719, 36] width 14 height 14
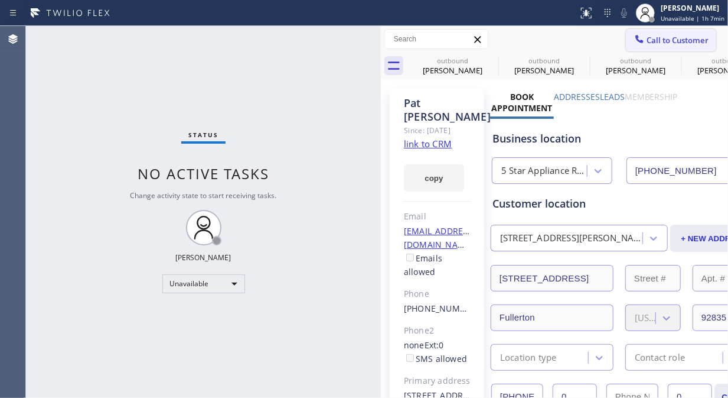
click at [677, 40] on span "Call to Customer" at bounding box center [678, 40] width 62 height 11
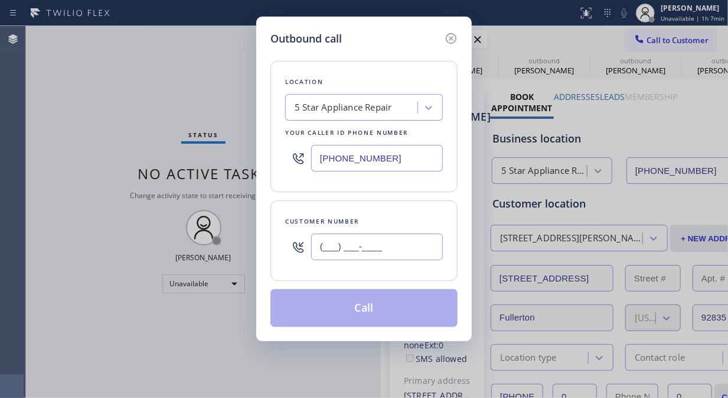
click at [430, 242] on input "(___) ___-____" at bounding box center [377, 246] width 132 height 27
paste input "310) 457-6888"
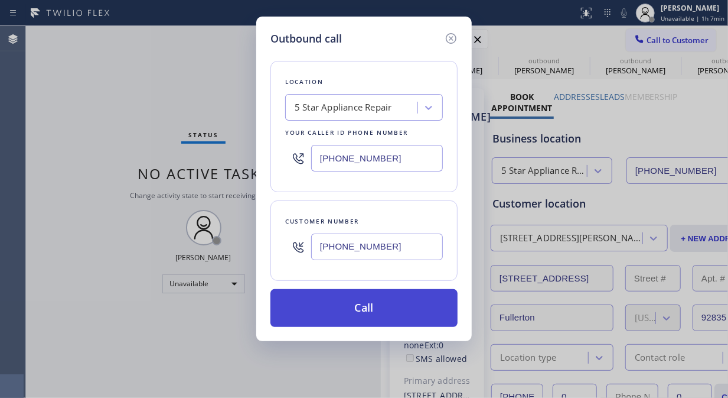
type input "(310) 457-6888"
click at [404, 307] on button "Call" at bounding box center [364, 308] width 187 height 38
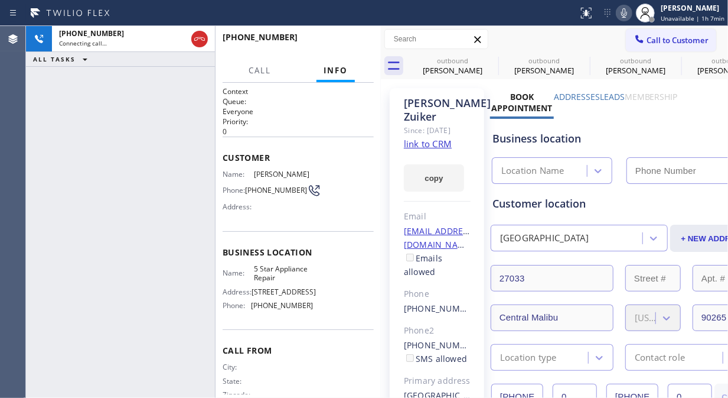
type input "(855) 731-4952"
click at [0, 0] on icon at bounding box center [0, 0] width 0 height 0
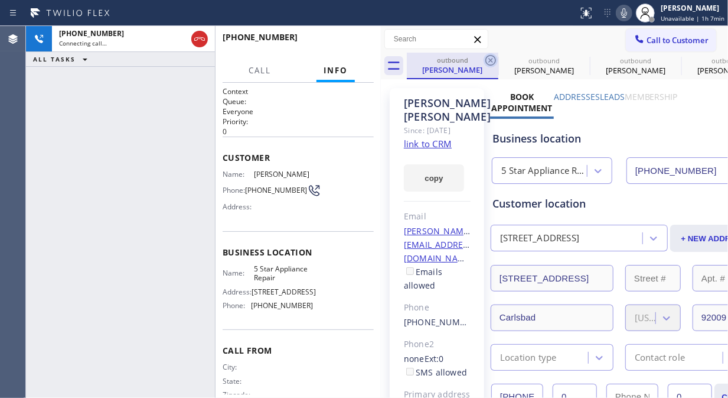
click at [488, 58] on icon at bounding box center [491, 60] width 11 height 11
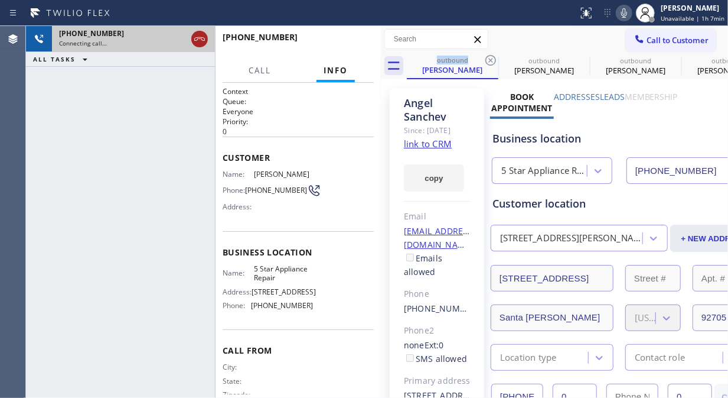
click at [192, 39] on div at bounding box center [199, 39] width 17 height 14
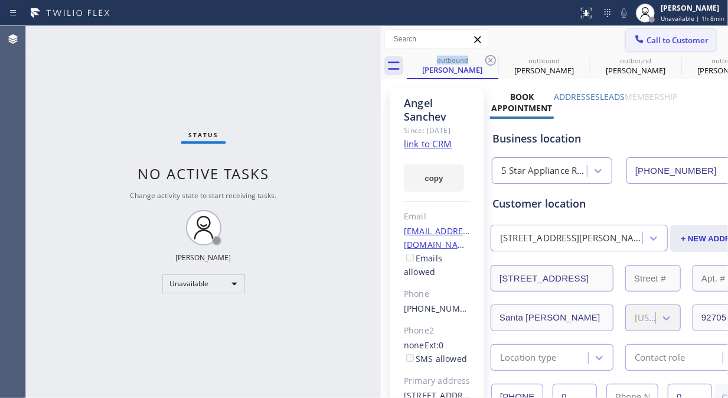
click at [634, 37] on icon at bounding box center [640, 39] width 12 height 12
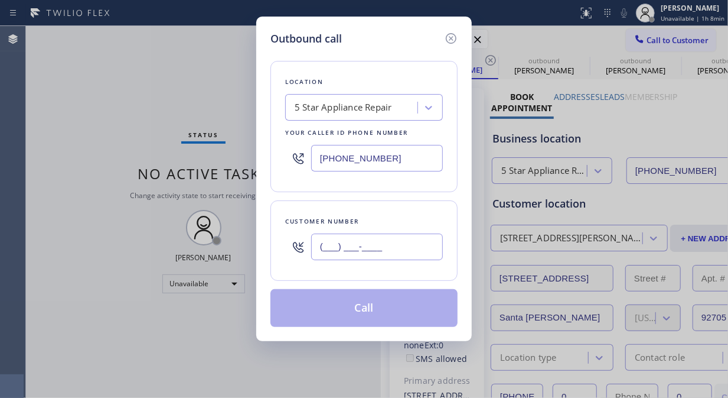
click at [363, 246] on input "(___) ___-____" at bounding box center [377, 246] width 132 height 27
paste input "212) 980-3058"
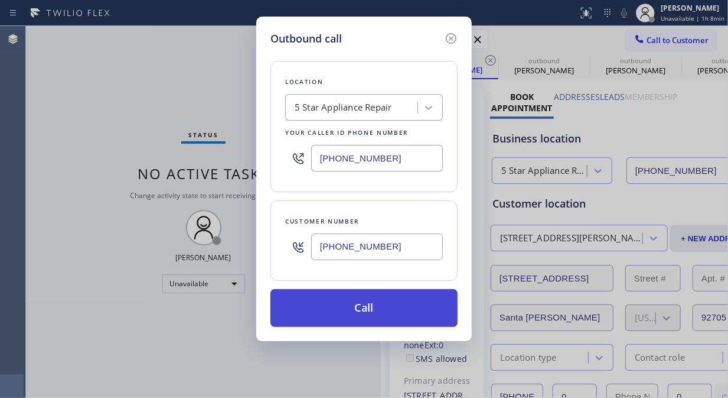
type input "(212) 980-3058"
click at [372, 308] on button "Call" at bounding box center [364, 308] width 187 height 38
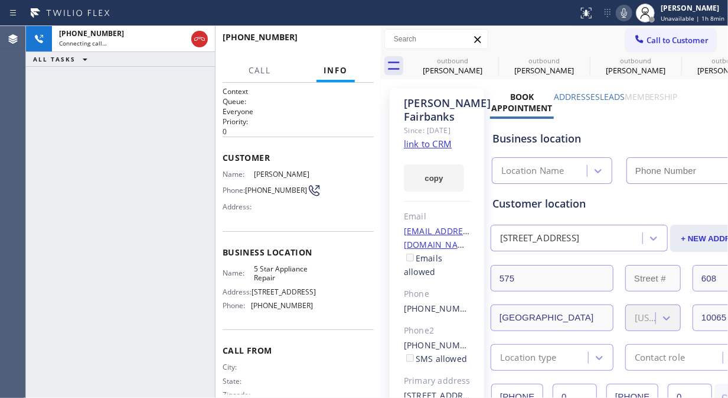
type input "(855) 731-4952"
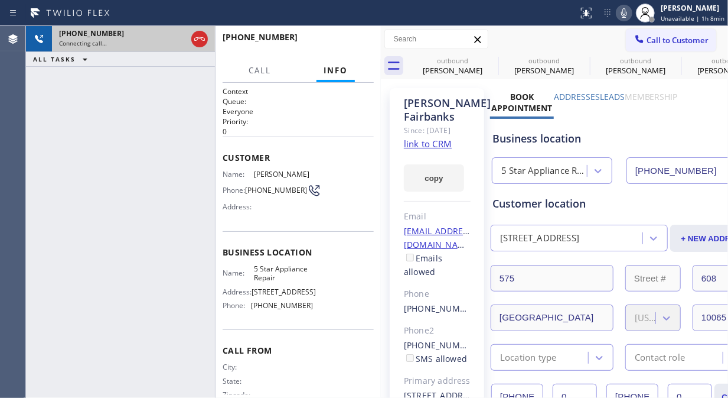
drag, startPoint x: 202, startPoint y: 41, endPoint x: 190, endPoint y: 34, distance: 14.3
click at [201, 41] on icon at bounding box center [200, 39] width 14 height 14
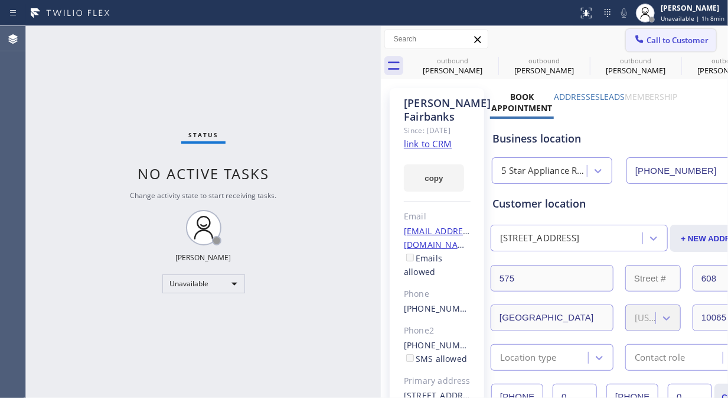
click at [647, 38] on span "Call to Customer" at bounding box center [678, 40] width 62 height 11
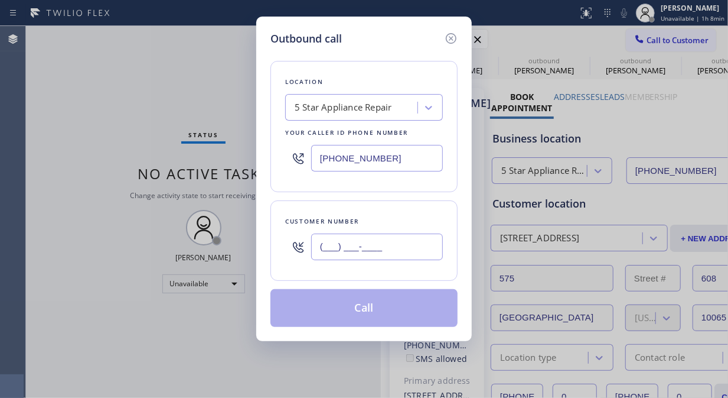
click at [381, 239] on input "(___) ___-____" at bounding box center [377, 246] width 132 height 27
paste input "818) 348-8659"
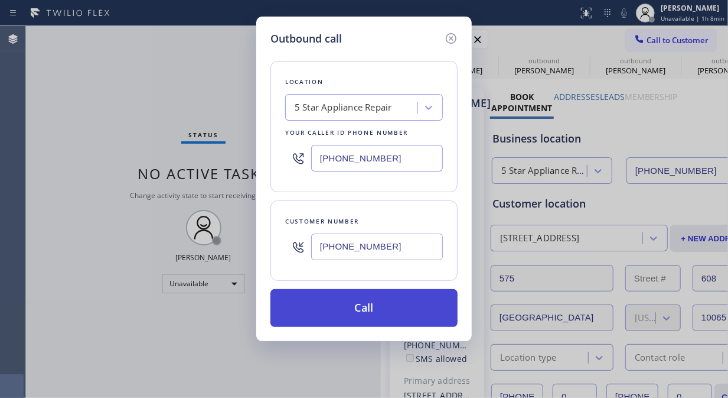
type input "(818) 348-8659"
click at [385, 301] on button "Call" at bounding box center [364, 308] width 187 height 38
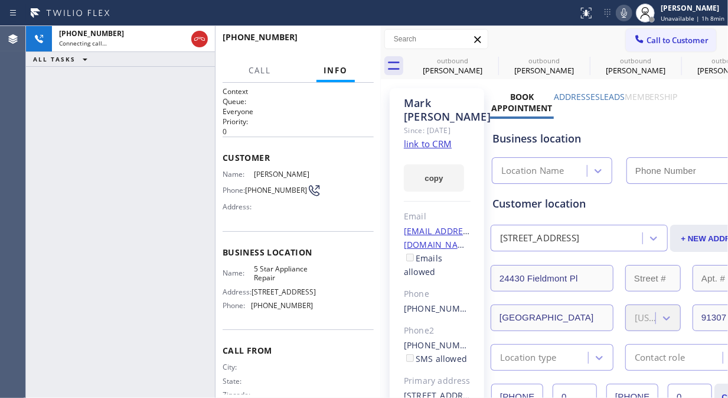
click at [623, 14] on icon at bounding box center [624, 13] width 14 height 14
type input "(855) 731-4952"
click at [623, 14] on icon at bounding box center [624, 13] width 14 height 14
click at [491, 61] on icon at bounding box center [491, 60] width 14 height 14
click at [0, 0] on icon at bounding box center [0, 0] width 0 height 0
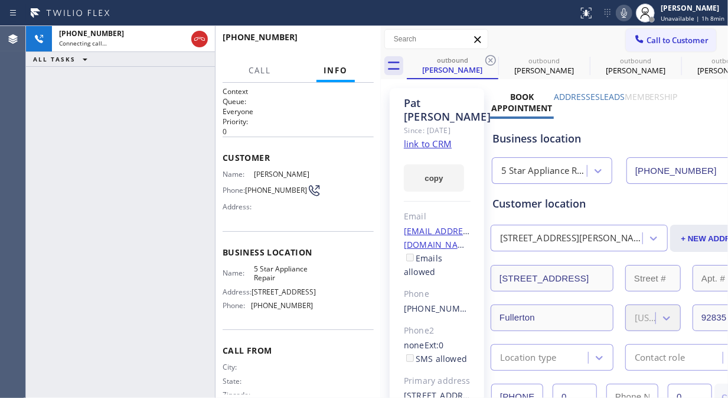
click at [491, 61] on icon at bounding box center [491, 60] width 14 height 14
click at [0, 0] on icon at bounding box center [0, 0] width 0 height 0
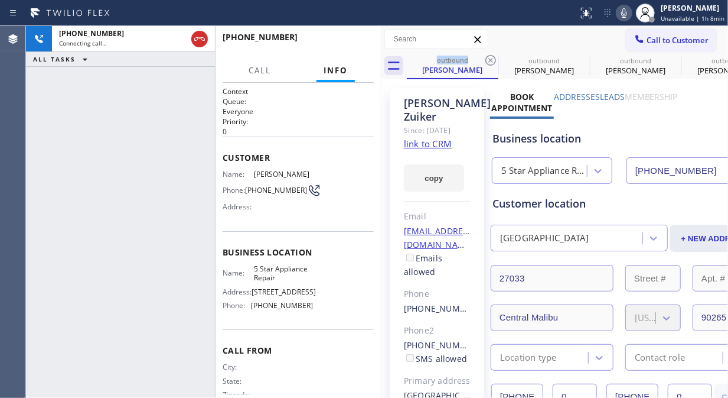
click at [491, 61] on icon at bounding box center [491, 60] width 14 height 14
click at [0, 0] on icon at bounding box center [0, 0] width 0 height 0
click at [491, 61] on icon at bounding box center [491, 60] width 14 height 14
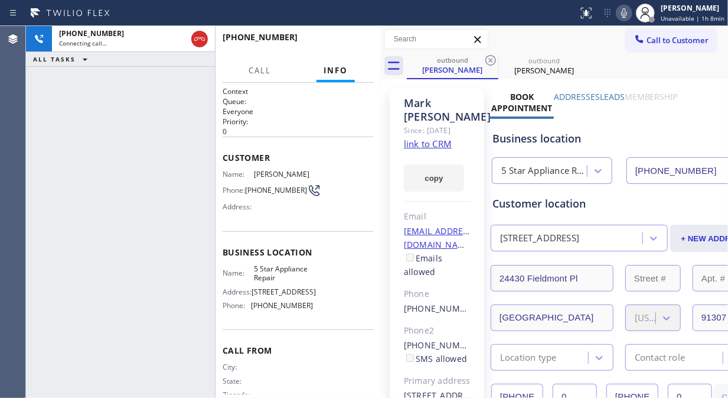
click at [491, 61] on icon at bounding box center [491, 60] width 14 height 14
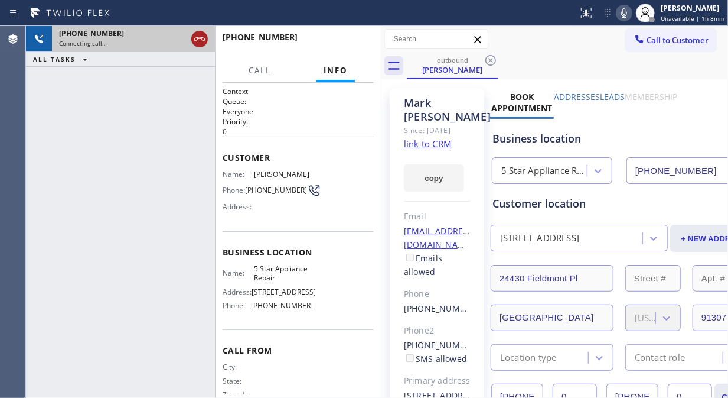
click at [201, 38] on icon at bounding box center [200, 39] width 14 height 14
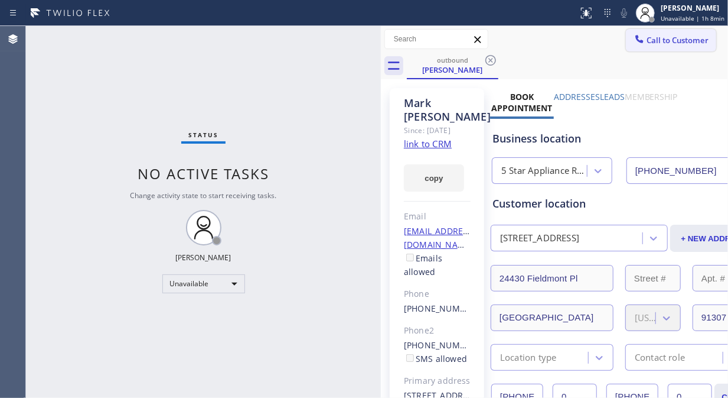
click at [647, 43] on span "Call to Customer" at bounding box center [678, 40] width 62 height 11
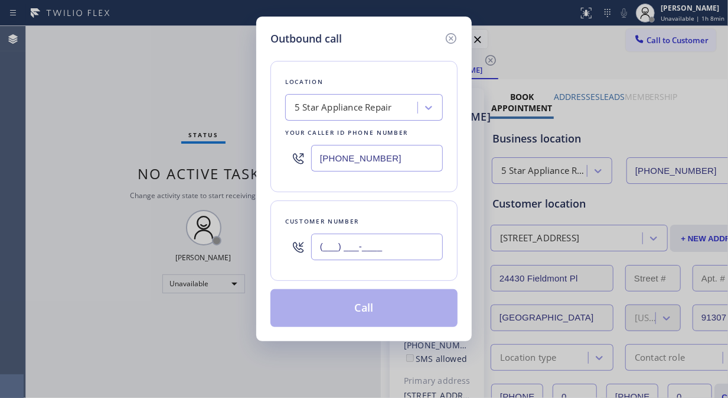
click at [398, 250] on input "(___) ___-____" at bounding box center [377, 246] width 132 height 27
paste input "626) 791-0747"
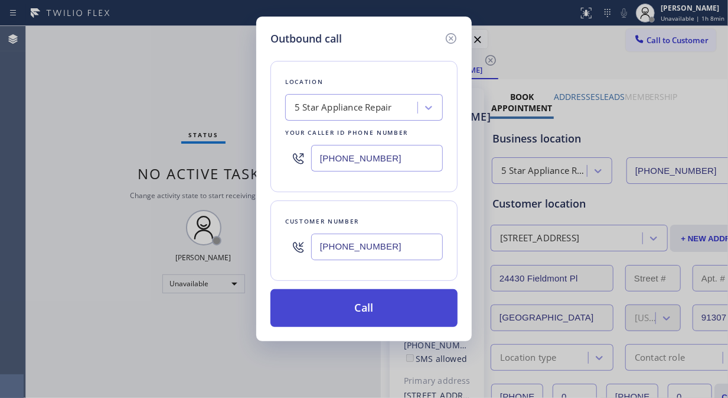
type input "(626) 791-0747"
click at [399, 303] on button "Call" at bounding box center [364, 308] width 187 height 38
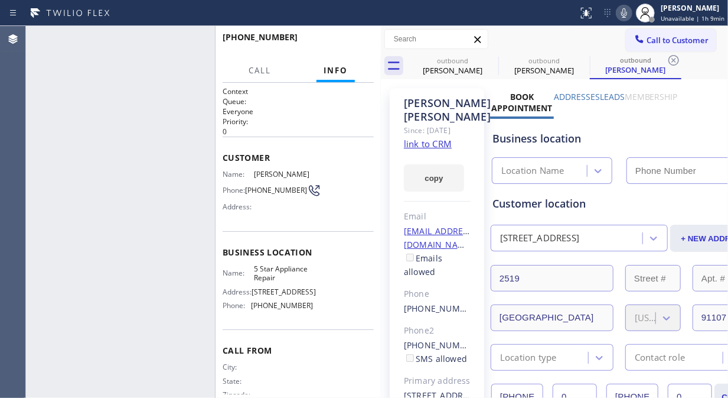
type input "(855) 731-4952"
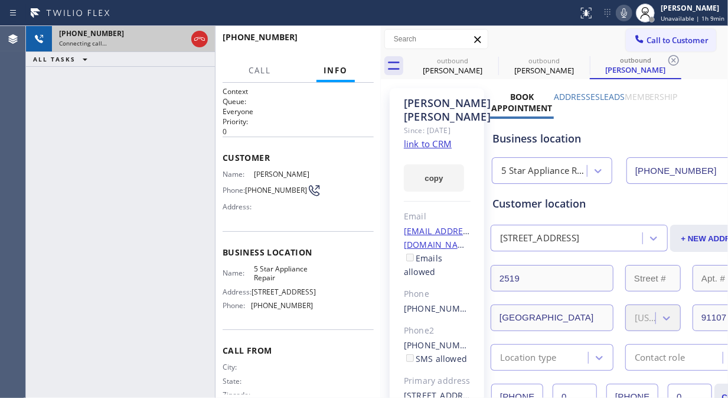
click at [193, 32] on icon at bounding box center [200, 39] width 14 height 14
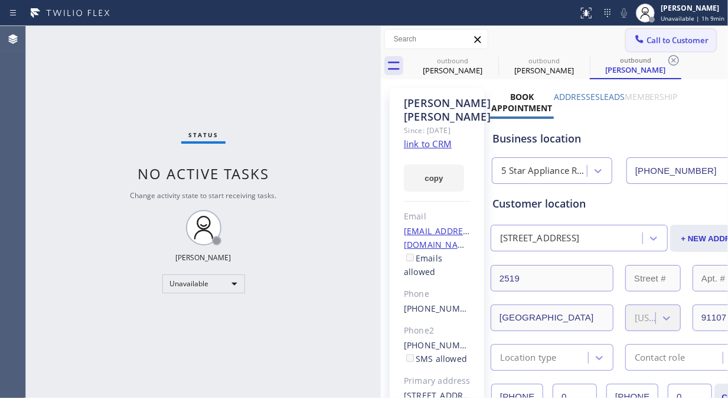
click at [673, 43] on span "Call to Customer" at bounding box center [678, 40] width 62 height 11
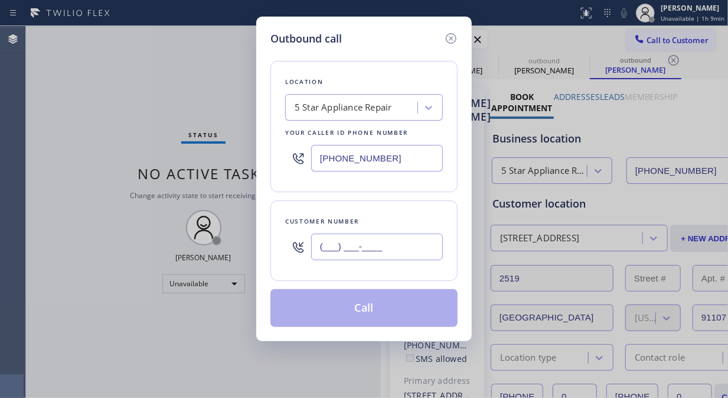
click at [409, 245] on input "(___) ___-____" at bounding box center [377, 246] width 132 height 27
paste input "482) 414-8661"
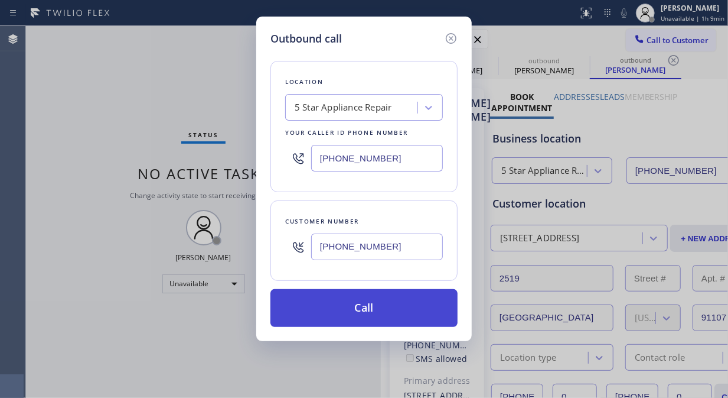
type input "(482) 414-8661"
click at [408, 312] on button "Call" at bounding box center [364, 308] width 187 height 38
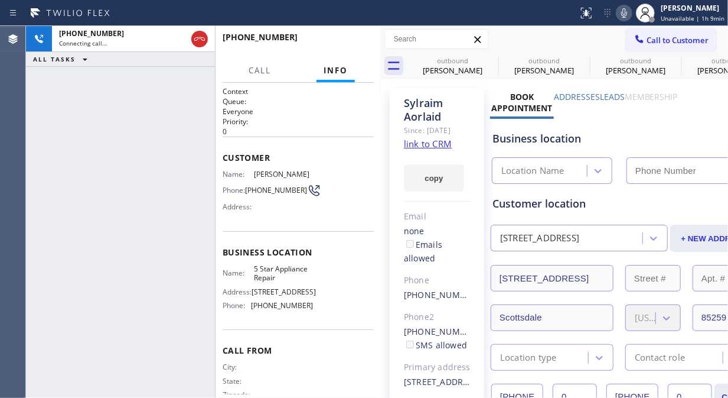
type input "(855) 731-4952"
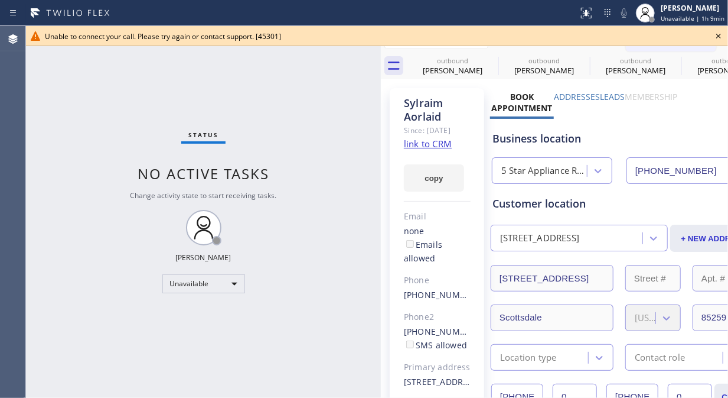
click at [715, 34] on icon at bounding box center [719, 36] width 14 height 14
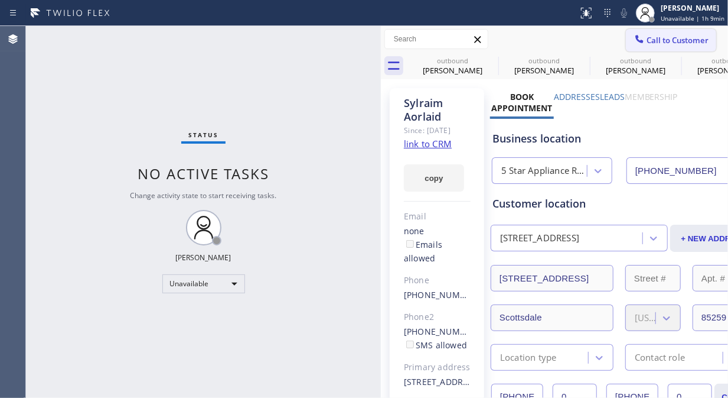
click at [648, 47] on button "Call to Customer" at bounding box center [671, 40] width 90 height 22
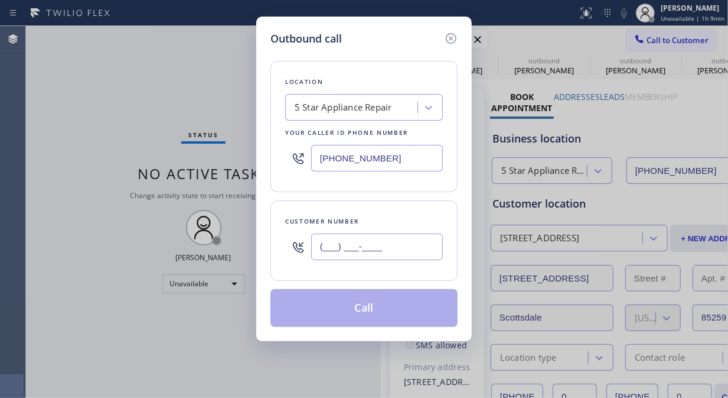
click at [429, 245] on input "(___) ___-____" at bounding box center [377, 246] width 132 height 27
paste input "310) 545-9678"
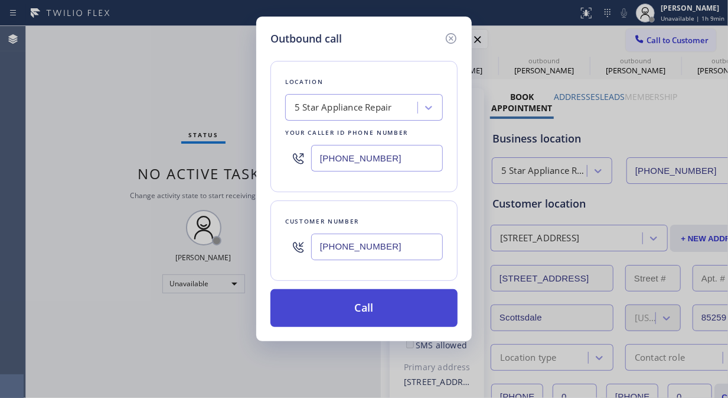
type input "(310) 545-9678"
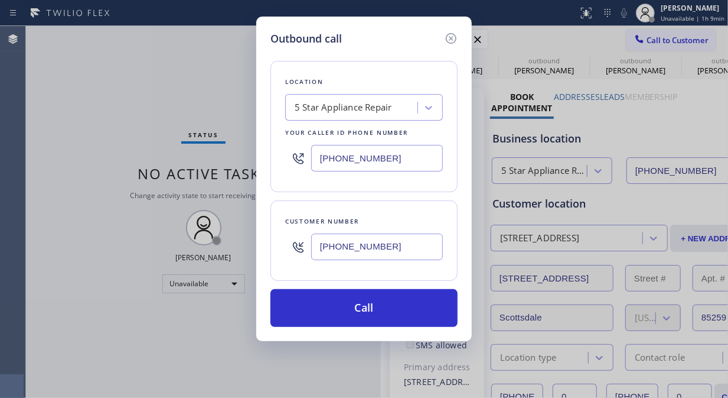
drag, startPoint x: 408, startPoint y: 309, endPoint x: 496, endPoint y: 45, distance: 277.9
click at [406, 309] on button "Call" at bounding box center [364, 308] width 187 height 38
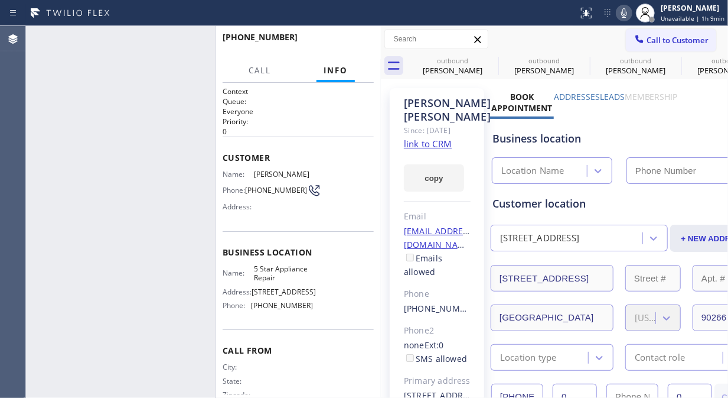
type input "(855) 731-4952"
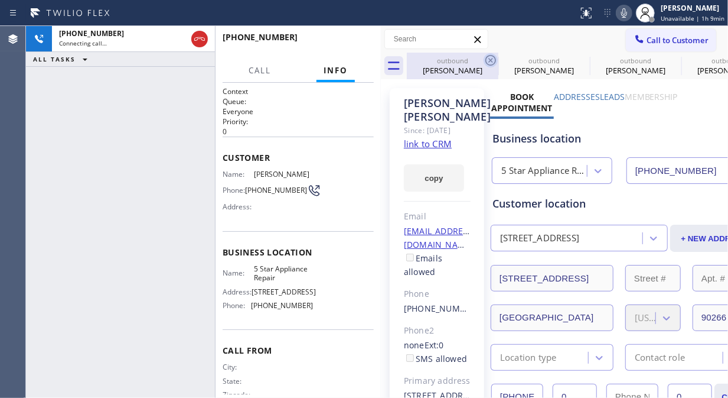
click at [490, 53] on icon at bounding box center [491, 60] width 14 height 14
click at [491, 57] on icon at bounding box center [491, 60] width 14 height 14
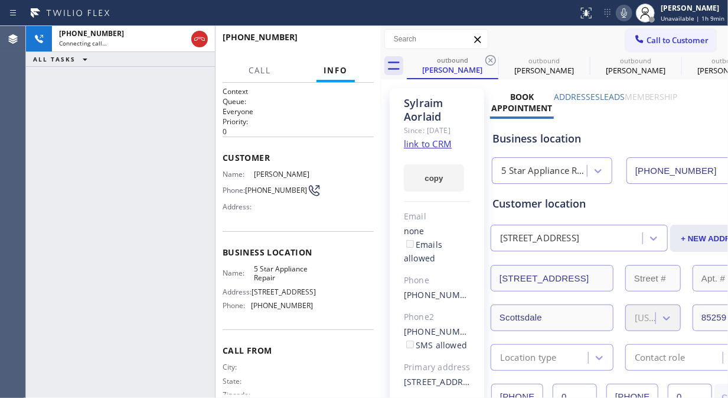
click at [491, 57] on icon at bounding box center [491, 60] width 14 height 14
click at [0, 0] on icon at bounding box center [0, 0] width 0 height 0
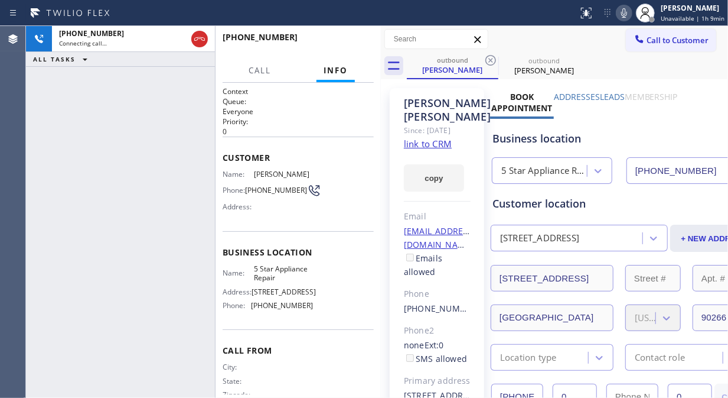
click at [491, 57] on icon at bounding box center [491, 60] width 14 height 14
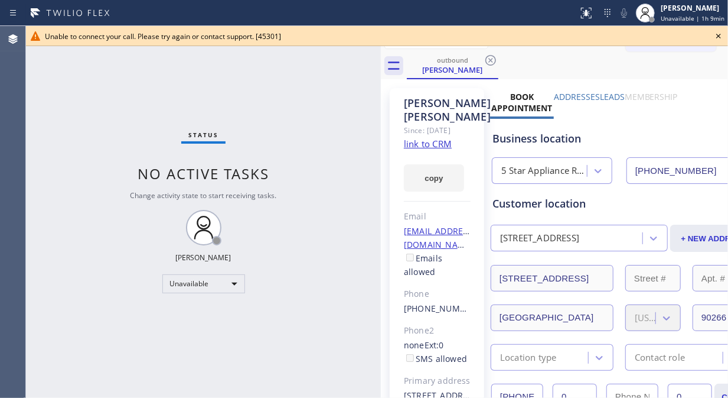
click at [718, 38] on icon at bounding box center [719, 36] width 14 height 14
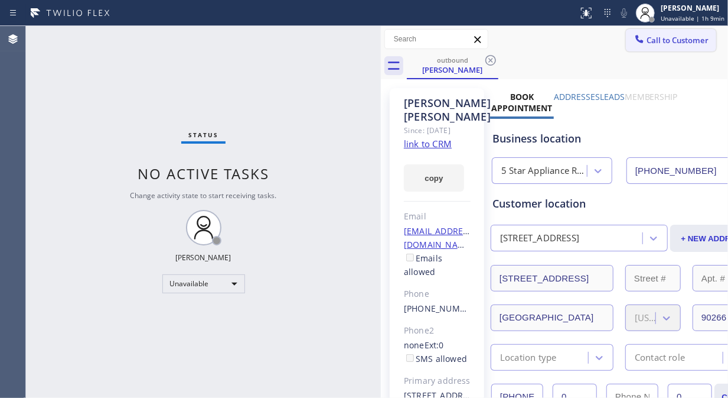
click at [675, 44] on span "Call to Customer" at bounding box center [678, 40] width 62 height 11
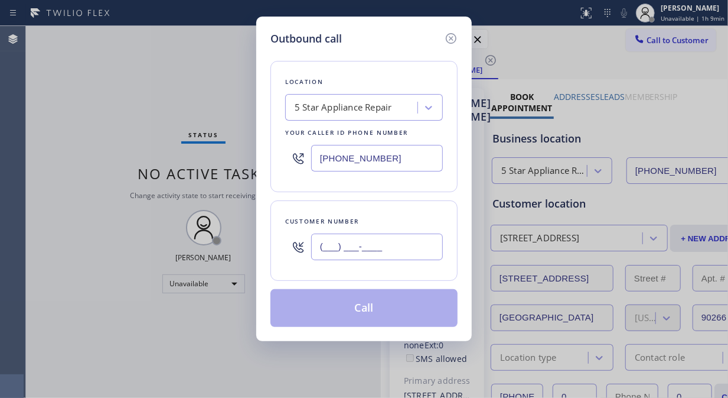
click at [382, 251] on input "(___) ___-____" at bounding box center [377, 246] width 132 height 27
paste input "661) 255-9877"
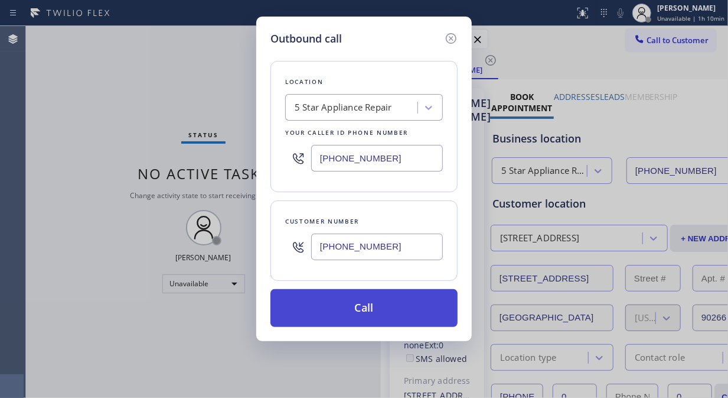
type input "(661) 255-9877"
click at [390, 308] on button "Call" at bounding box center [364, 308] width 187 height 38
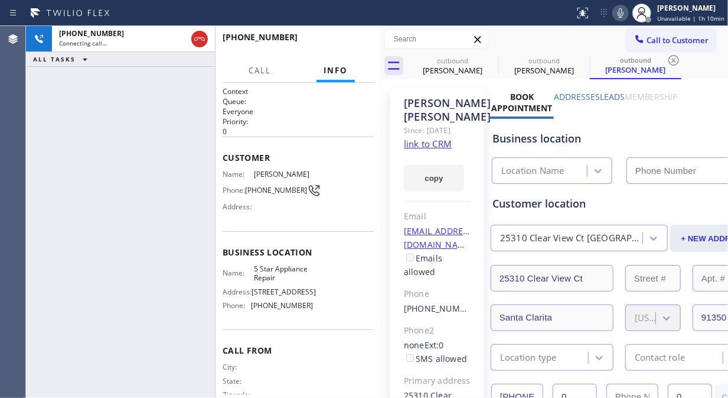
type input "(855) 731-4952"
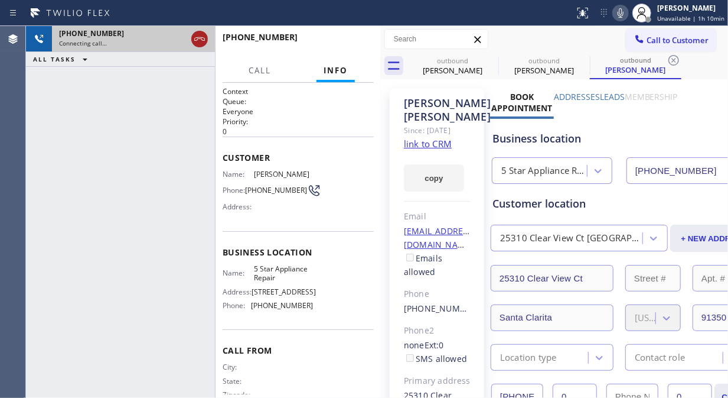
click at [195, 40] on icon at bounding box center [200, 39] width 14 height 14
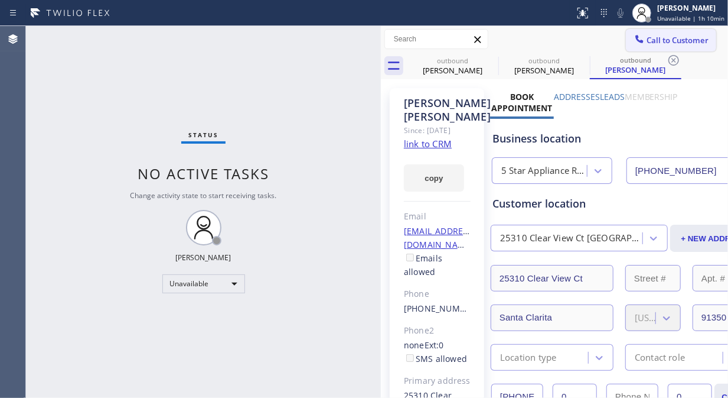
click at [662, 38] on span "Call to Customer" at bounding box center [678, 40] width 62 height 11
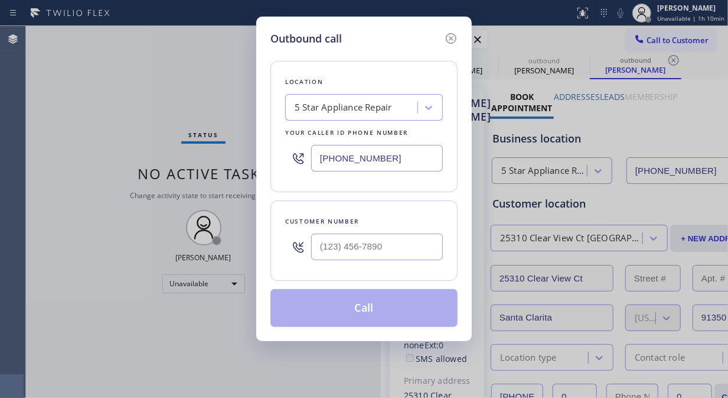
click at [410, 252] on input "text" at bounding box center [377, 246] width 132 height 27
click at [390, 253] on input "(___) ___-____" at bounding box center [377, 246] width 132 height 27
paste input "text"
click at [323, 245] on input "(___) ___-____" at bounding box center [377, 246] width 132 height 27
paste input "661) 255-9877"
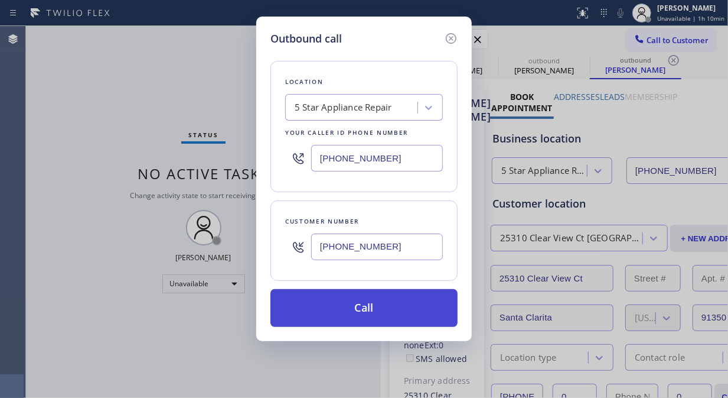
type input "(661) 255-9877"
click at [397, 311] on button "Call" at bounding box center [364, 308] width 187 height 38
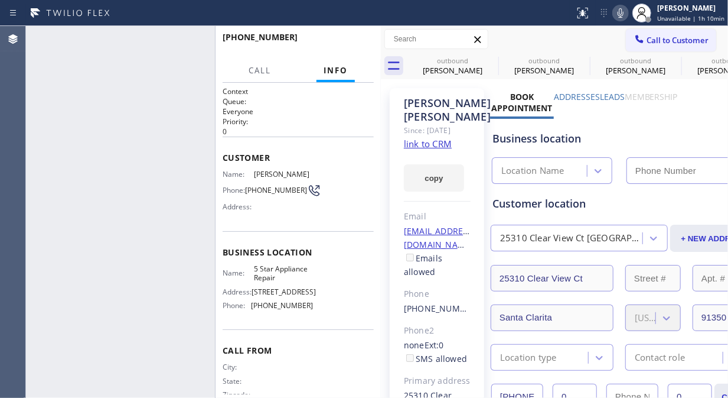
type input "(855) 731-4952"
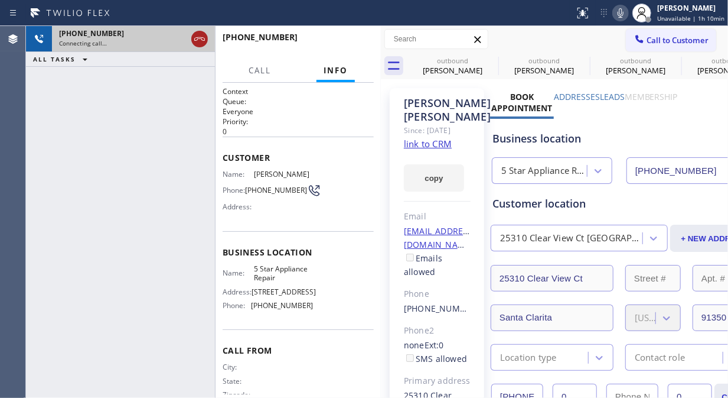
click at [201, 40] on icon at bounding box center [200, 39] width 14 height 14
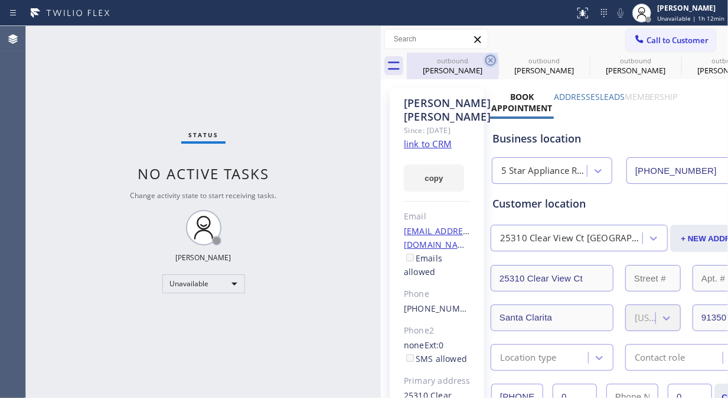
click at [491, 61] on icon at bounding box center [491, 60] width 14 height 14
click at [0, 0] on icon at bounding box center [0, 0] width 0 height 0
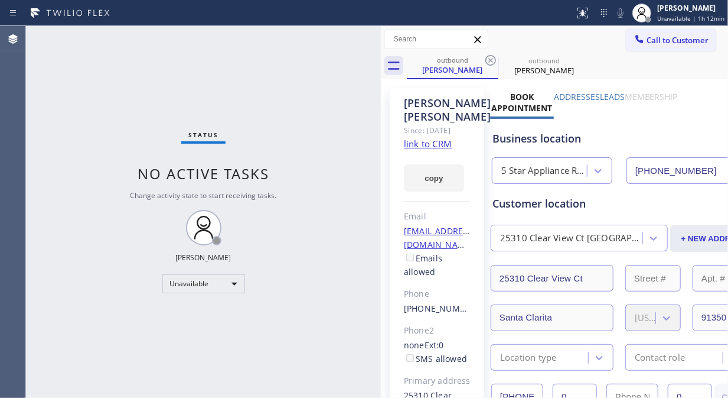
click at [491, 61] on icon at bounding box center [491, 60] width 14 height 14
click at [0, 0] on icon at bounding box center [0, 0] width 0 height 0
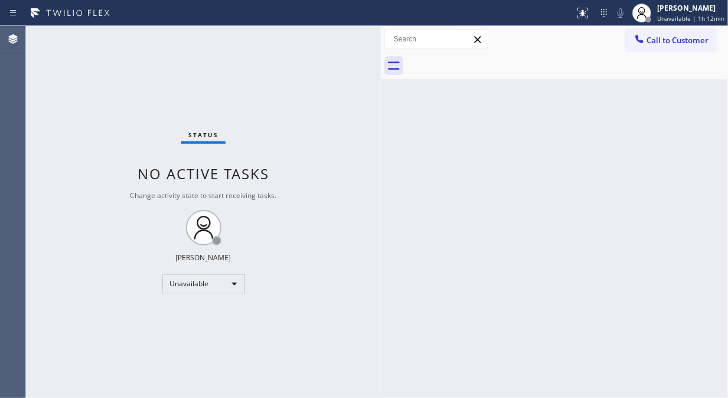
click at [641, 40] on icon at bounding box center [640, 39] width 8 height 8
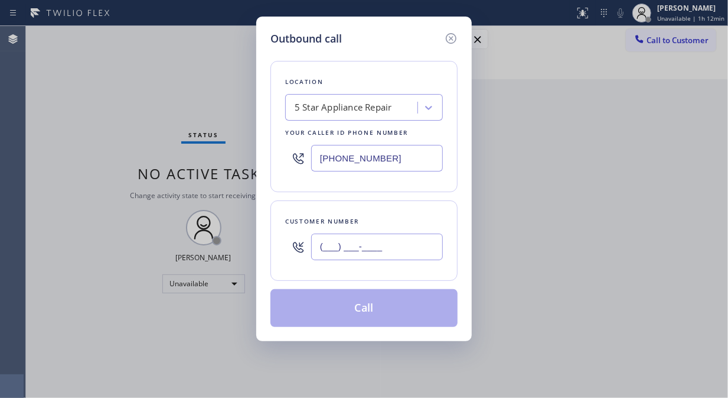
click at [404, 243] on input "(___) ___-____" at bounding box center [377, 246] width 132 height 27
paste input "415) 695-1120"
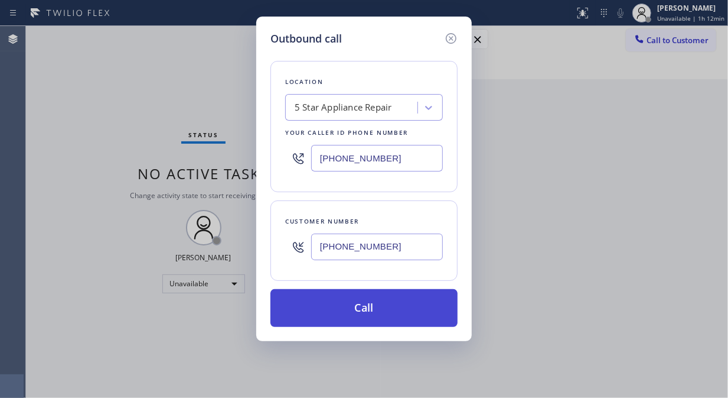
click at [408, 311] on button "Call" at bounding box center [364, 308] width 187 height 38
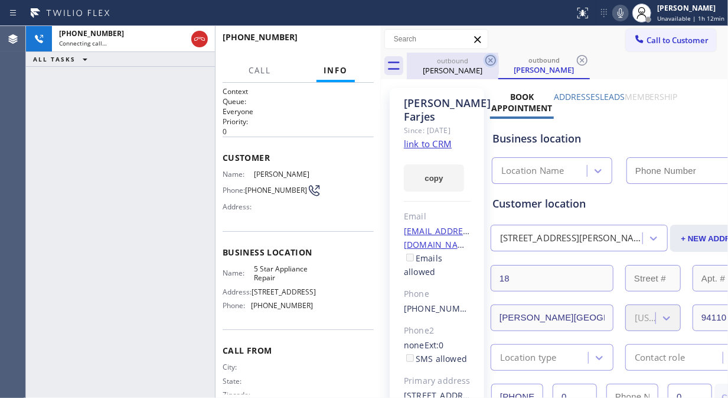
click at [493, 60] on icon at bounding box center [491, 60] width 14 height 14
click at [493, 61] on icon at bounding box center [491, 60] width 14 height 14
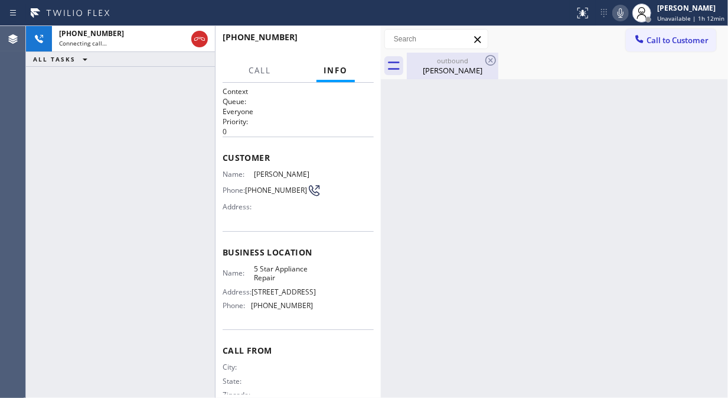
click at [491, 61] on icon at bounding box center [491, 60] width 14 height 14
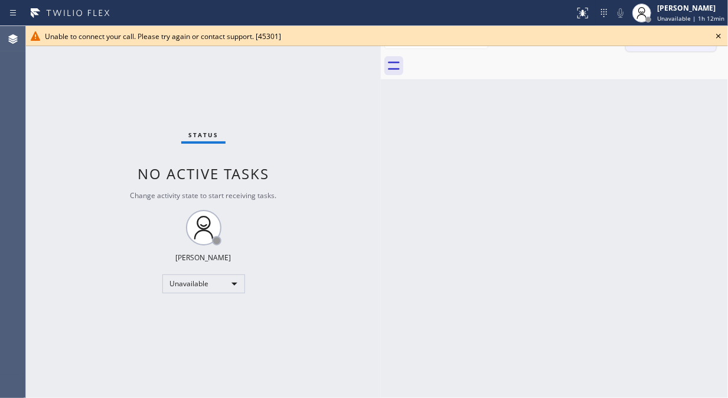
click at [718, 35] on icon at bounding box center [718, 36] width 5 height 5
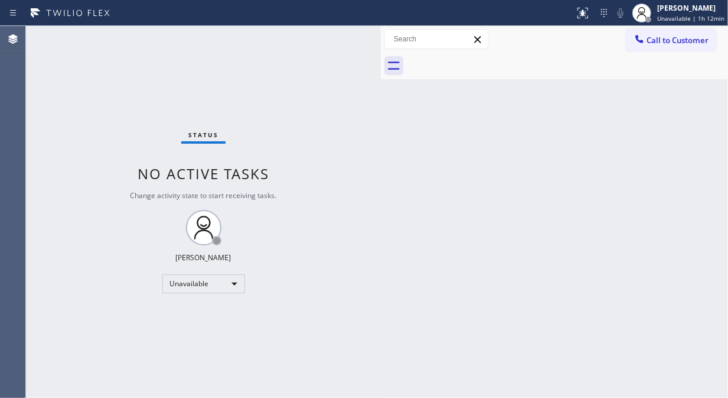
click at [627, 53] on div at bounding box center [567, 66] width 321 height 27
click at [659, 41] on span "Call to Customer" at bounding box center [678, 40] width 62 height 11
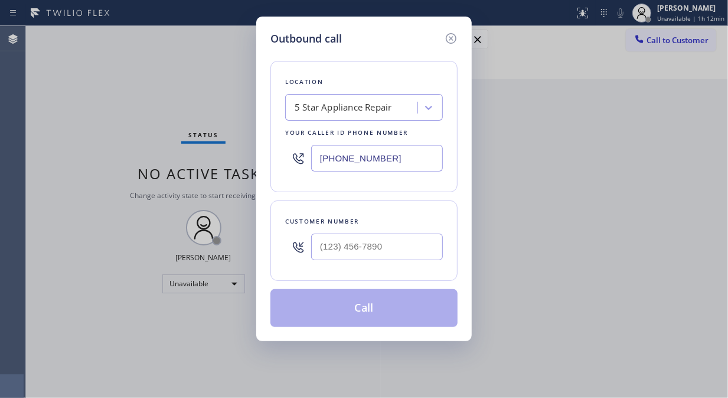
drag, startPoint x: 406, startPoint y: 233, endPoint x: 405, endPoint y: 243, distance: 9.5
click at [406, 237] on div at bounding box center [377, 246] width 132 height 38
click at [402, 258] on input "(___) ___-____" at bounding box center [377, 246] width 132 height 27
paste input "415) 813-9412"
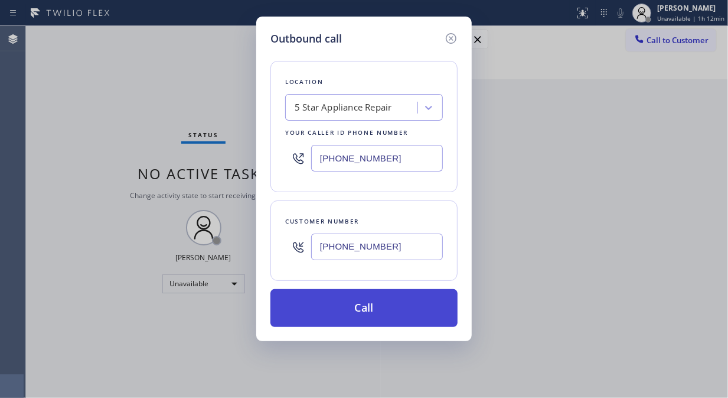
type input "(415) 813-9412"
click at [374, 309] on button "Call" at bounding box center [364, 308] width 187 height 38
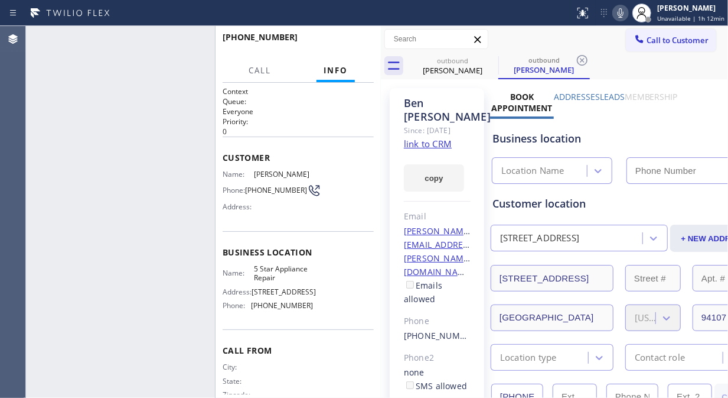
type input "(855) 731-4952"
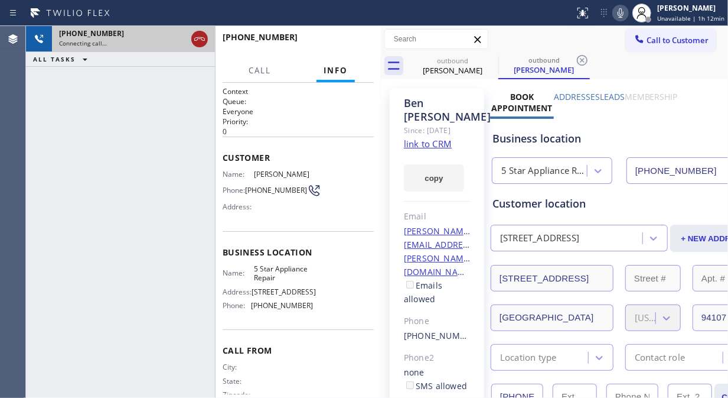
click at [193, 36] on icon at bounding box center [200, 39] width 14 height 14
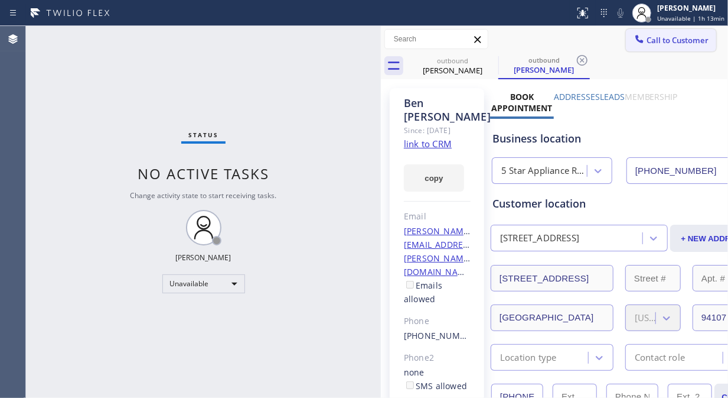
click at [647, 44] on span "Call to Customer" at bounding box center [678, 40] width 62 height 11
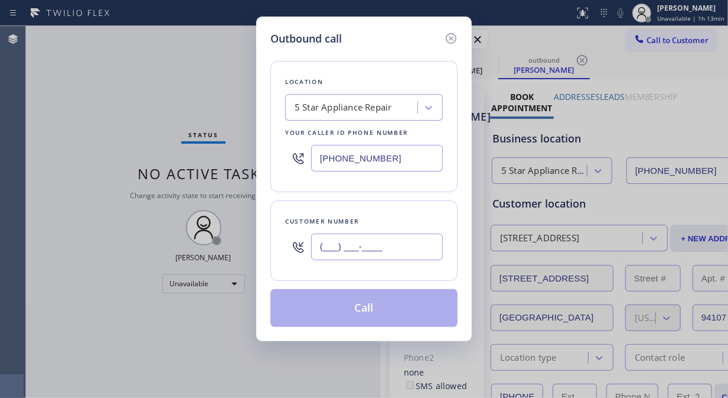
click at [416, 245] on input "(___) ___-____" at bounding box center [377, 246] width 132 height 27
paste input "714) 628-0052"
type input "(714) 628-0052"
click at [406, 313] on button "Call" at bounding box center [364, 308] width 187 height 38
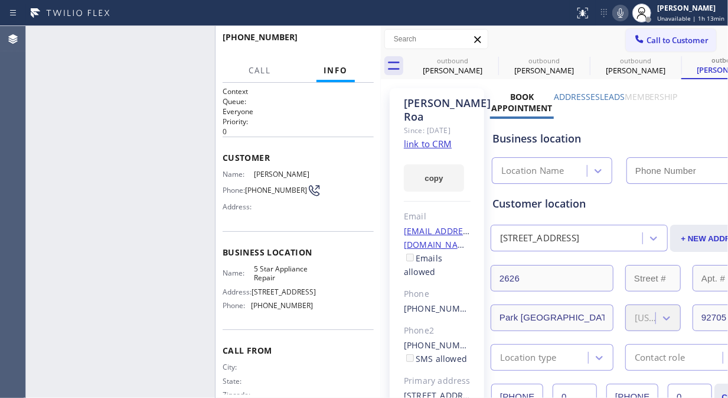
type input "(855) 731-4952"
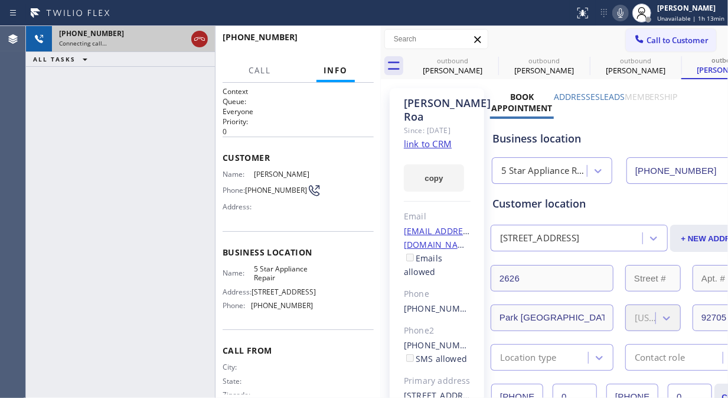
click at [204, 36] on icon at bounding box center [200, 39] width 14 height 14
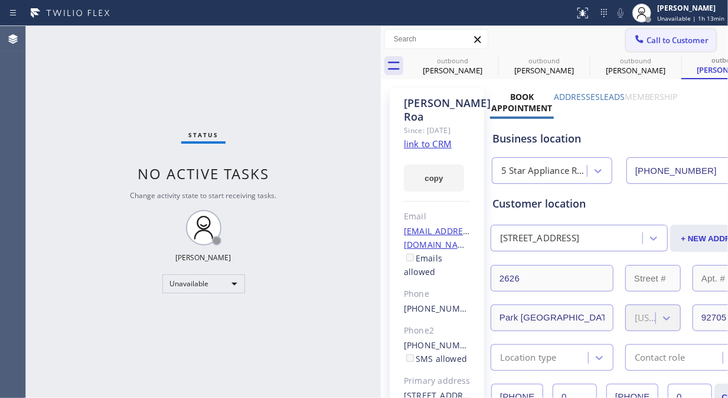
click at [656, 37] on span "Call to Customer" at bounding box center [678, 40] width 62 height 11
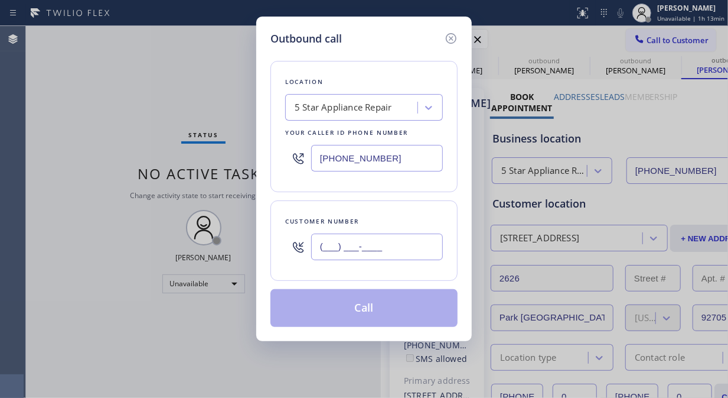
click at [363, 239] on input "(___) ___-____" at bounding box center [377, 246] width 132 height 27
paste input "480) 419-0474"
type input "(480) 419-0474"
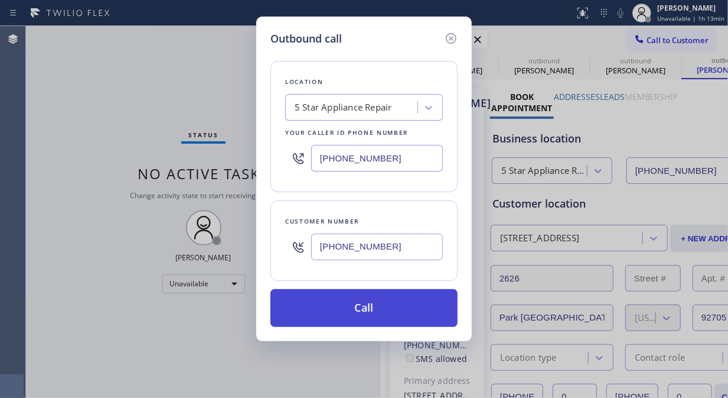
click at [389, 308] on button "Call" at bounding box center [364, 308] width 187 height 38
click at [412, 313] on button "Call" at bounding box center [364, 308] width 187 height 38
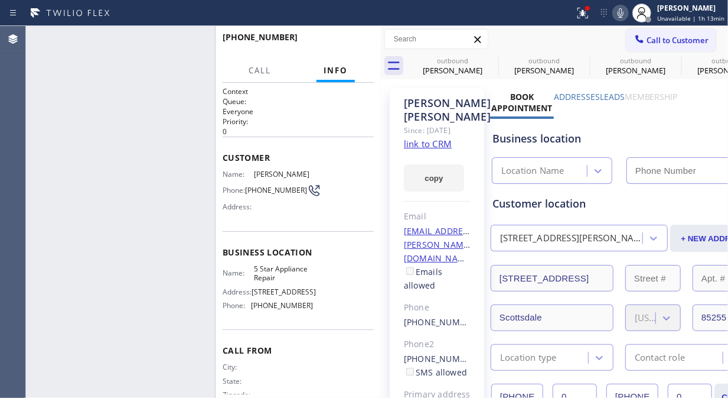
type input "(855) 731-4952"
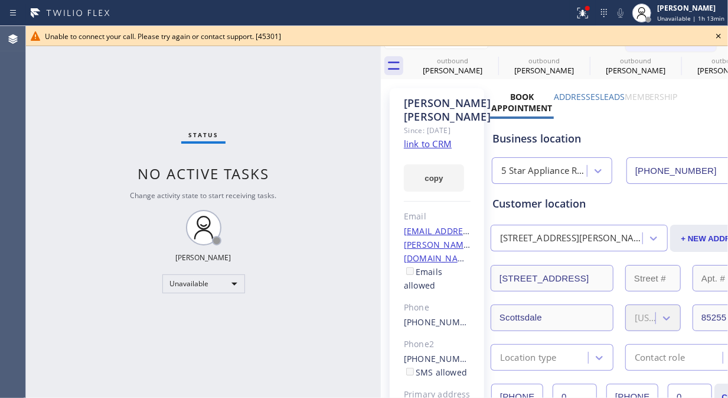
click at [199, 45] on div at bounding box center [377, 45] width 702 height 1
click at [719, 37] on icon at bounding box center [719, 36] width 14 height 14
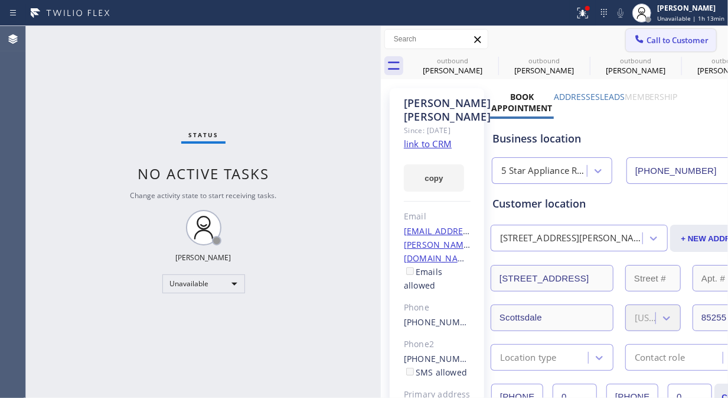
click at [648, 45] on button "Call to Customer" at bounding box center [671, 40] width 90 height 22
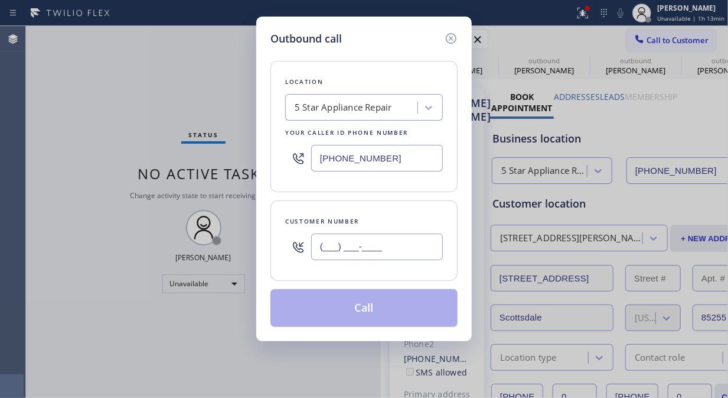
click at [386, 256] on input "(___) ___-____" at bounding box center [377, 246] width 132 height 27
paste input "305) 253-9237"
type input "(305) 253-9237"
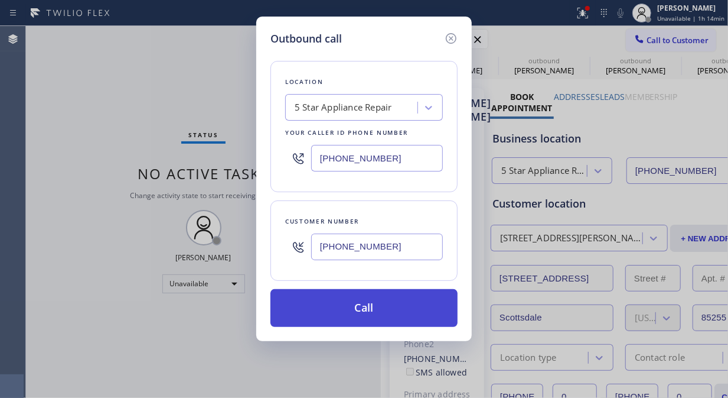
click at [415, 308] on button "Call" at bounding box center [364, 308] width 187 height 38
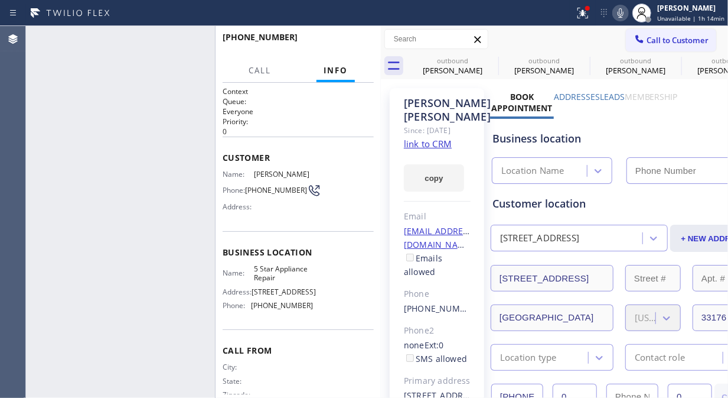
type input "(855) 731-4952"
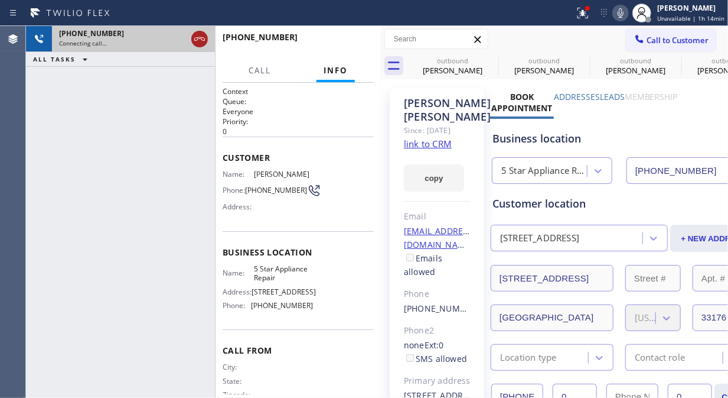
click at [196, 38] on icon at bounding box center [200, 39] width 14 height 14
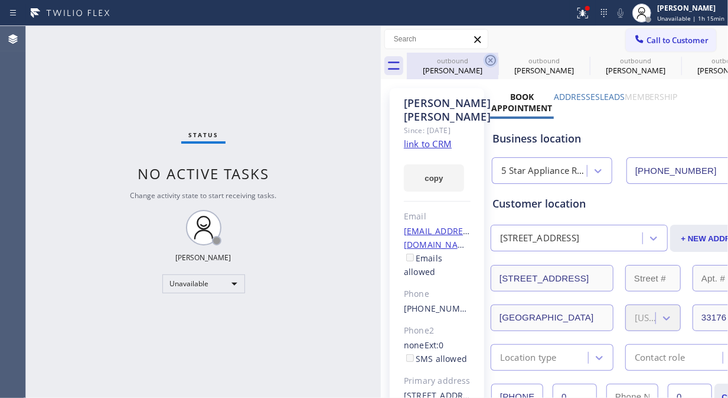
click at [490, 60] on icon at bounding box center [491, 60] width 11 height 11
click at [0, 0] on icon at bounding box center [0, 0] width 0 height 0
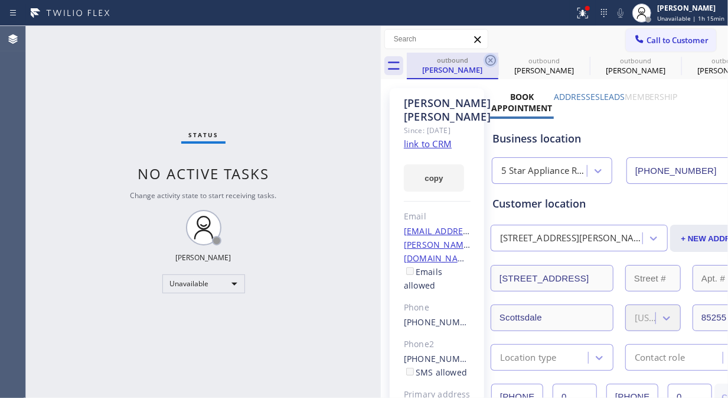
click at [494, 58] on icon at bounding box center [491, 60] width 11 height 11
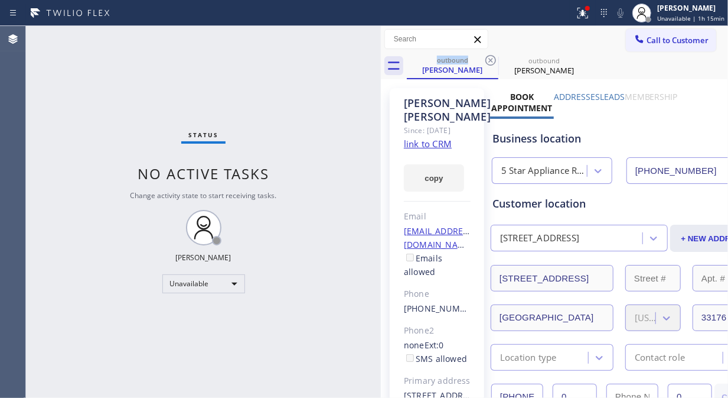
click at [494, 58] on icon at bounding box center [491, 60] width 11 height 11
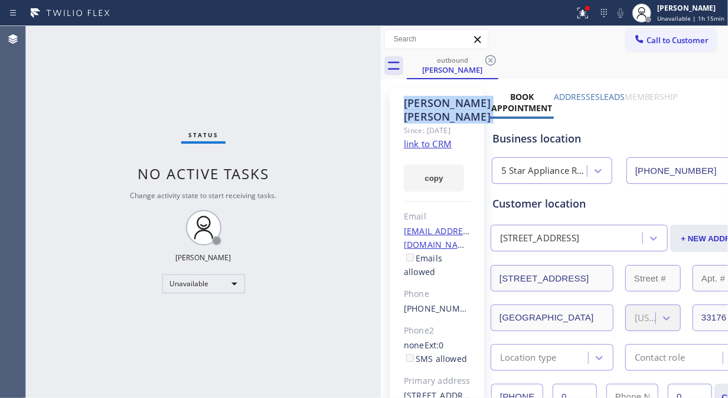
click at [494, 58] on icon at bounding box center [491, 60] width 11 height 11
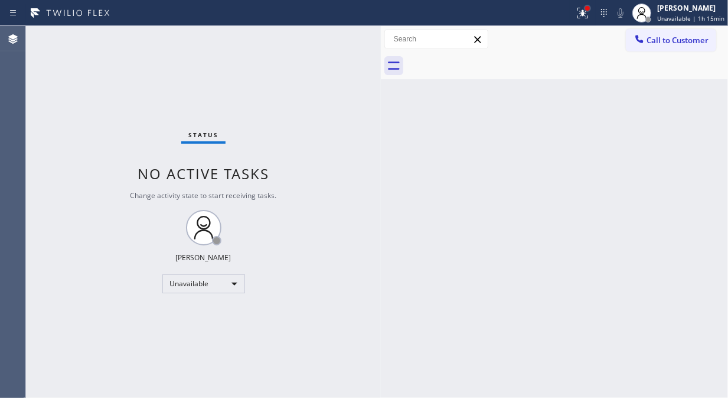
click at [591, 9] on div at bounding box center [587, 8] width 7 height 7
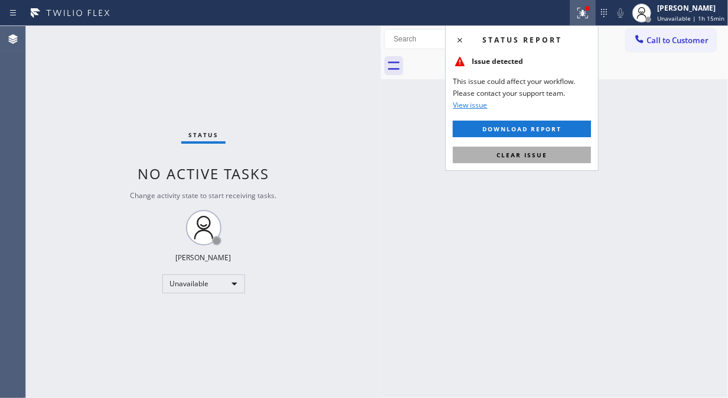
click at [552, 152] on button "Clear issue" at bounding box center [522, 154] width 138 height 17
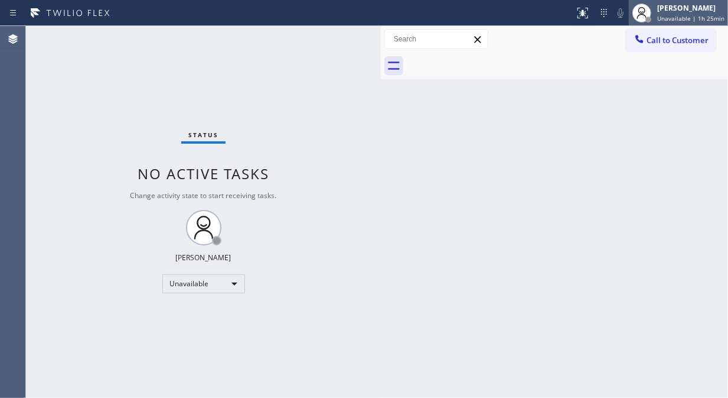
click at [695, 13] on div "Fila Garciano Unavailable | 1h 25min" at bounding box center [691, 12] width 73 height 21
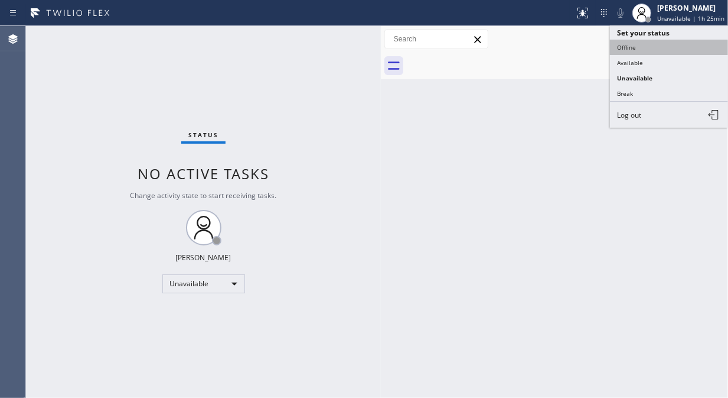
click at [662, 51] on button "Offline" at bounding box center [669, 47] width 118 height 15
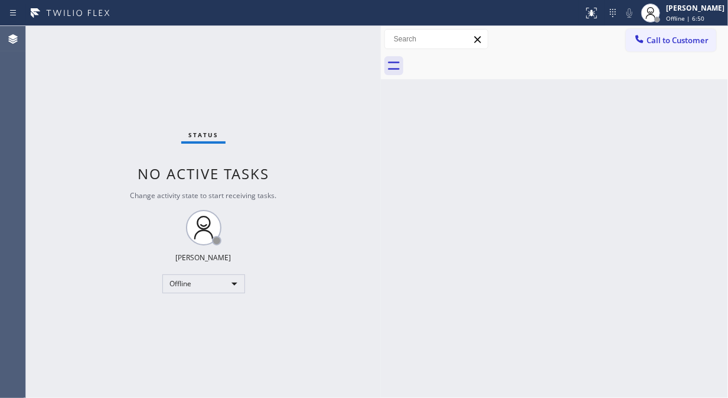
click at [79, 191] on div "Status No active tasks Change activity state to start receiving tasks. Fila Gar…" at bounding box center [203, 212] width 355 height 372
click at [692, 18] on span "Offline | 6:53" at bounding box center [685, 18] width 38 height 8
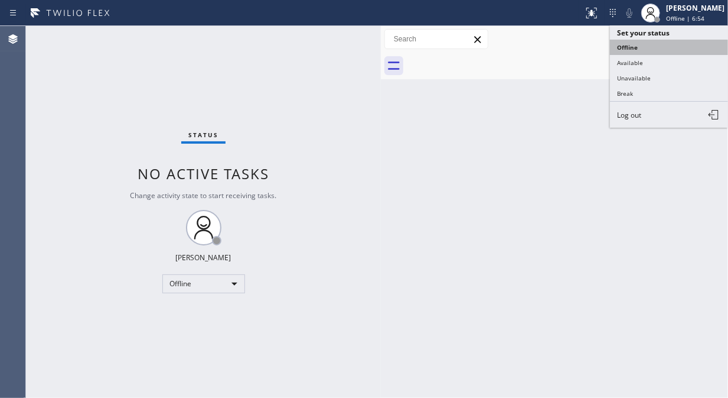
click at [637, 53] on button "Offline" at bounding box center [669, 47] width 118 height 15
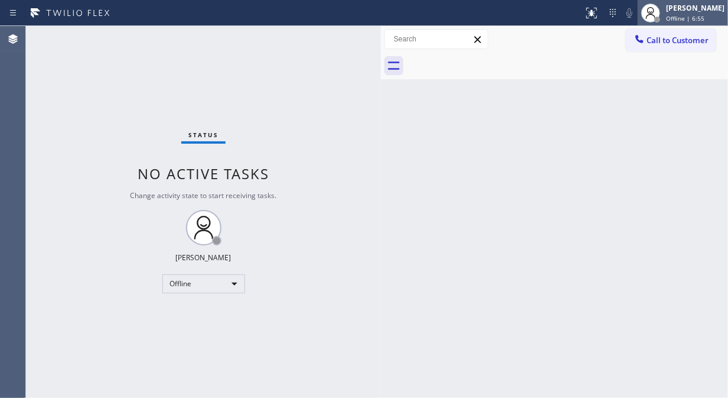
click at [664, 14] on div at bounding box center [651, 13] width 26 height 26
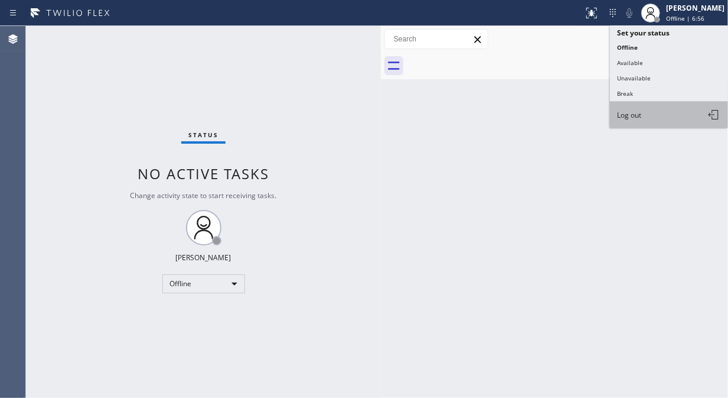
click at [641, 124] on button "Log out" at bounding box center [669, 115] width 118 height 26
